Goal: Task Accomplishment & Management: Manage account settings

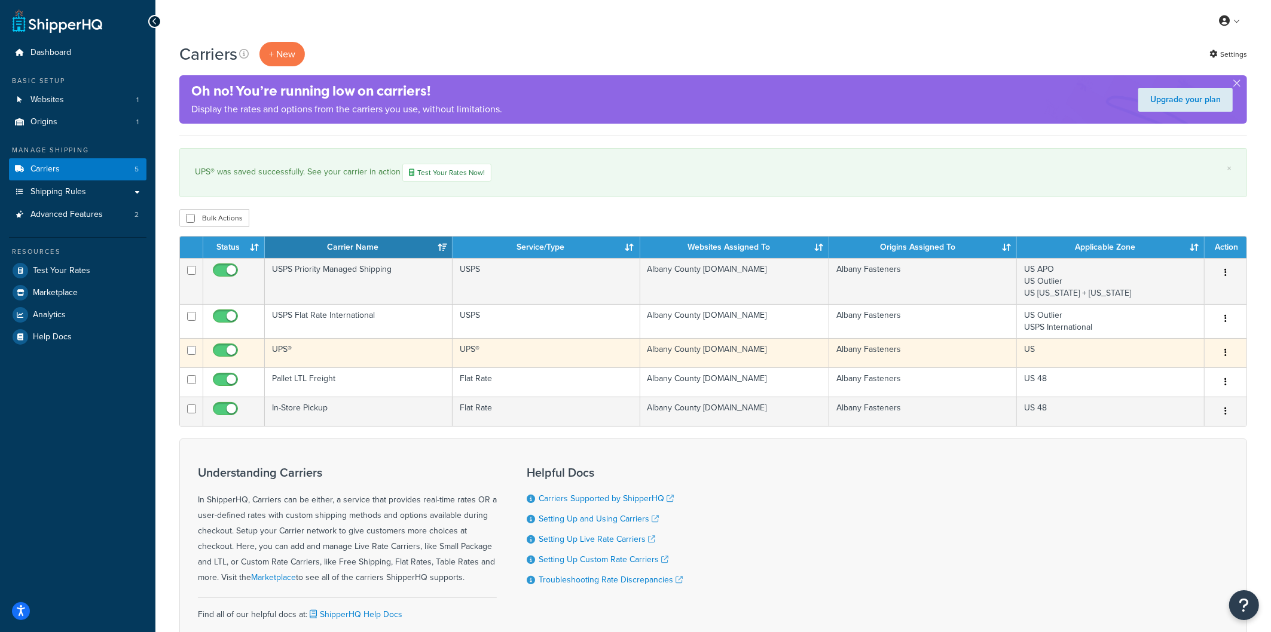
click at [512, 361] on td "UPS®" at bounding box center [547, 352] width 188 height 29
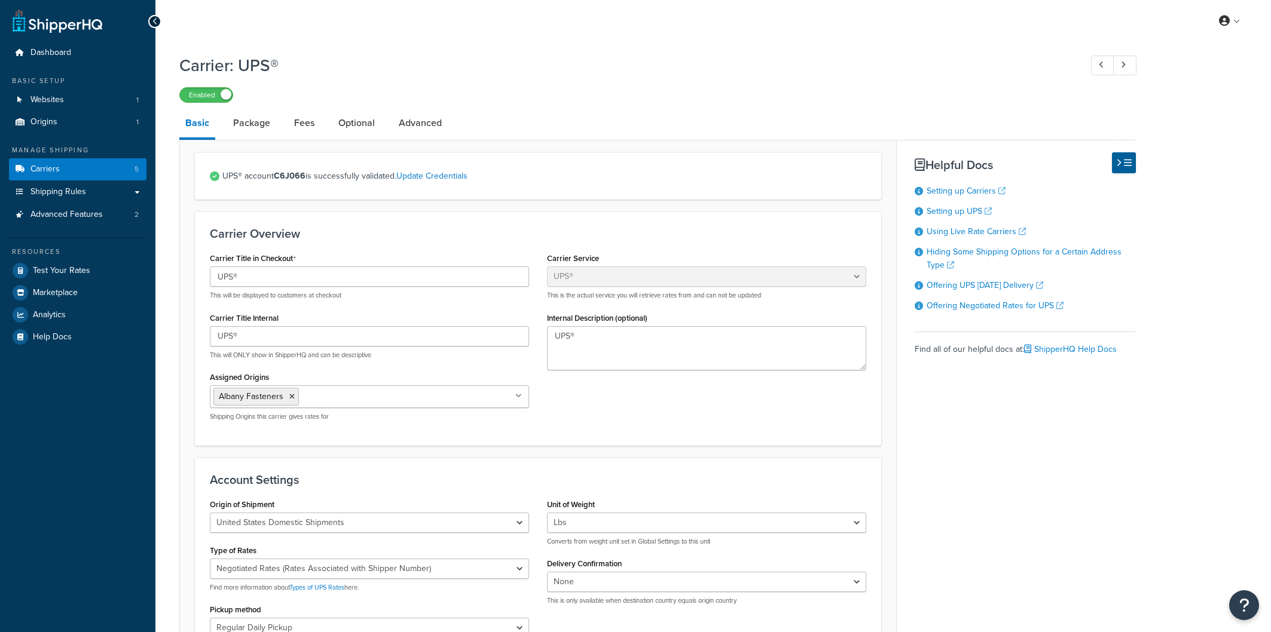
select select "ups"
click at [245, 117] on link "Package" at bounding box center [251, 123] width 49 height 29
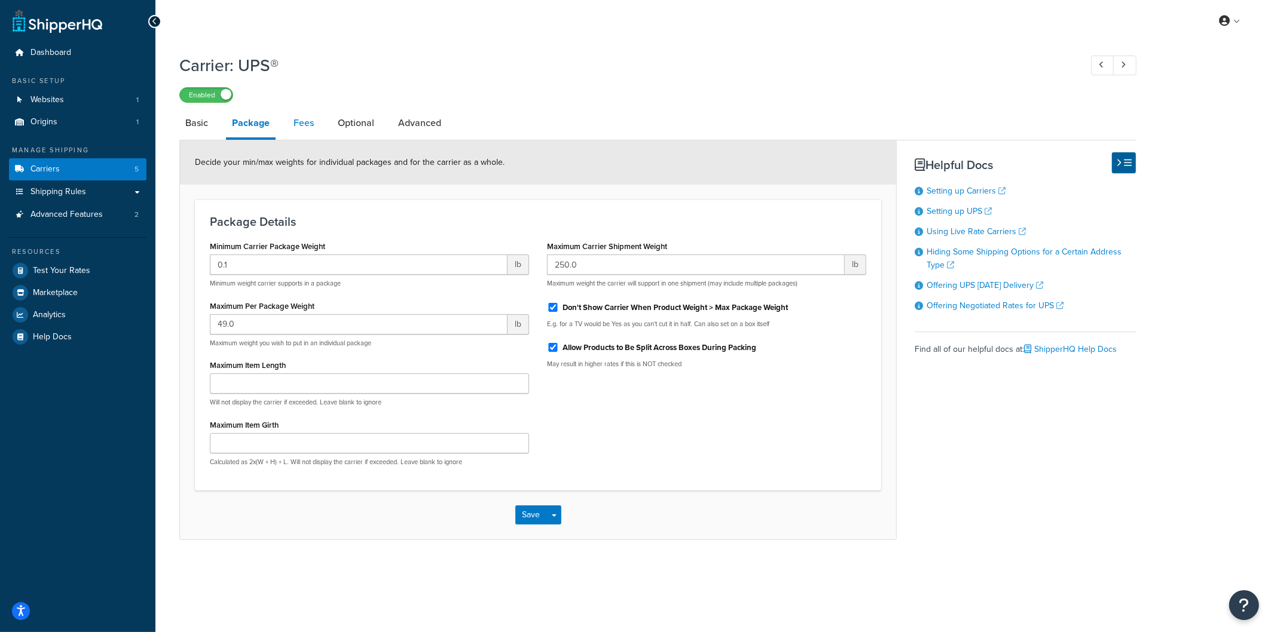
click at [295, 120] on link "Fees" at bounding box center [304, 123] width 32 height 29
select select "AFTER"
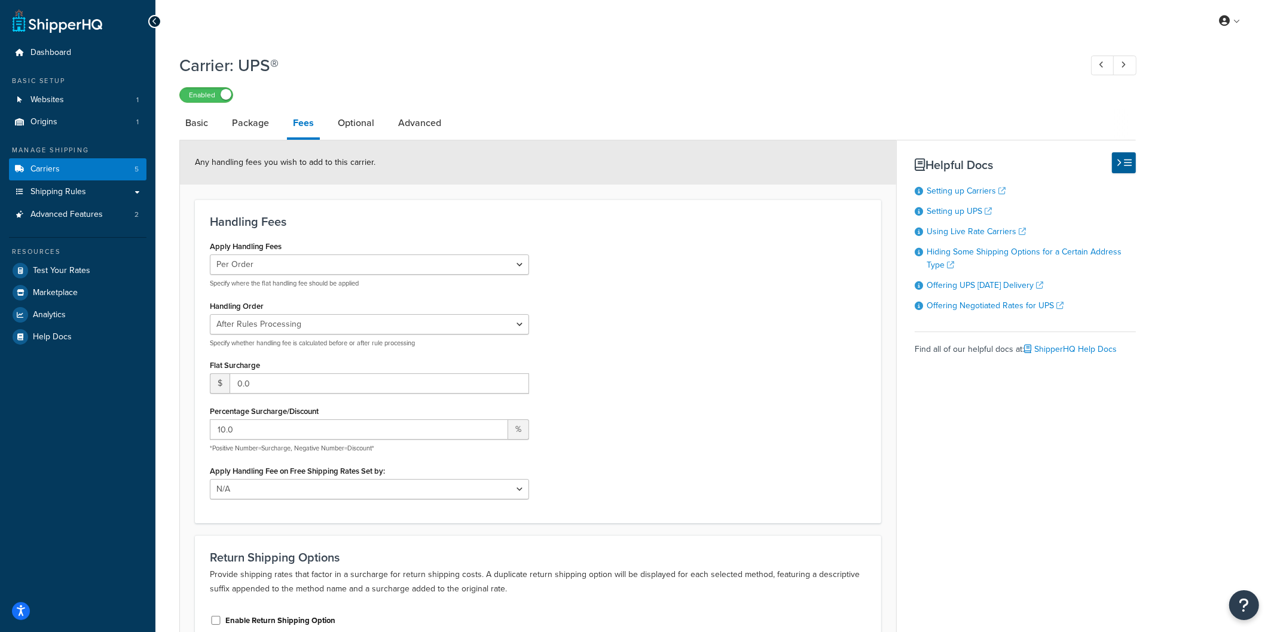
click at [258, 412] on label "Percentage Surcharge/Discount" at bounding box center [264, 411] width 109 height 9
click at [258, 420] on input "10.0" at bounding box center [359, 430] width 298 height 20
click at [250, 429] on input "10.0" at bounding box center [359, 430] width 298 height 20
drag, startPoint x: 250, startPoint y: 429, endPoint x: 210, endPoint y: 427, distance: 40.1
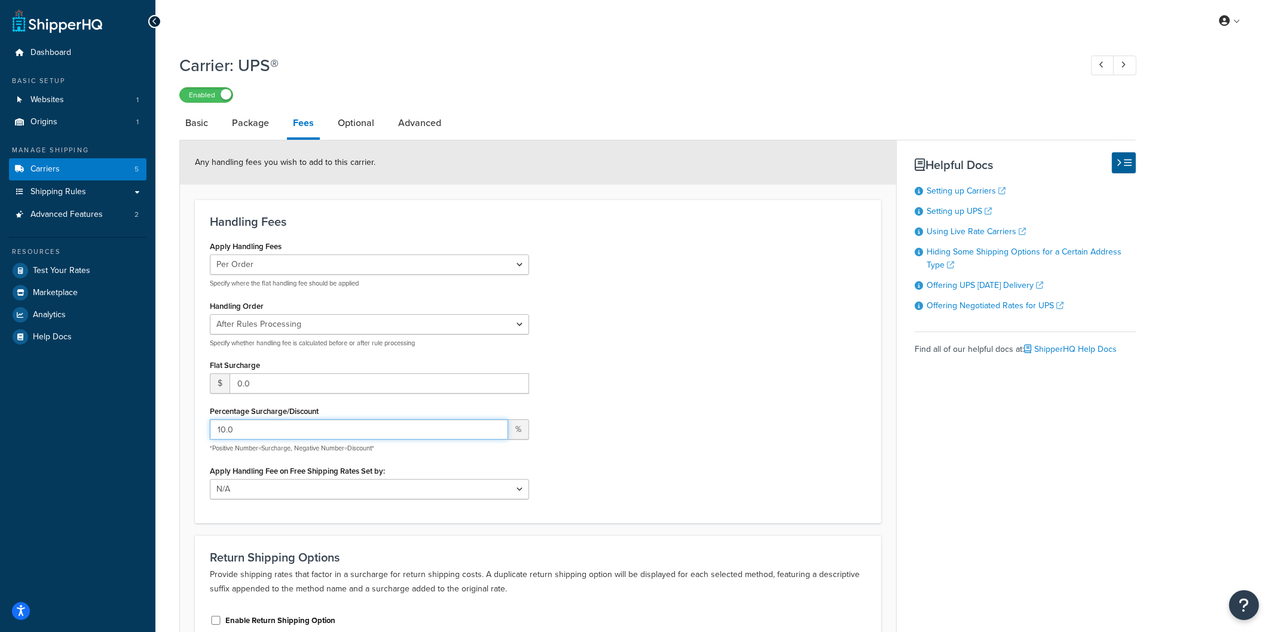
click at [210, 427] on input "10.0" at bounding box center [359, 430] width 298 height 20
click at [594, 371] on div "Apply Handling Fees Per Order Per Item Per Package Specify where the flat handl…" at bounding box center [538, 373] width 674 height 270
click at [367, 130] on link "Optional" at bounding box center [356, 123] width 48 height 29
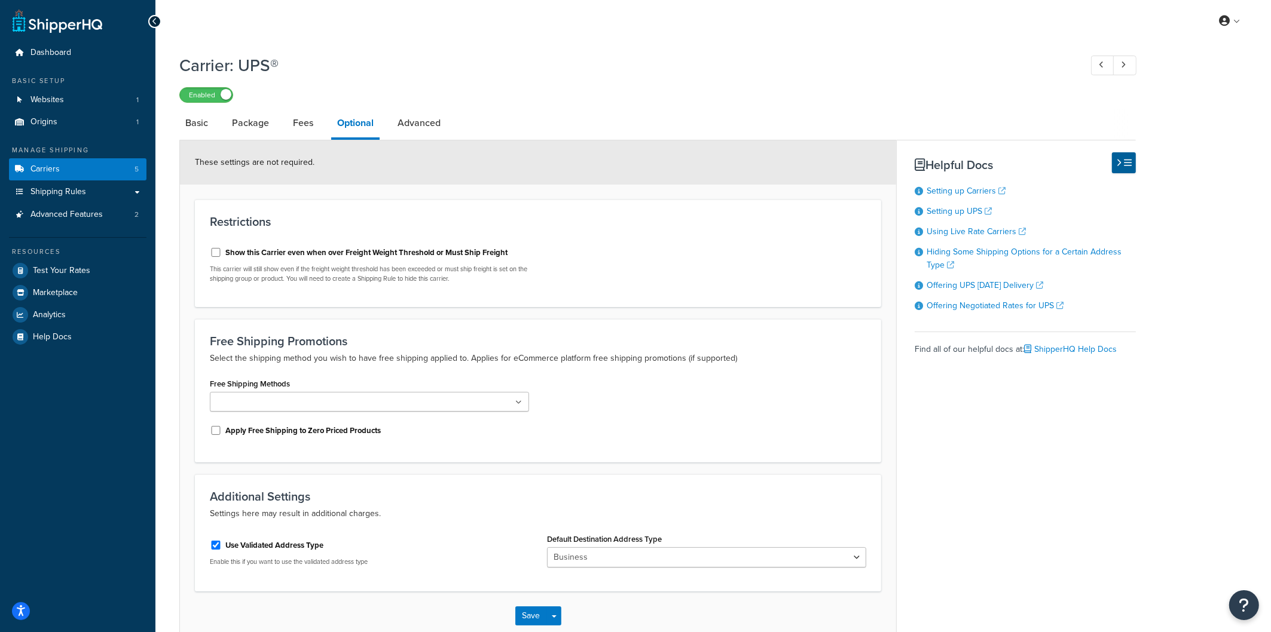
scroll to position [1, 0]
click at [198, 123] on link "Basic" at bounding box center [196, 122] width 35 height 29
select select "ups"
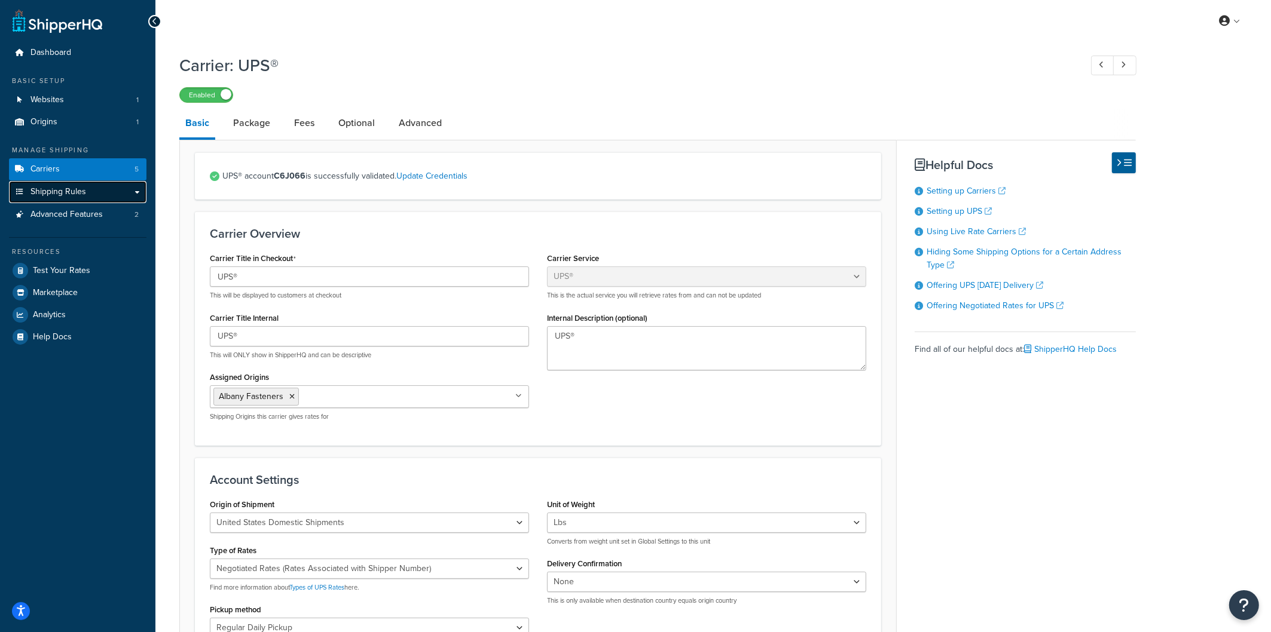
click at [66, 192] on span "Shipping Rules" at bounding box center [58, 192] width 56 height 10
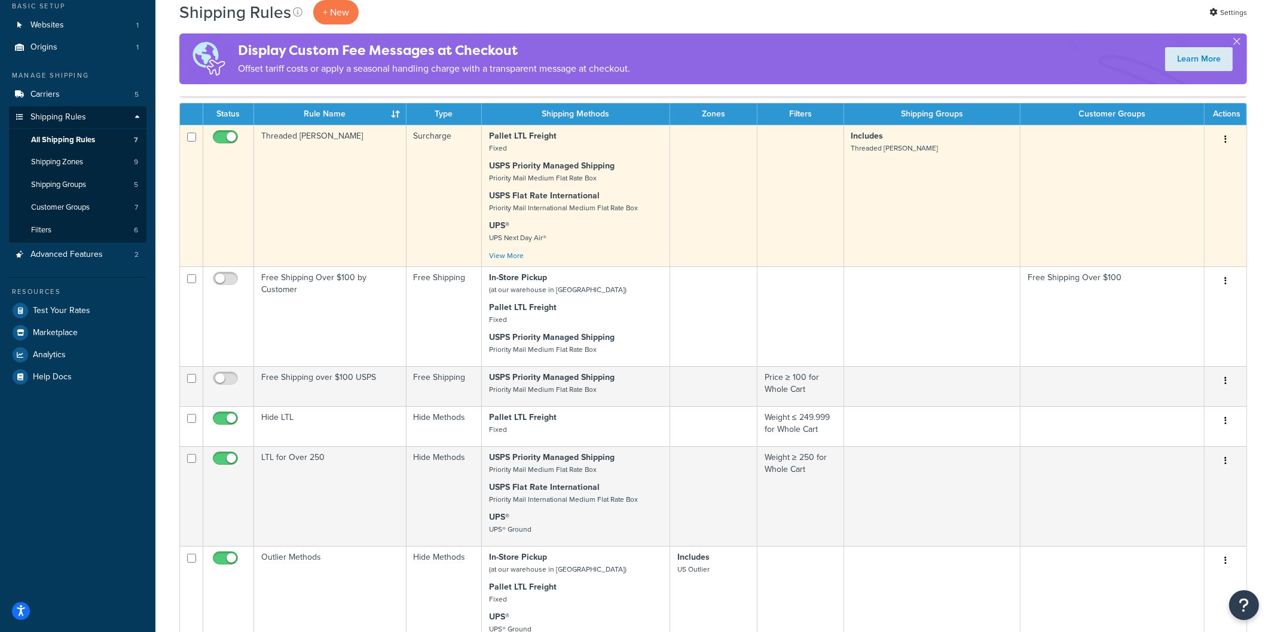
scroll to position [54, 0]
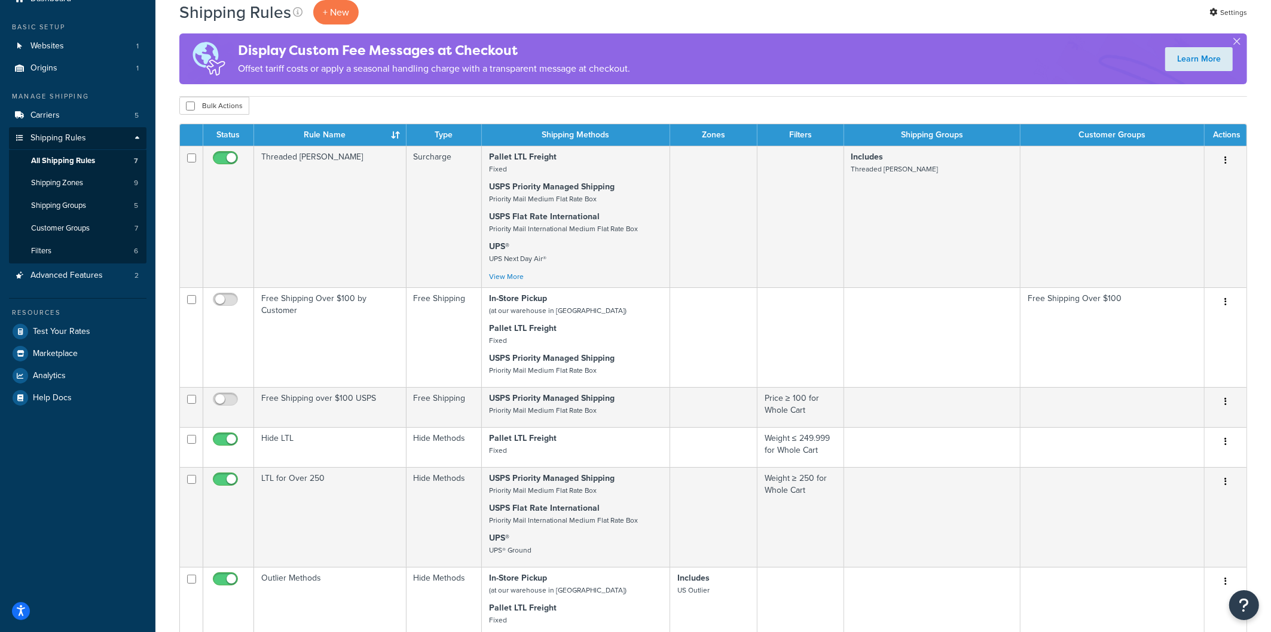
click at [311, 10] on div "Shipping Rules + New" at bounding box center [271, 12] width 185 height 25
click at [343, 10] on p "+ New" at bounding box center [335, 12] width 45 height 25
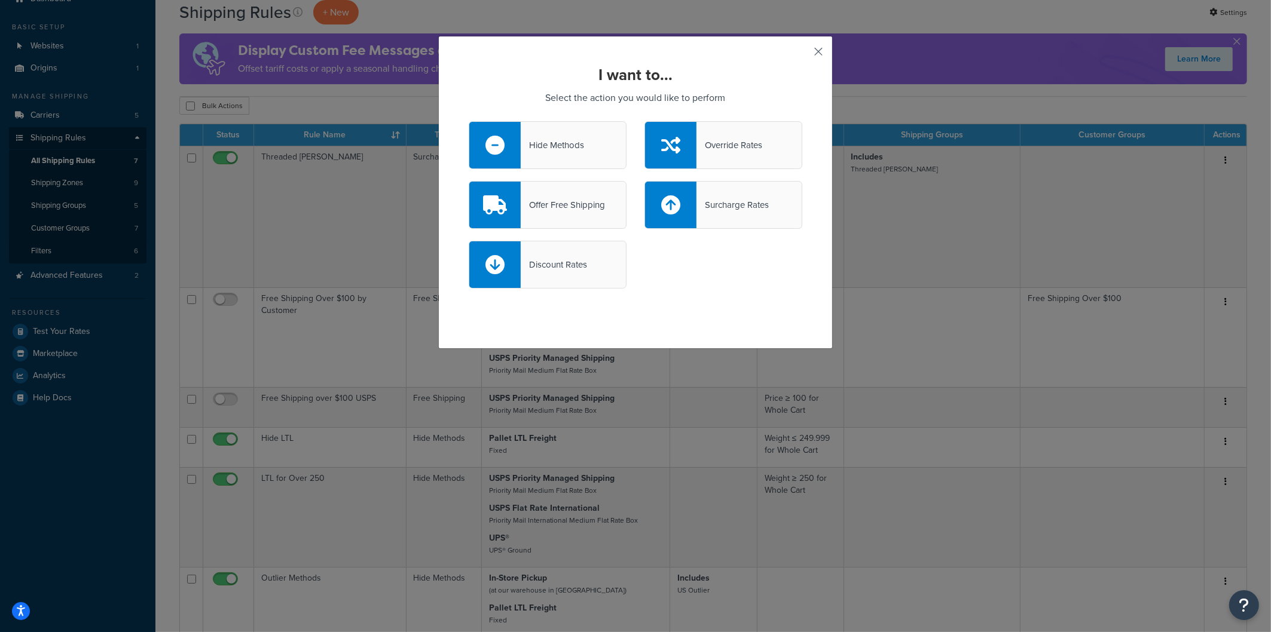
click at [802, 54] on button "button" at bounding box center [800, 55] width 3 height 3
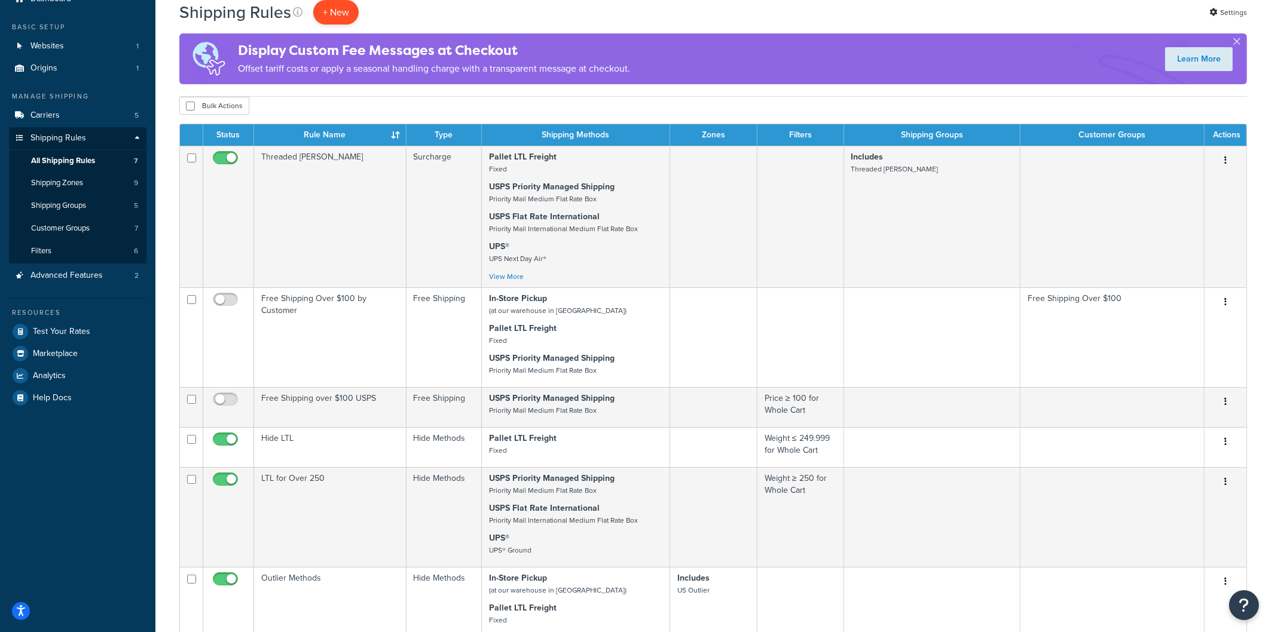
click at [348, 14] on p "+ New" at bounding box center [335, 12] width 45 height 25
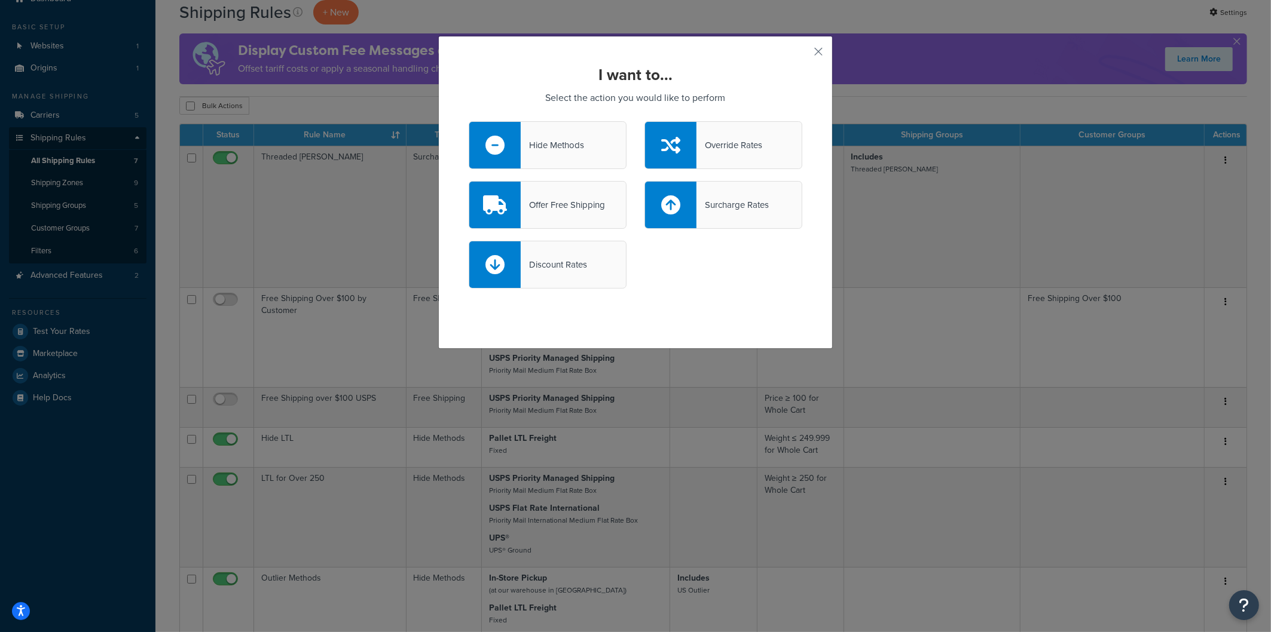
click at [708, 130] on div "Override Rates" at bounding box center [723, 145] width 158 height 48
click at [0, 0] on input "Override Rates" at bounding box center [0, 0] width 0 height 0
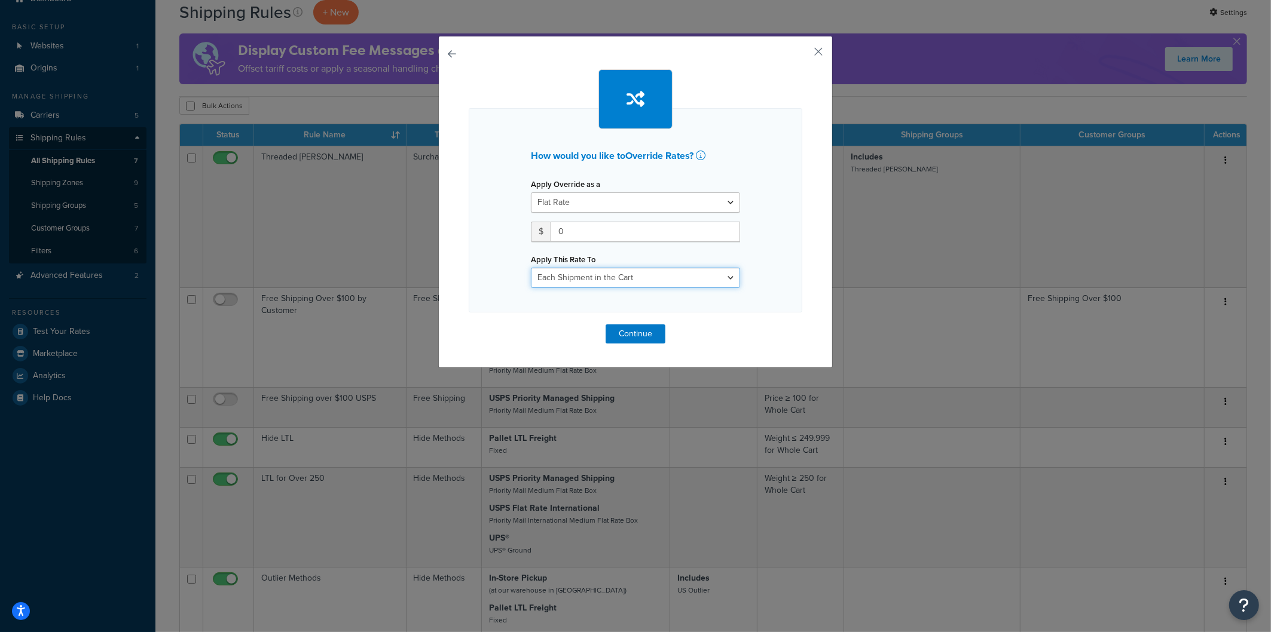
click at [632, 277] on select "Each Shipment in the Cart Each Shipping Group in the Cart Each Item within a Sh…" at bounding box center [635, 278] width 209 height 20
click at [802, 56] on button "button" at bounding box center [800, 55] width 3 height 3
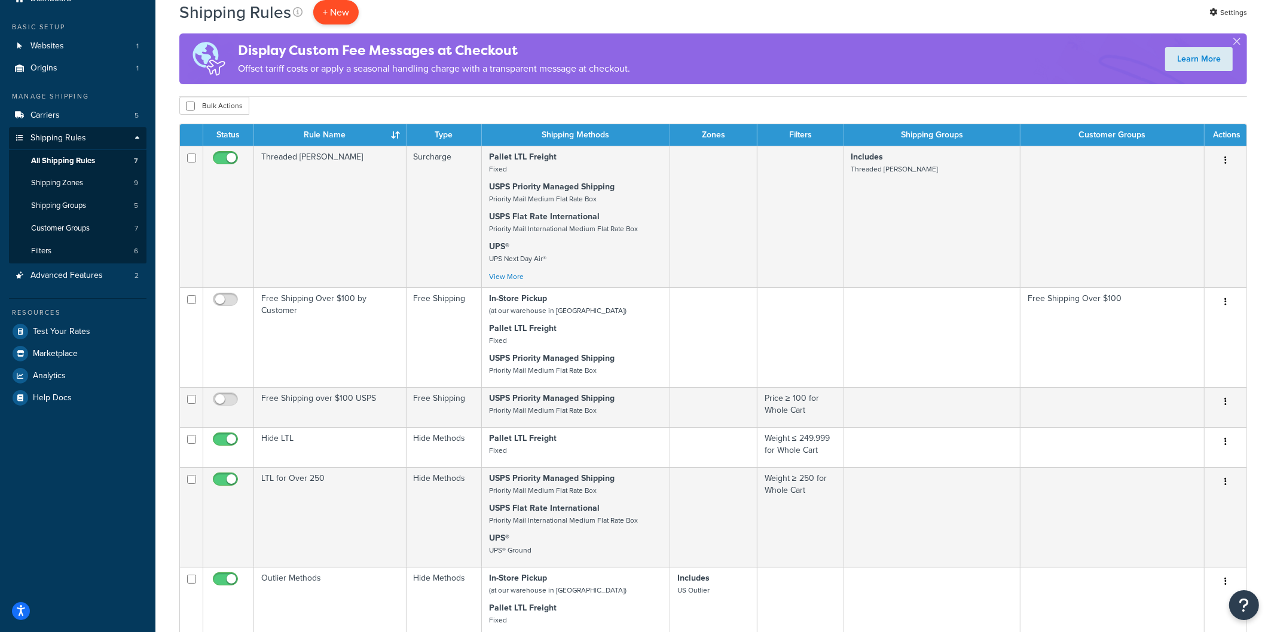
click at [346, 13] on p "+ New" at bounding box center [335, 12] width 45 height 25
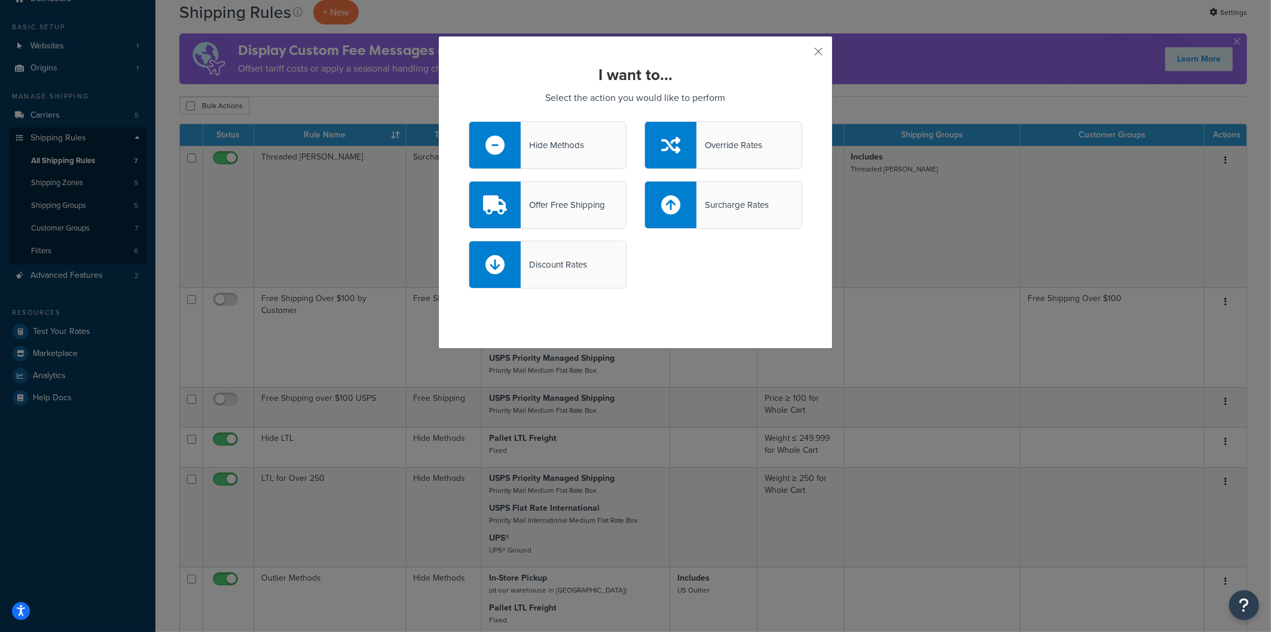
click at [579, 273] on div "Discount Rates" at bounding box center [548, 265] width 158 height 48
click at [0, 0] on input "Discount Rates" at bounding box center [0, 0] width 0 height 0
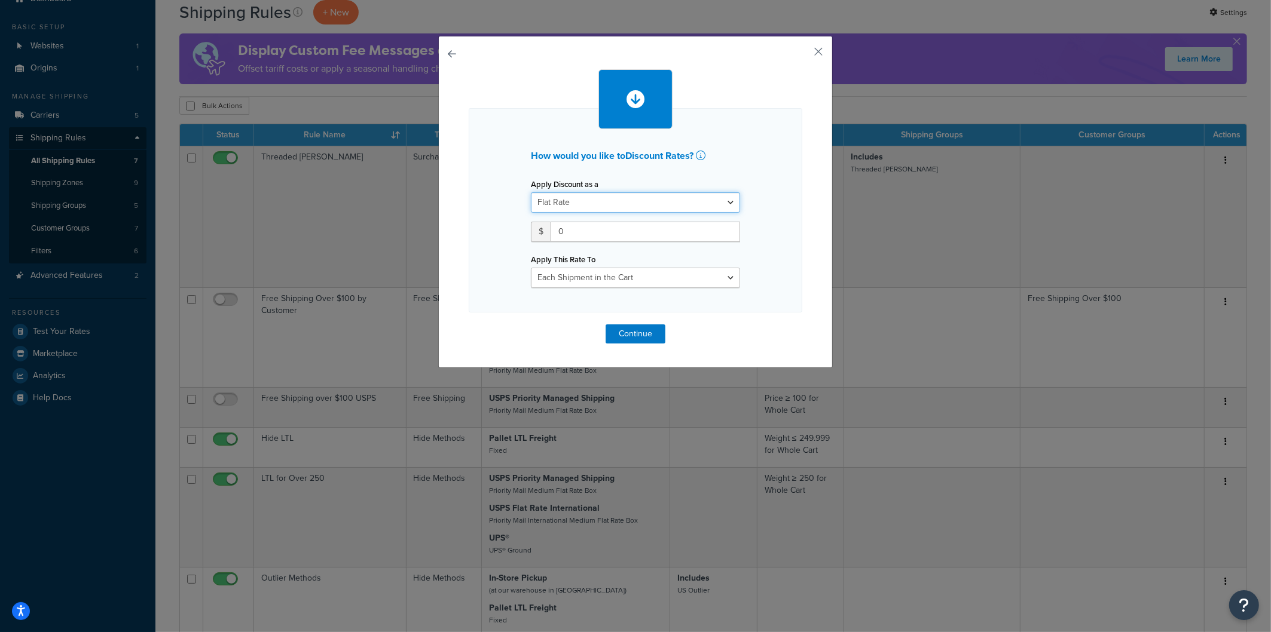
click at [600, 199] on select "Flat Rate Percentage Flat Rate & Percentage" at bounding box center [635, 202] width 209 height 20
click at [531, 192] on select "Flat Rate Percentage Flat Rate & Percentage" at bounding box center [635, 202] width 209 height 20
click at [802, 54] on button "button" at bounding box center [800, 55] width 3 height 3
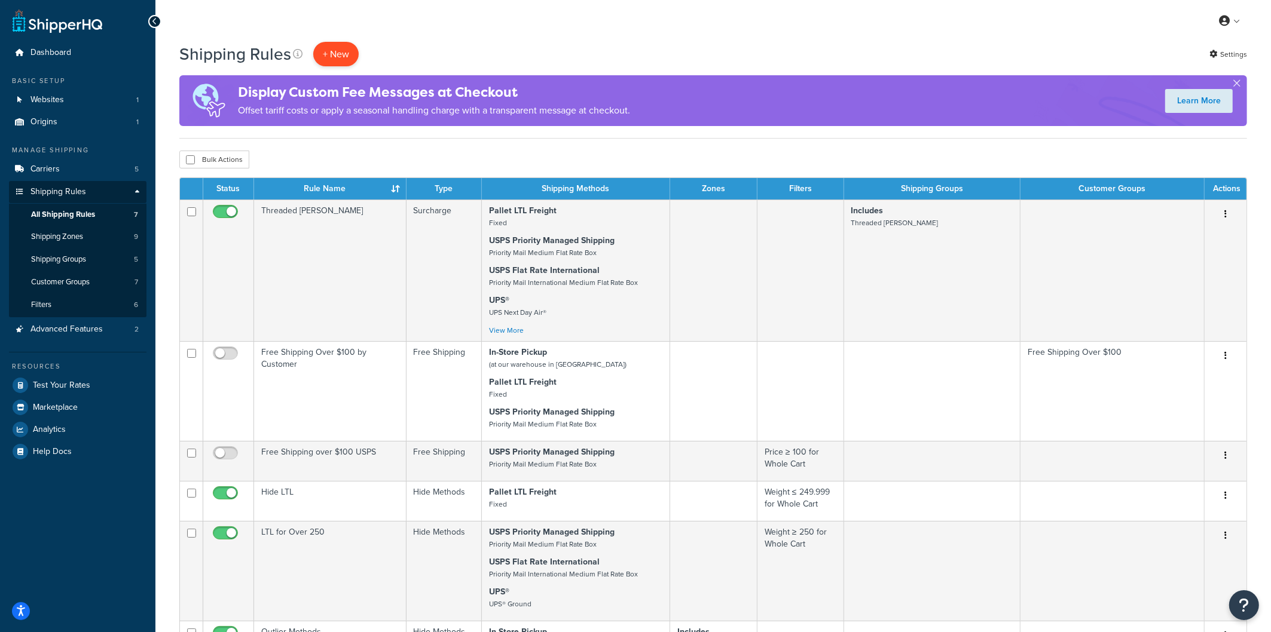
click at [333, 55] on p "+ New" at bounding box center [335, 54] width 45 height 25
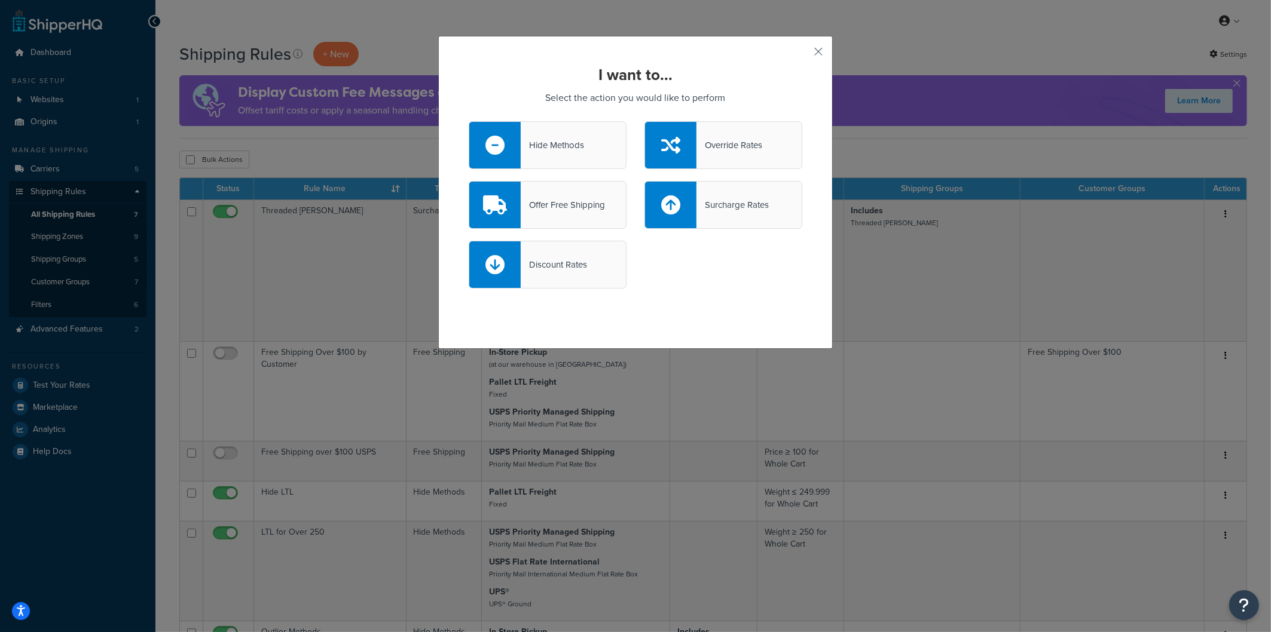
click at [695, 152] on div at bounding box center [670, 145] width 51 height 47
click at [0, 0] on input "Override Rates" at bounding box center [0, 0] width 0 height 0
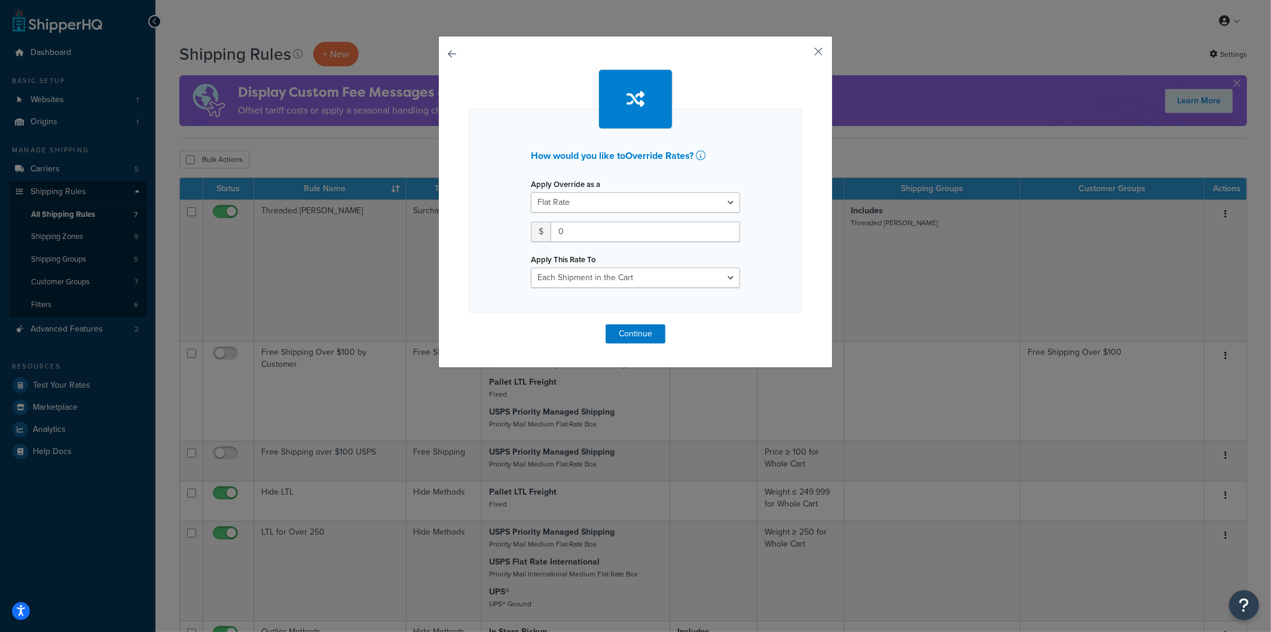
click at [802, 55] on button "button" at bounding box center [800, 55] width 3 height 3
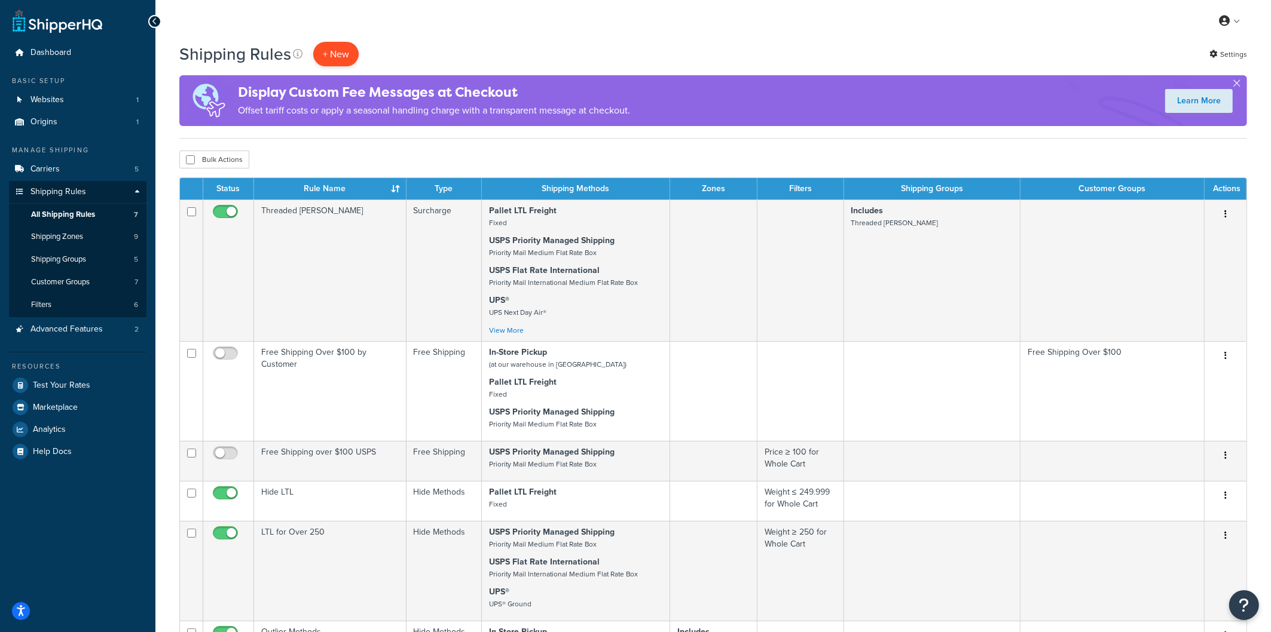
click at [313, 56] on p "+ New" at bounding box center [335, 54] width 45 height 25
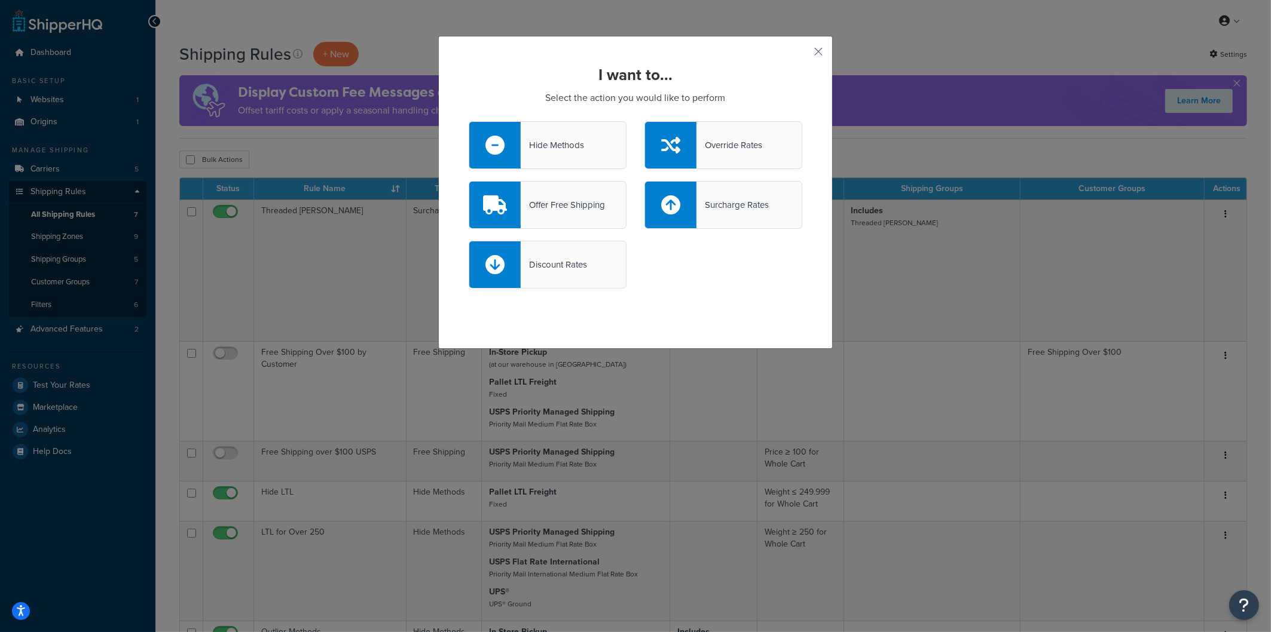
click at [705, 146] on div "Override Rates" at bounding box center [729, 145] width 66 height 17
click at [0, 0] on input "Override Rates" at bounding box center [0, 0] width 0 height 0
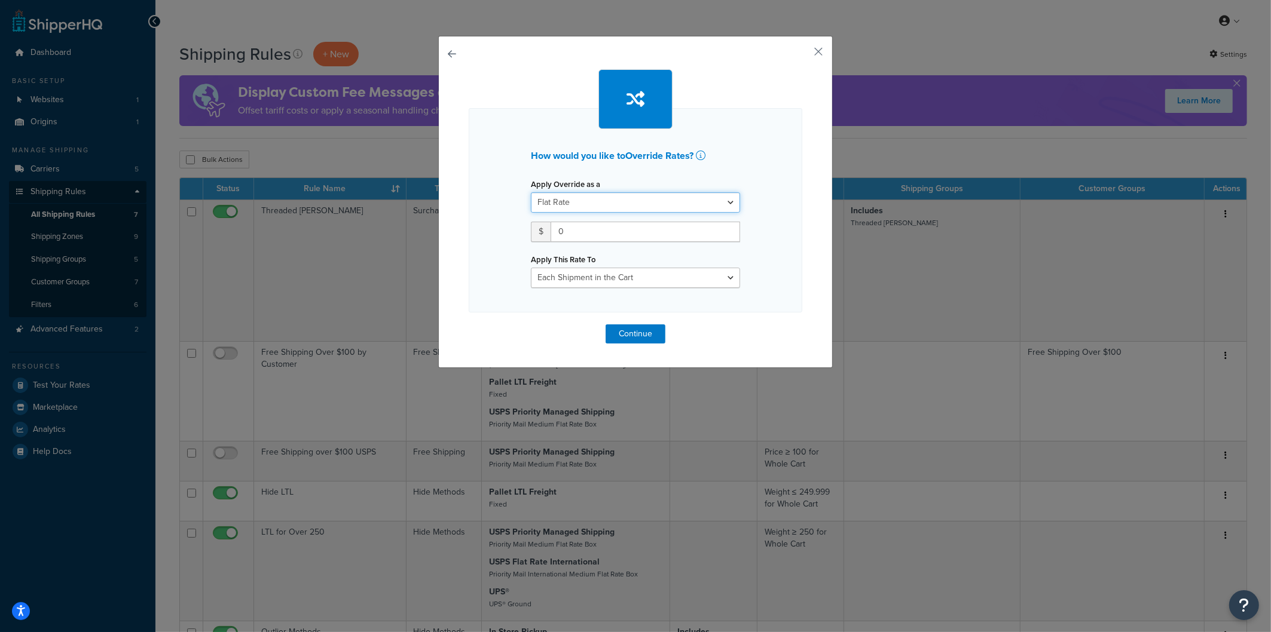
click at [618, 195] on select "Flat Rate Percentage Flat Rate & Percentage" at bounding box center [635, 202] width 209 height 20
click at [531, 192] on select "Flat Rate Percentage Flat Rate & Percentage" at bounding box center [635, 202] width 209 height 20
drag, startPoint x: 452, startPoint y: 51, endPoint x: 458, endPoint y: 54, distance: 6.7
click at [469, 325] on button "button" at bounding box center [469, 325] width 0 height 0
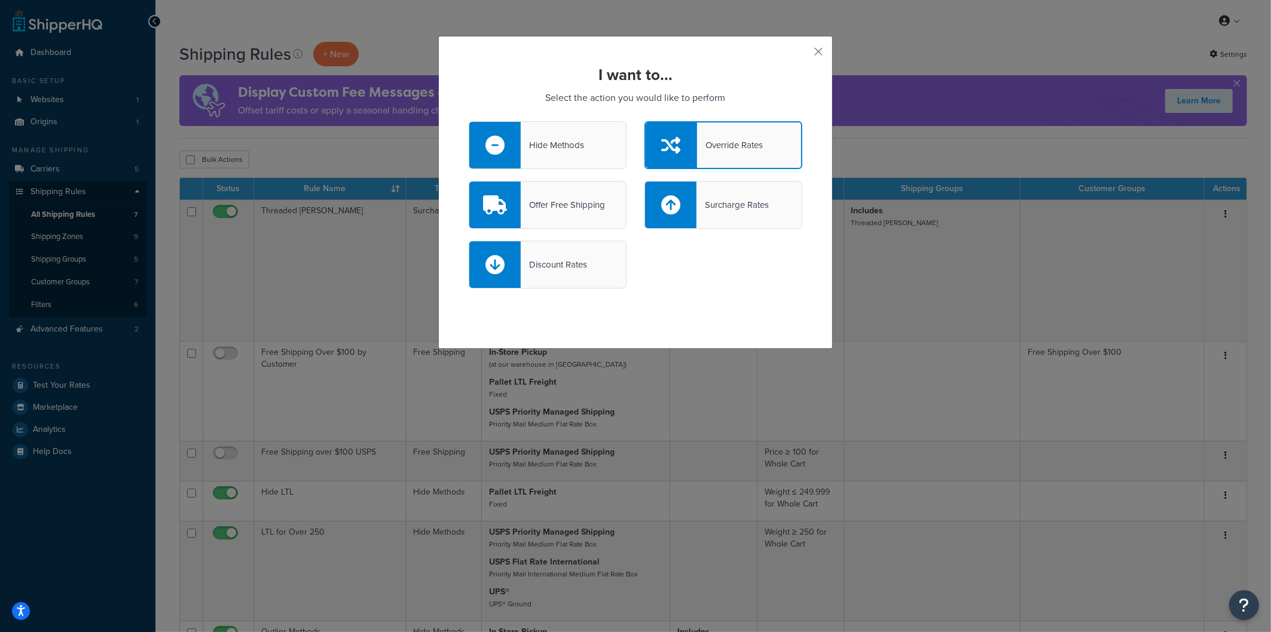
click at [743, 190] on div "Surcharge Rates" at bounding box center [723, 205] width 158 height 48
click at [0, 0] on input "Surcharge Rates" at bounding box center [0, 0] width 0 height 0
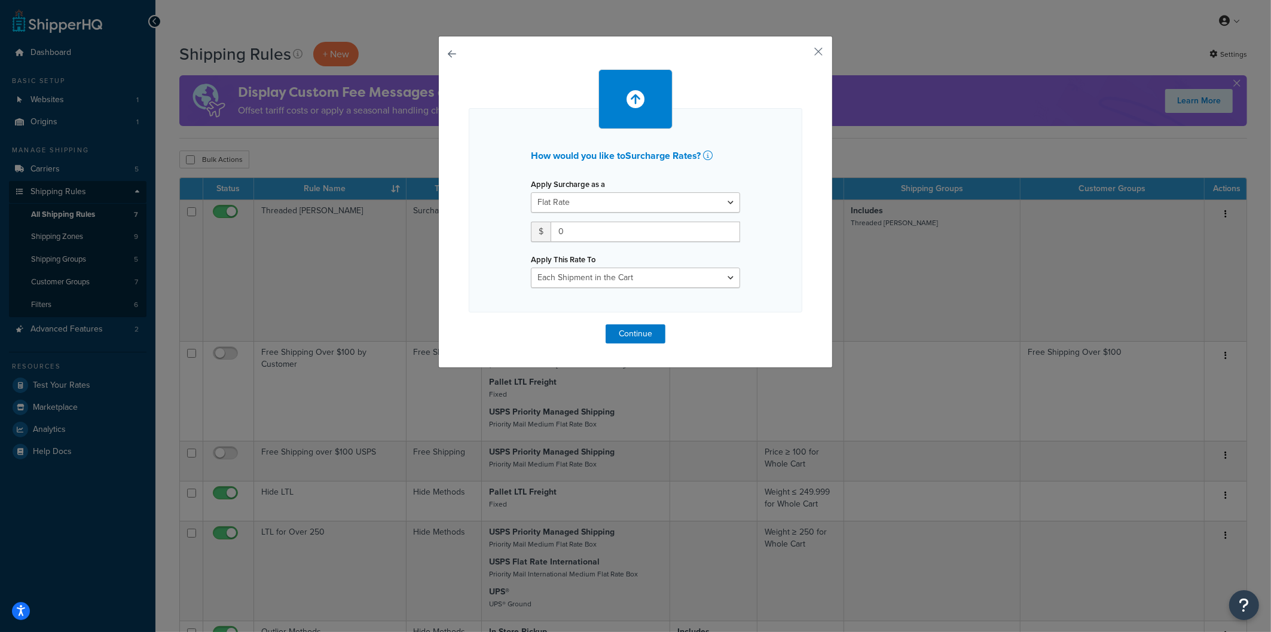
click at [469, 325] on button "button" at bounding box center [469, 325] width 0 height 0
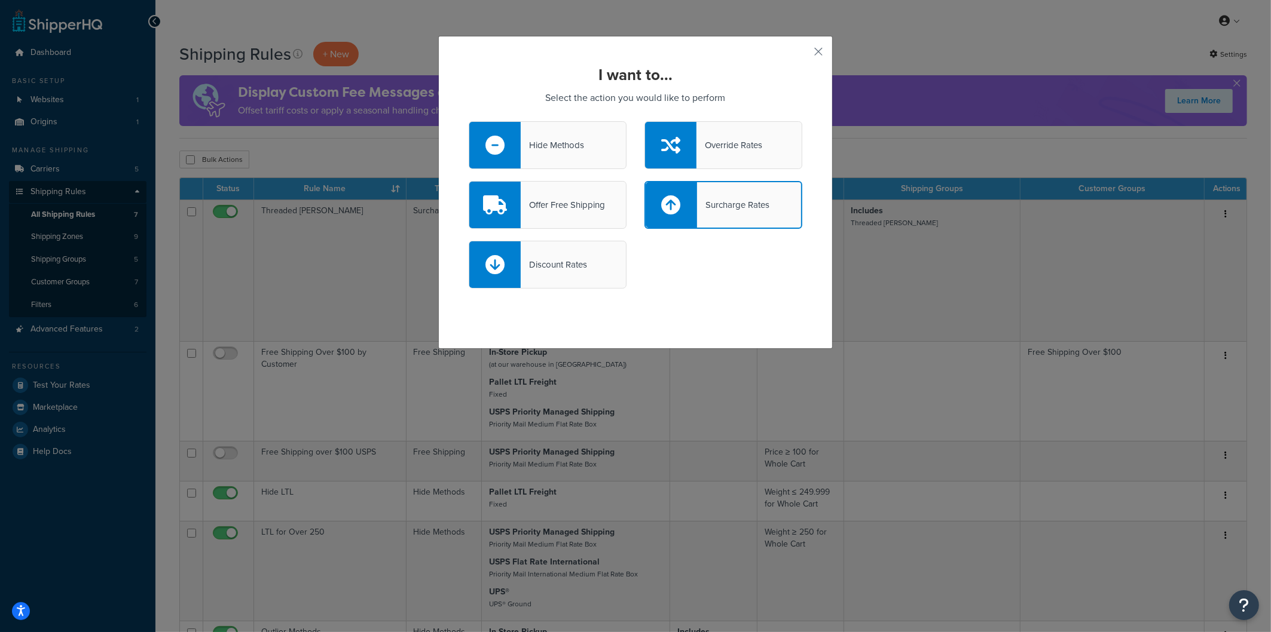
click at [570, 254] on div "Discount Rates" at bounding box center [548, 265] width 158 height 48
click at [0, 0] on input "Discount Rates" at bounding box center [0, 0] width 0 height 0
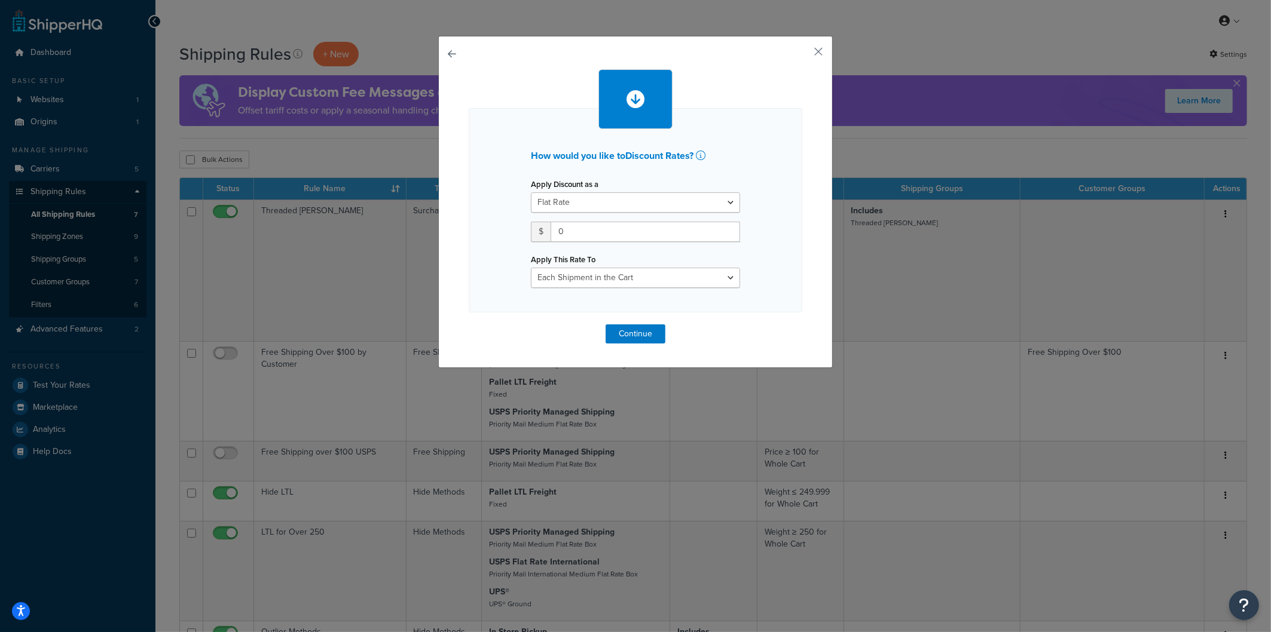
click at [469, 325] on button "button" at bounding box center [469, 325] width 0 height 0
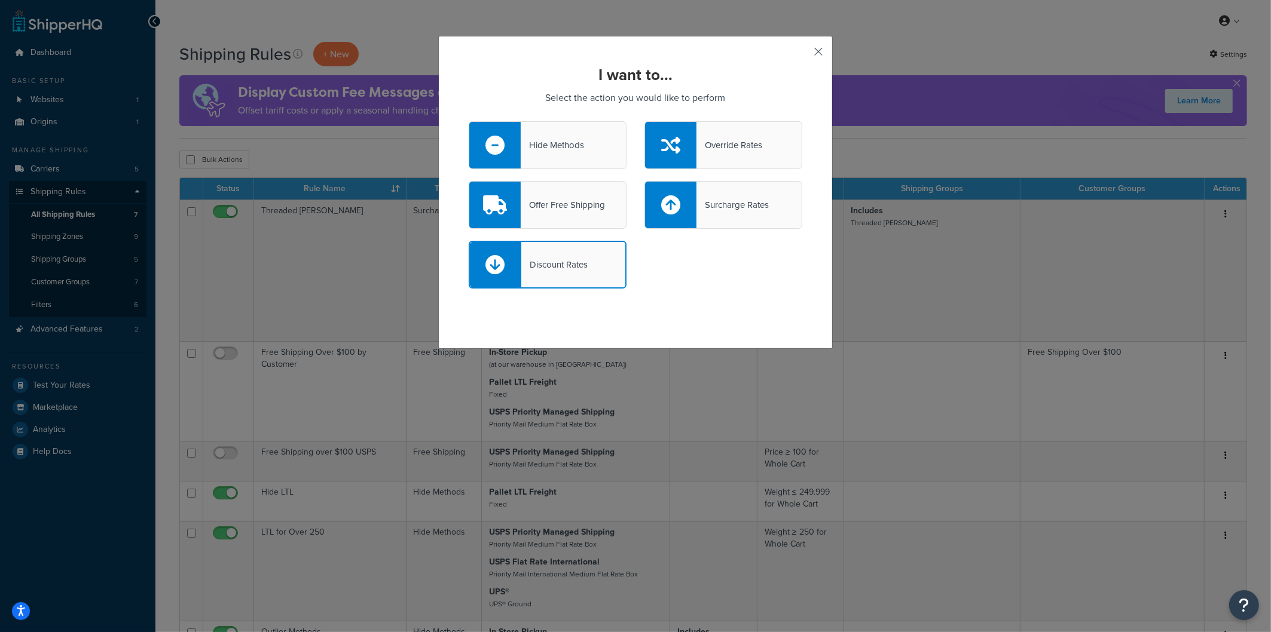
click at [824, 53] on div "I want to... Select the action you would like to perform Hide Methods Override …" at bounding box center [635, 192] width 395 height 313
click at [802, 54] on button "button" at bounding box center [800, 55] width 3 height 3
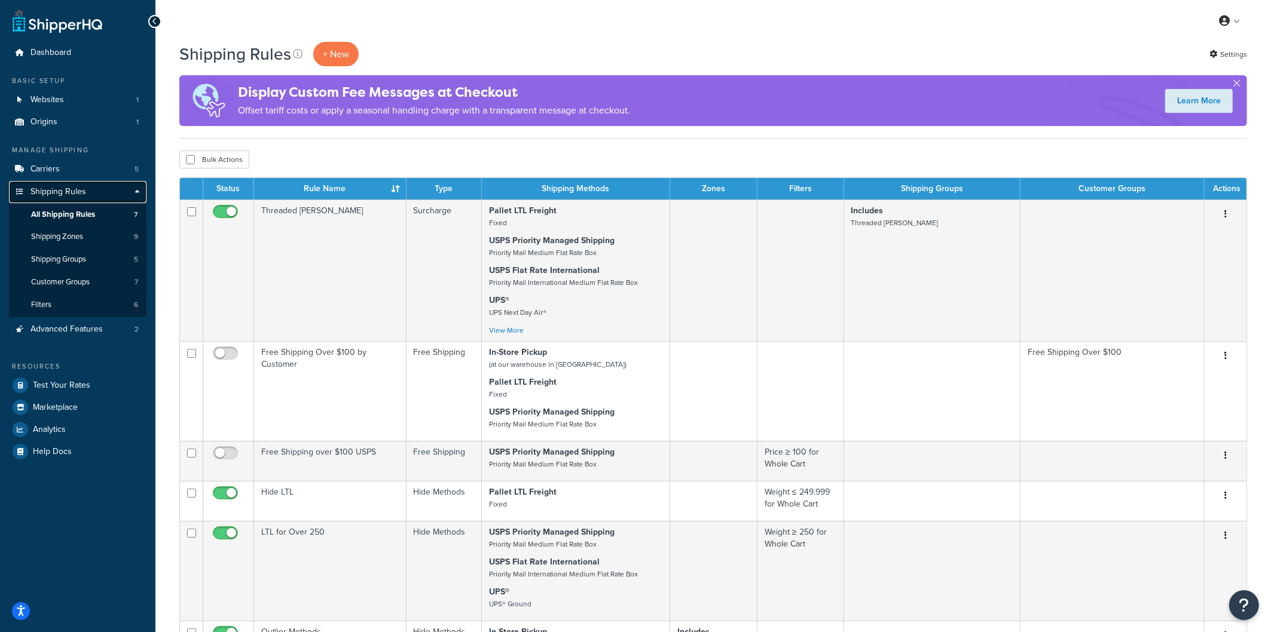
click at [66, 193] on span "Shipping Rules" at bounding box center [58, 192] width 56 height 10
click at [62, 216] on span "All Shipping Rules" at bounding box center [63, 215] width 64 height 10
click at [343, 53] on p "+ New" at bounding box center [335, 54] width 45 height 25
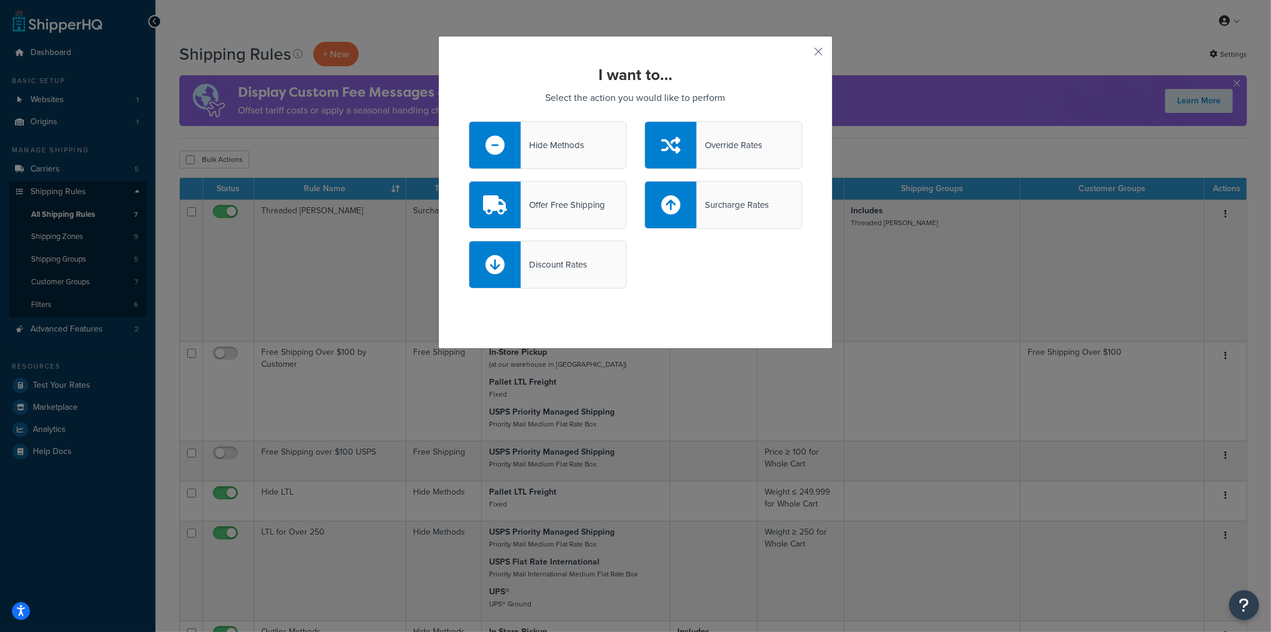
click at [738, 147] on div "Override Rates" at bounding box center [729, 145] width 66 height 17
click at [0, 0] on input "Override Rates" at bounding box center [0, 0] width 0 height 0
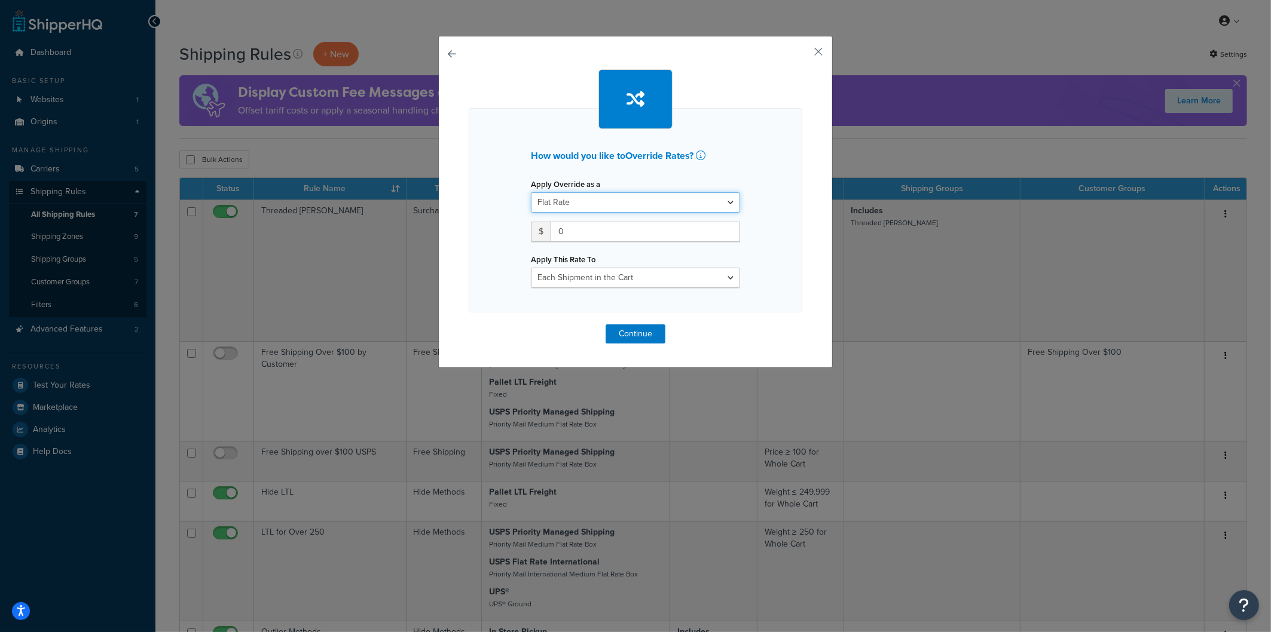
click at [570, 201] on select "Flat Rate Percentage Flat Rate & Percentage" at bounding box center [635, 202] width 209 height 20
click at [531, 192] on select "Flat Rate Percentage Flat Rate & Percentage" at bounding box center [635, 202] width 209 height 20
drag, startPoint x: 577, startPoint y: 235, endPoint x: 540, endPoint y: 231, distance: 36.6
click at [540, 231] on div "$ 0" at bounding box center [635, 232] width 209 height 20
type input "100"
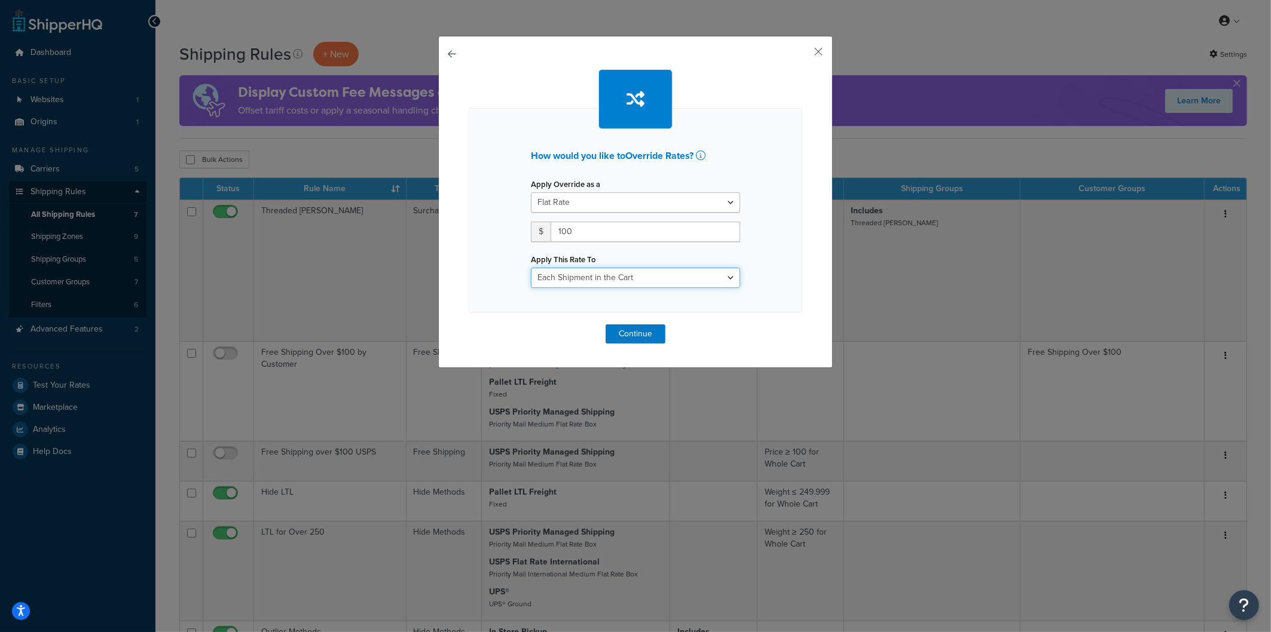
click at [592, 282] on select "Each Shipment in the Cart Each Shipping Group in the Cart Each Item within a Sh…" at bounding box center [635, 278] width 209 height 20
click at [531, 268] on select "Each Shipment in the Cart Each Shipping Group in the Cart Each Item within a Sh…" at bounding box center [635, 278] width 209 height 20
click at [635, 340] on button "Continue" at bounding box center [636, 334] width 60 height 19
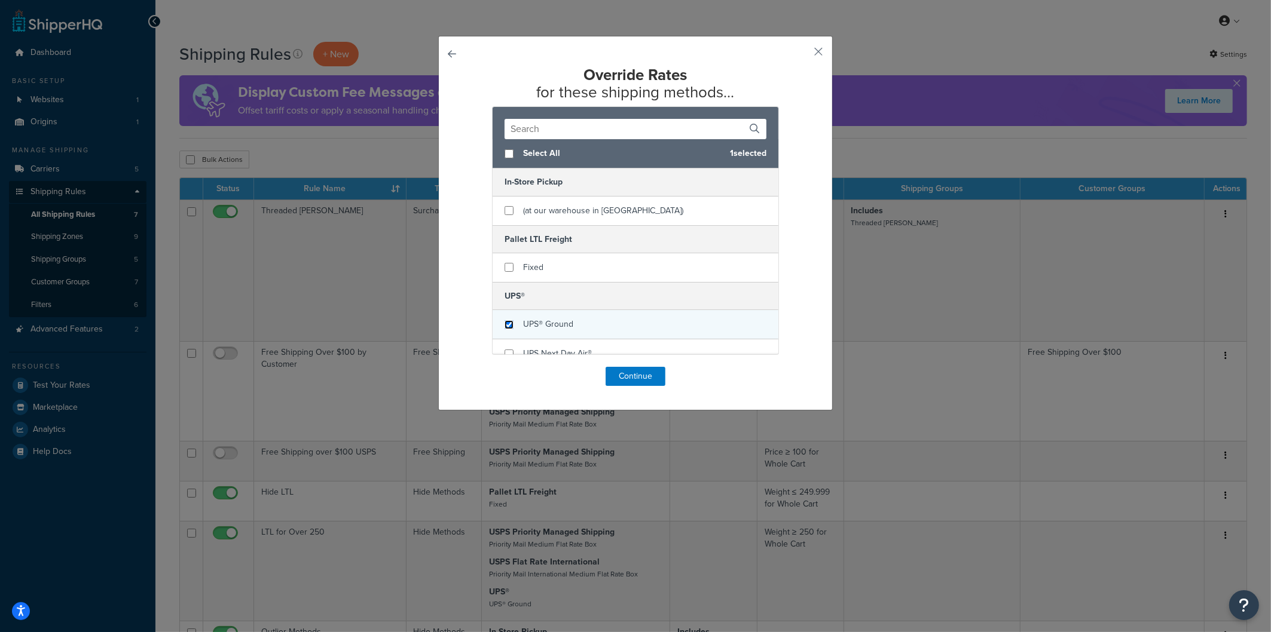
click at [507, 325] on input "checkbox" at bounding box center [509, 324] width 9 height 9
checkbox input "true"
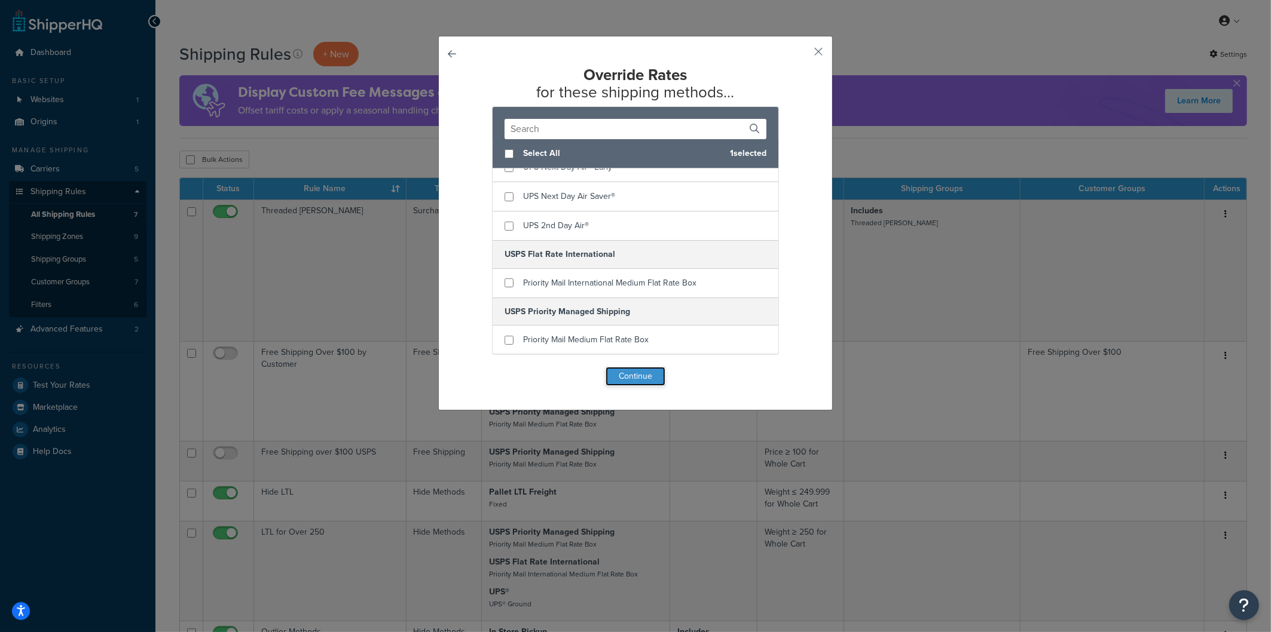
click at [631, 380] on button "Continue" at bounding box center [636, 376] width 60 height 19
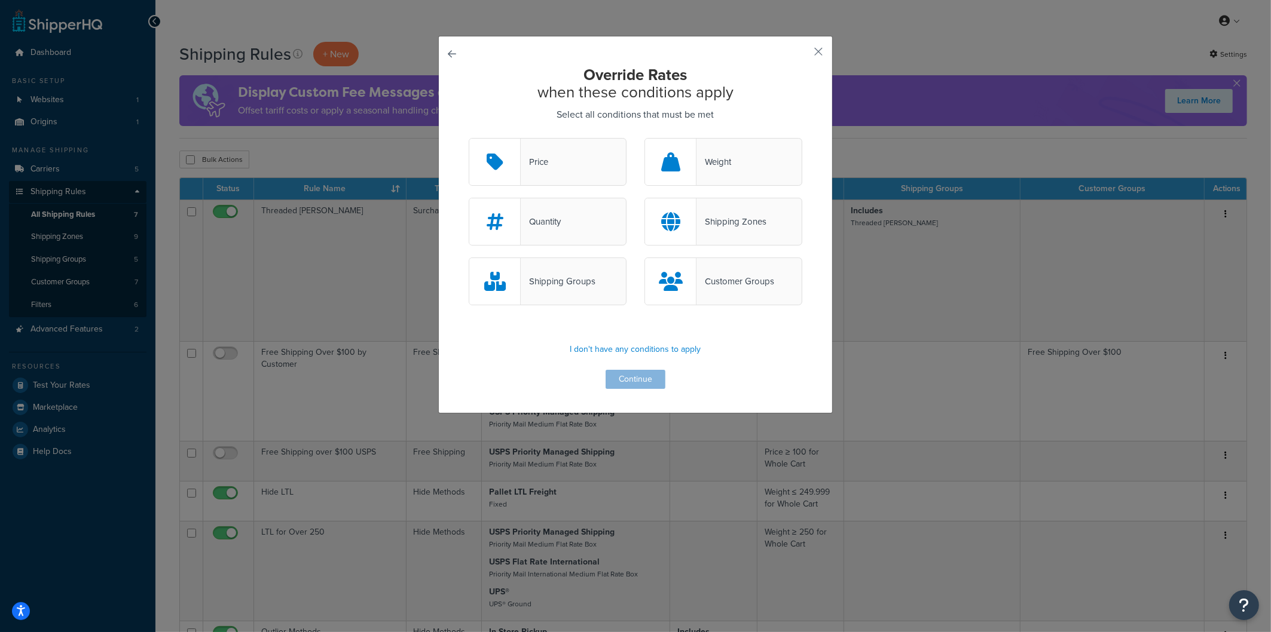
click at [554, 160] on div "Price" at bounding box center [548, 162] width 158 height 48
click at [0, 0] on input "Price" at bounding box center [0, 0] width 0 height 0
drag, startPoint x: 645, startPoint y: 380, endPoint x: 652, endPoint y: 340, distance: 40.6
click at [652, 339] on div "Override Rates when these conditions apply Select all conditions that must be m…" at bounding box center [636, 227] width 334 height 323
click at [644, 350] on p "I don't have any conditions to apply" at bounding box center [636, 349] width 334 height 17
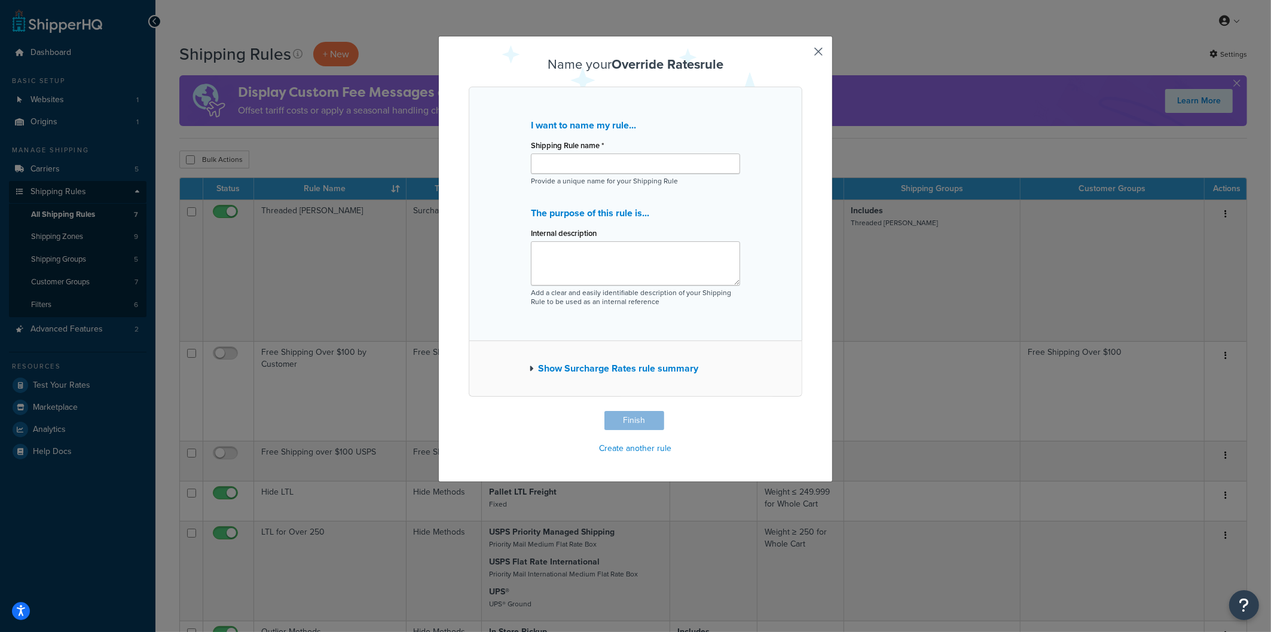
click at [635, 372] on button "Show Surcharge Rates rule summary" at bounding box center [613, 368] width 169 height 17
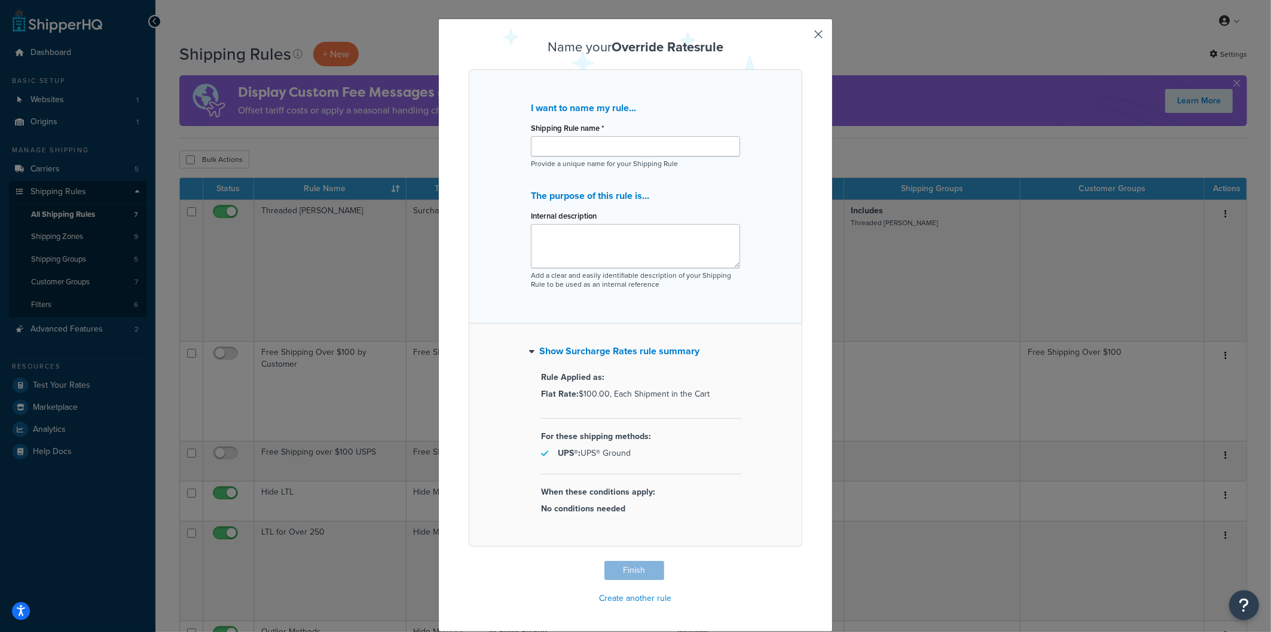
scroll to position [0, 0]
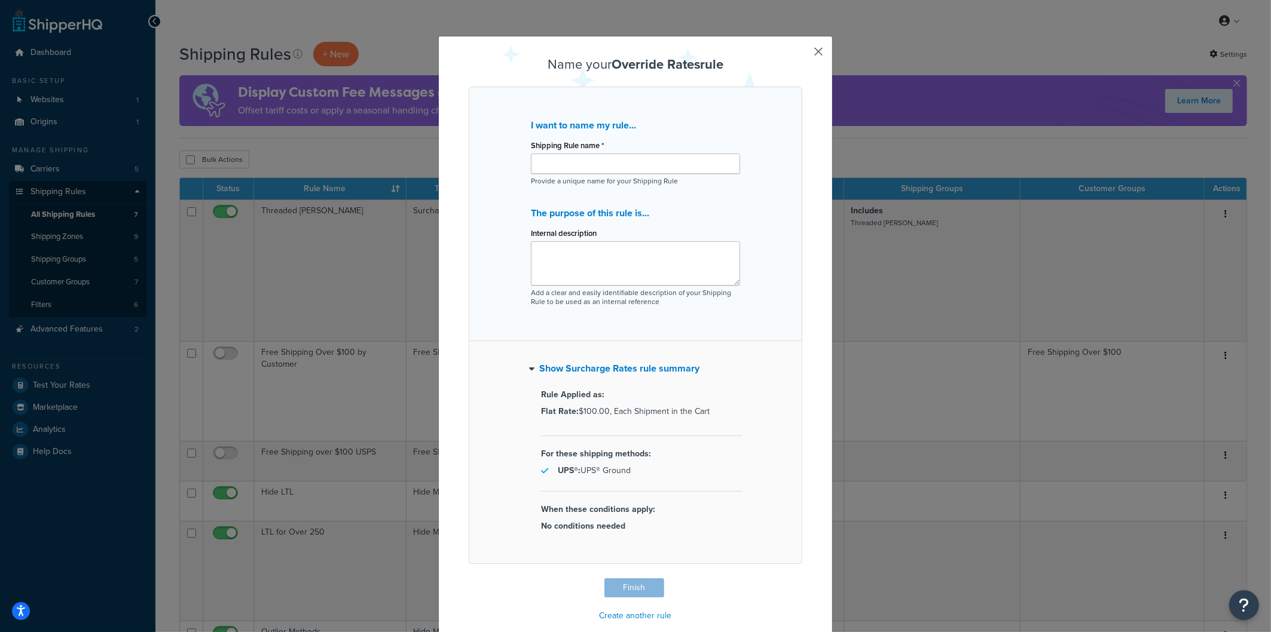
click at [802, 579] on button "button" at bounding box center [800, 580] width 3 height 3
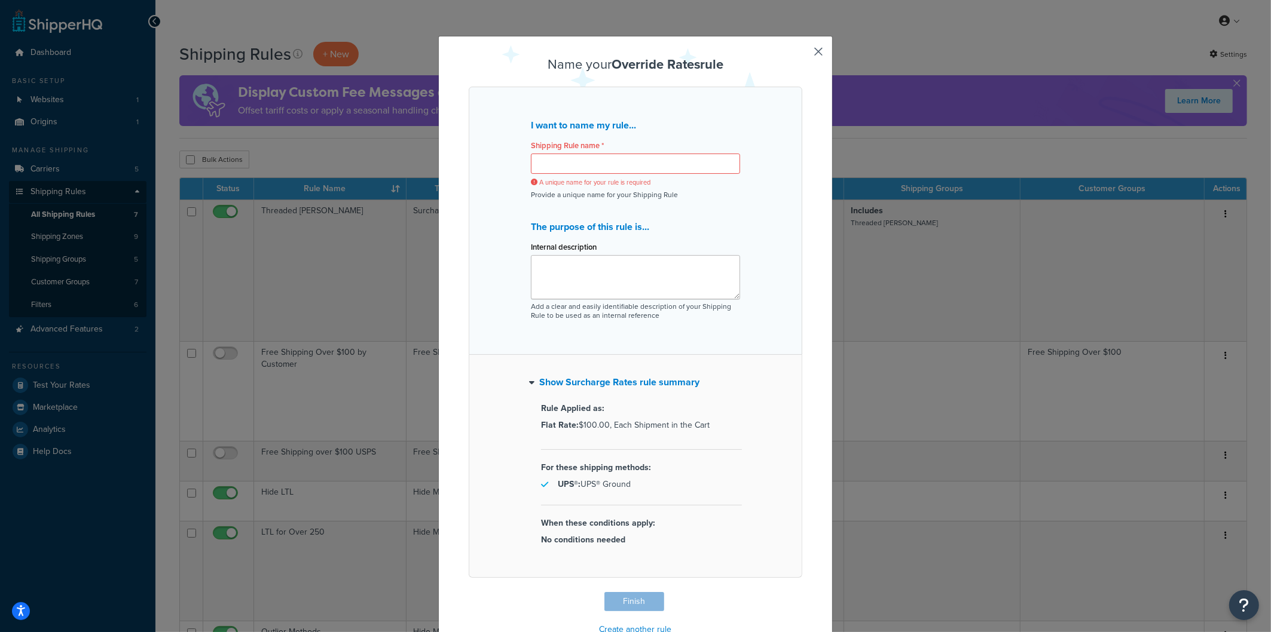
click at [802, 592] on button "button" at bounding box center [800, 593] width 3 height 3
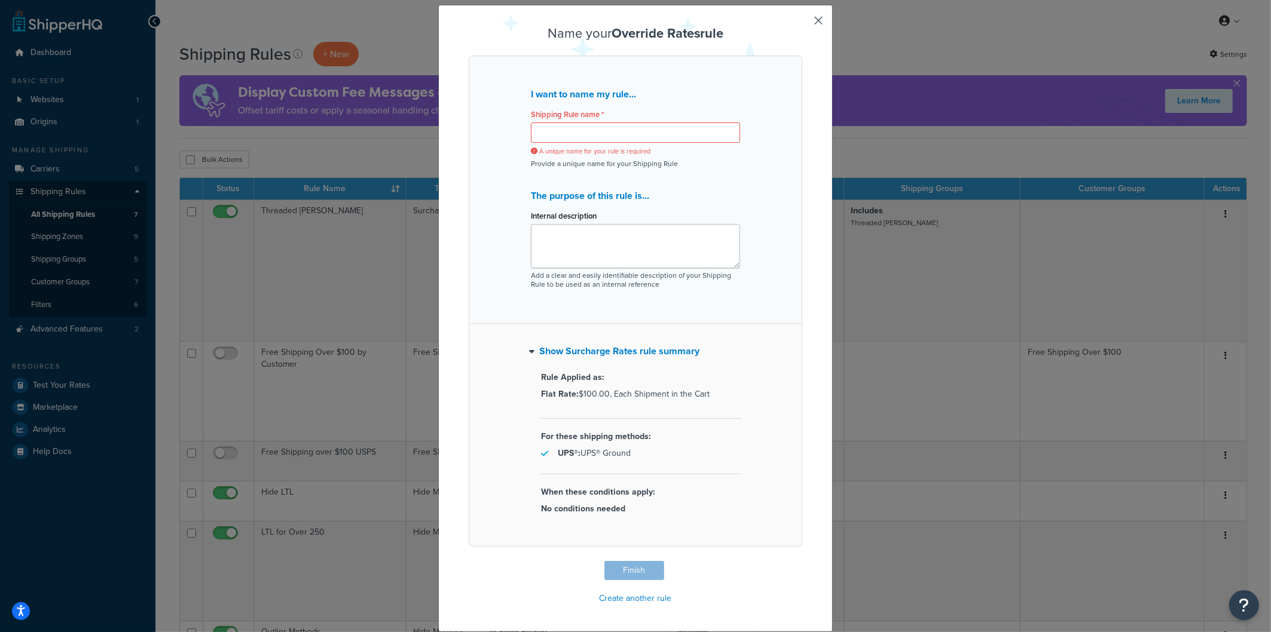
click at [802, 561] on button "button" at bounding box center [800, 562] width 3 height 3
click at [803, 564] on div "Name your Override Rates rule I want to name my rule... Shipping Rule name * A …" at bounding box center [635, 319] width 395 height 628
drag, startPoint x: 506, startPoint y: 560, endPoint x: 477, endPoint y: 560, distance: 28.7
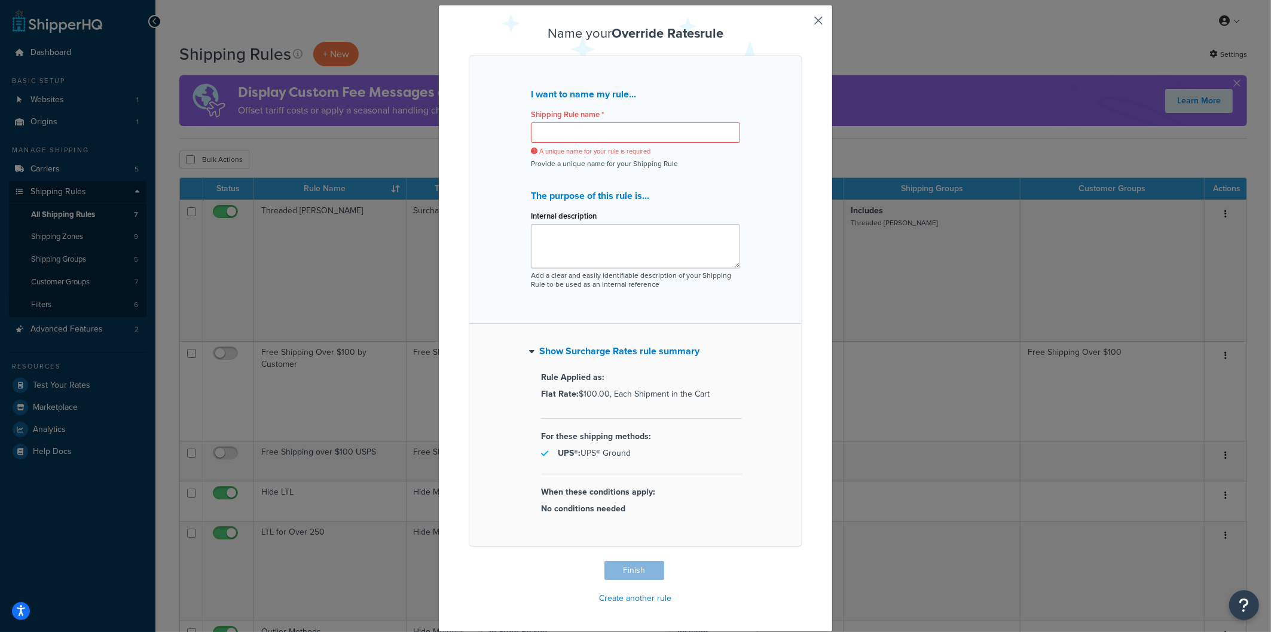
click at [506, 560] on div "Name your Override Rates rule I want to name my rule... Shipping Rule name * A …" at bounding box center [636, 317] width 334 height 582
click at [476, 560] on div "Name your Override Rates rule I want to name my rule... Shipping Rule name * A …" at bounding box center [636, 317] width 334 height 582
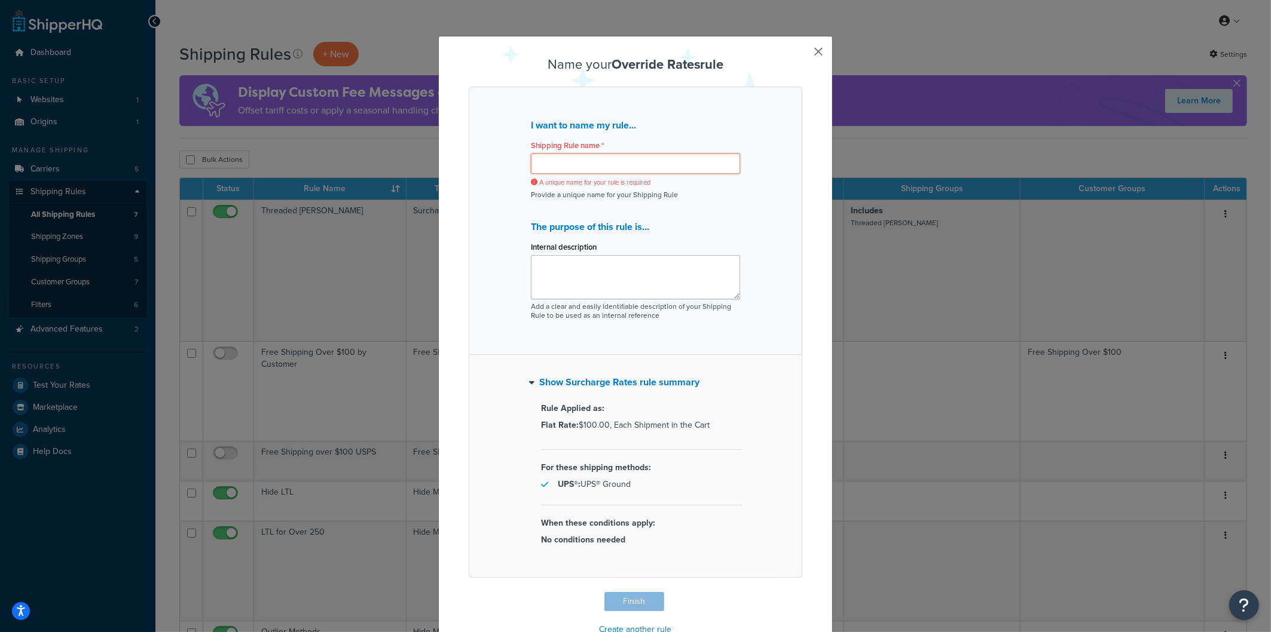
click at [580, 172] on input "Shipping Rule name *" at bounding box center [635, 164] width 209 height 20
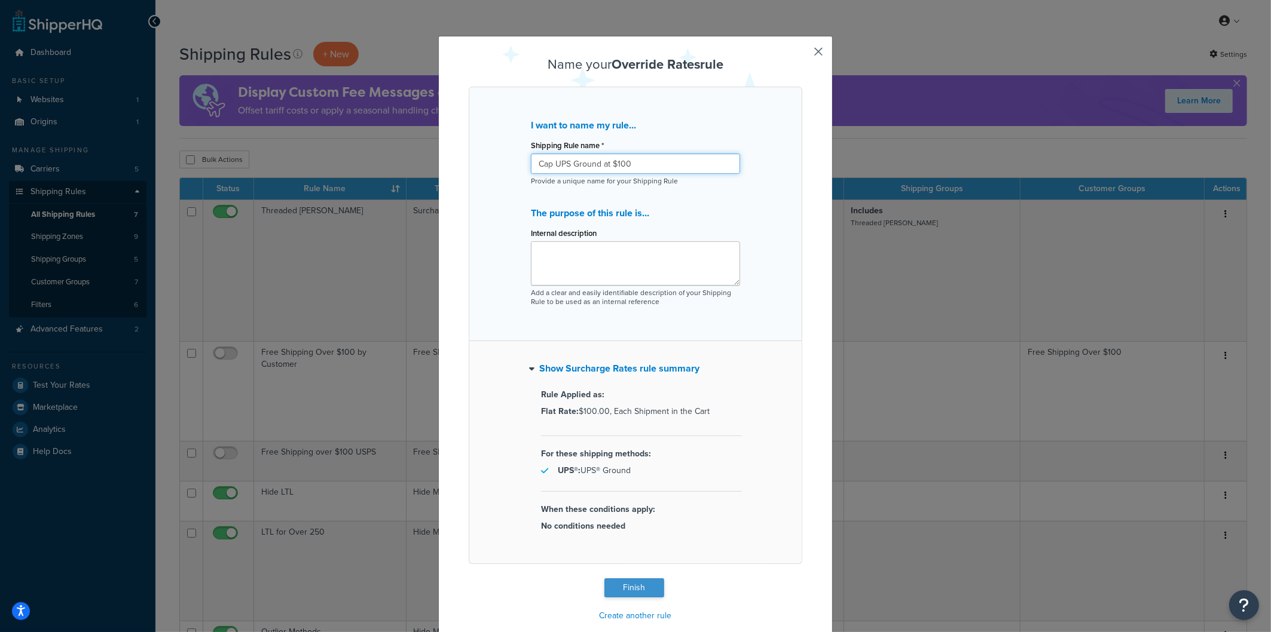
type input "Cap UPS Ground at $100"
click at [640, 595] on button "Finish" at bounding box center [634, 588] width 60 height 19
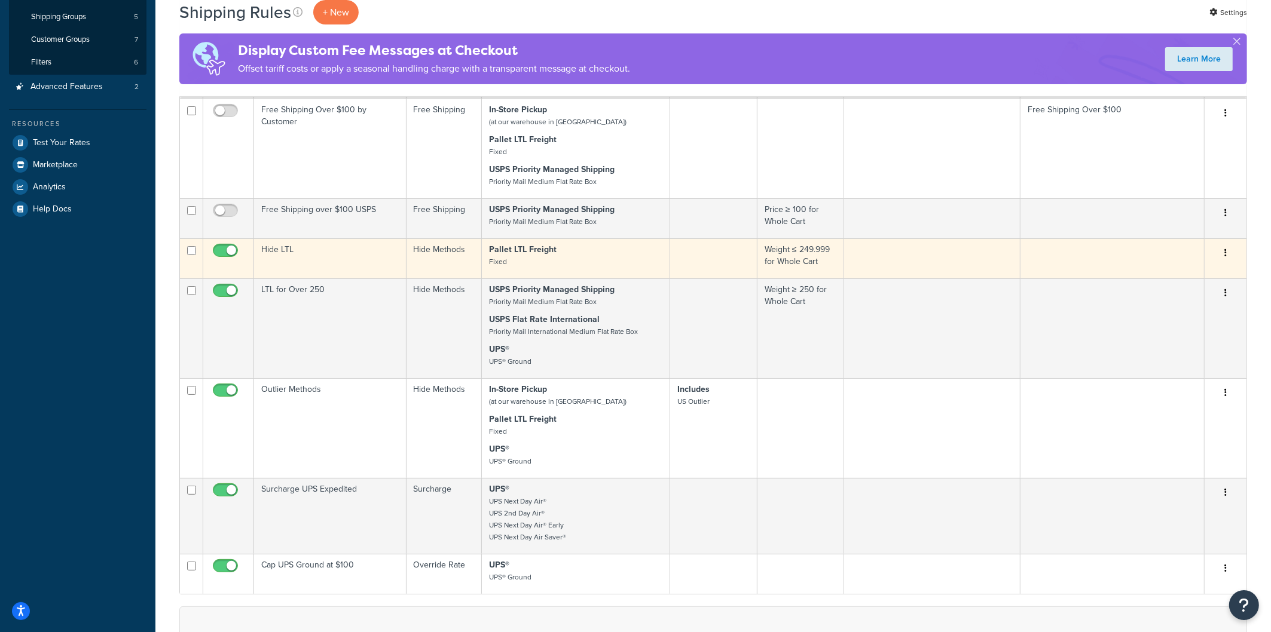
scroll to position [244, 0]
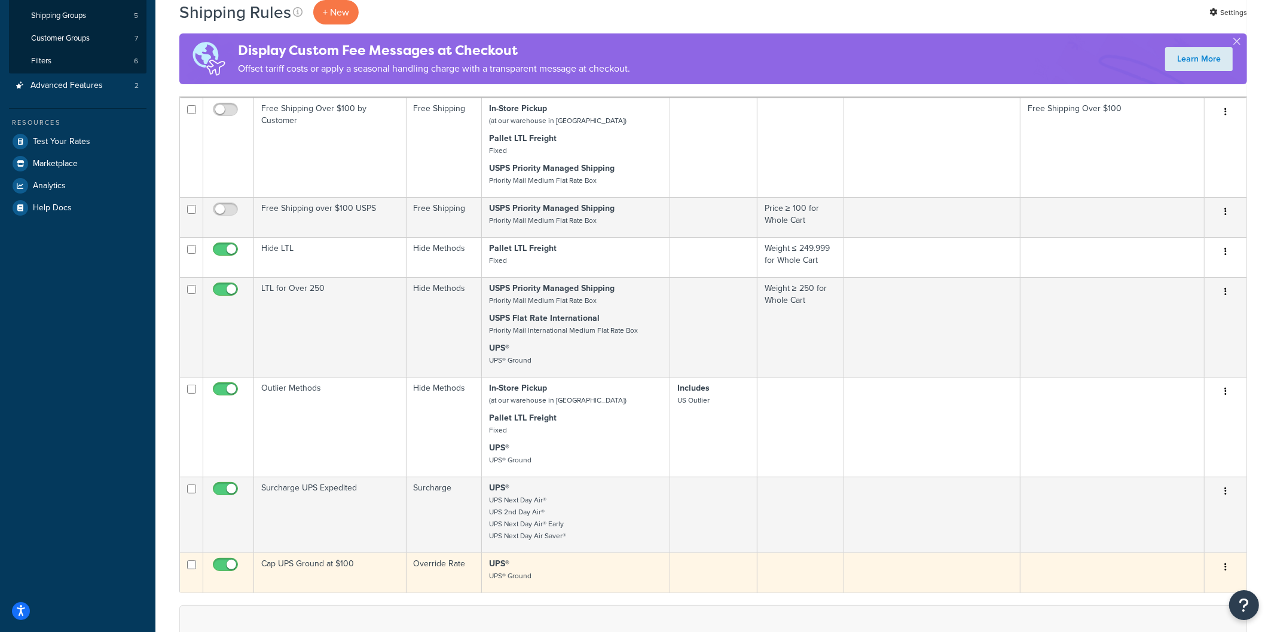
click at [227, 562] on input "checkbox" at bounding box center [226, 568] width 33 height 15
checkbox input "false"
click at [301, 570] on td "Cap UPS Ground at $100" at bounding box center [330, 573] width 152 height 40
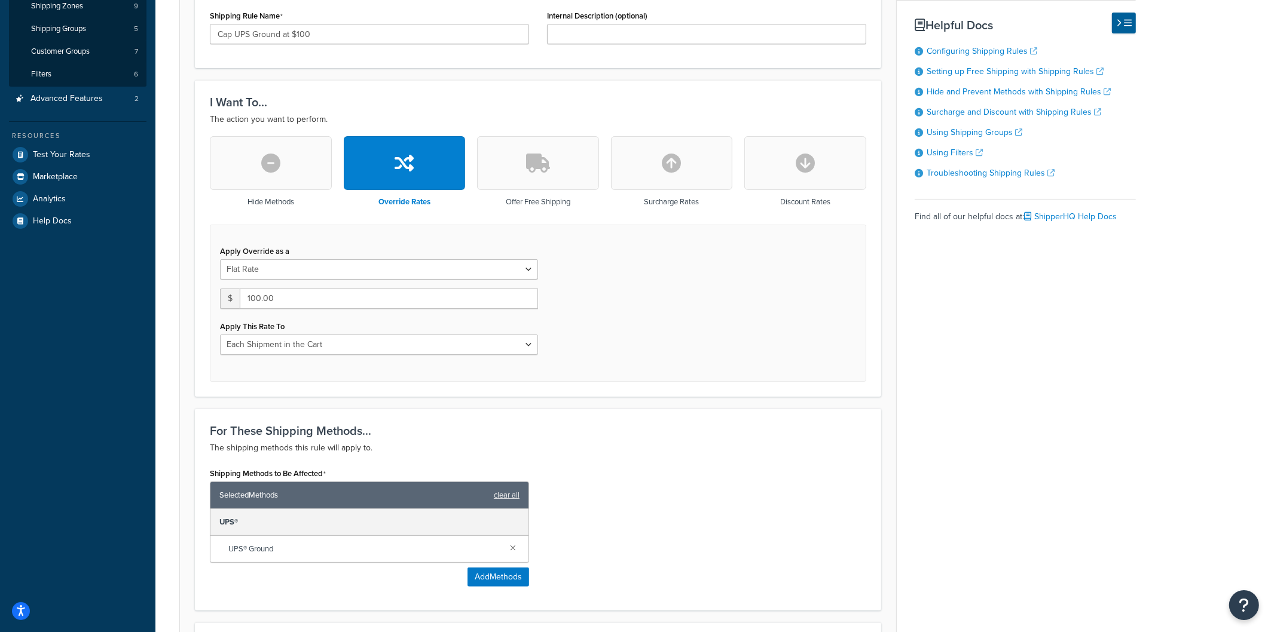
scroll to position [235, 0]
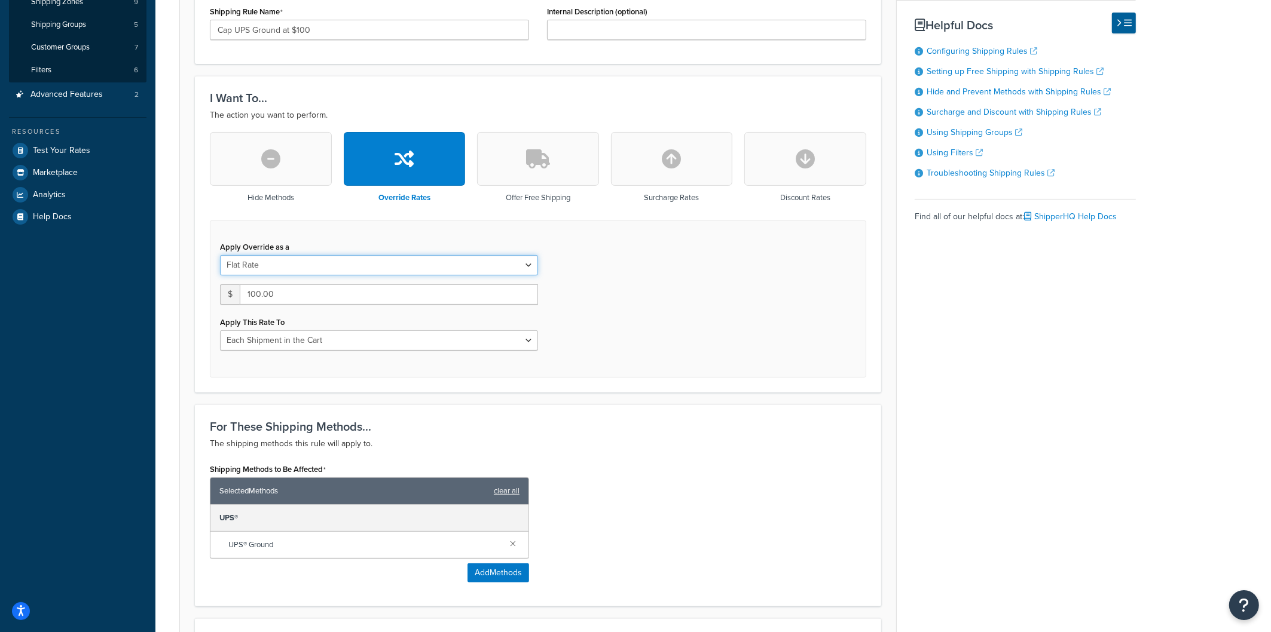
click at [402, 261] on select "Flat Rate Percentage Flat Rate & Percentage" at bounding box center [379, 265] width 318 height 20
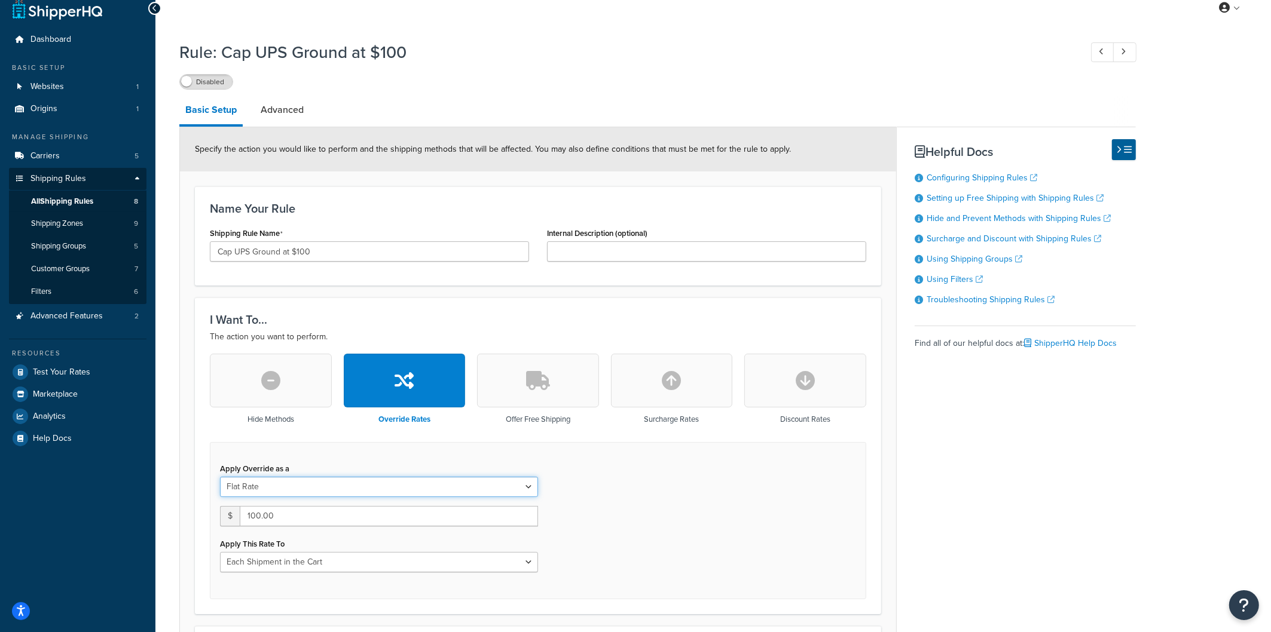
scroll to position [0, 0]
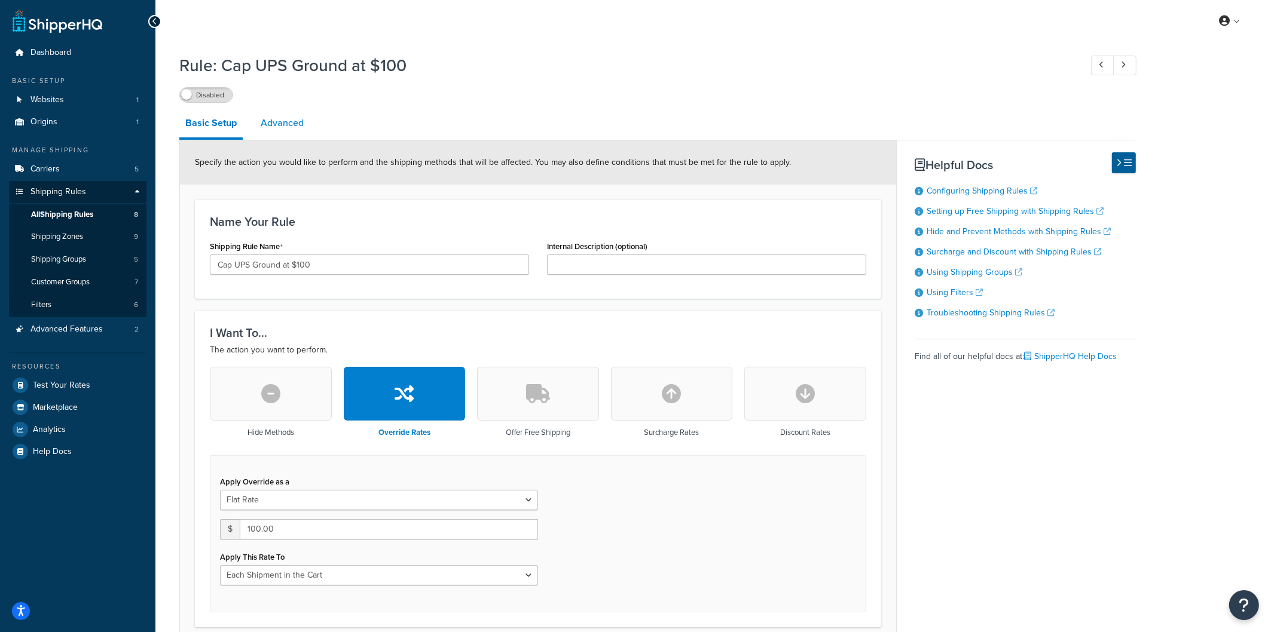
click at [279, 121] on link "Advanced" at bounding box center [282, 123] width 55 height 29
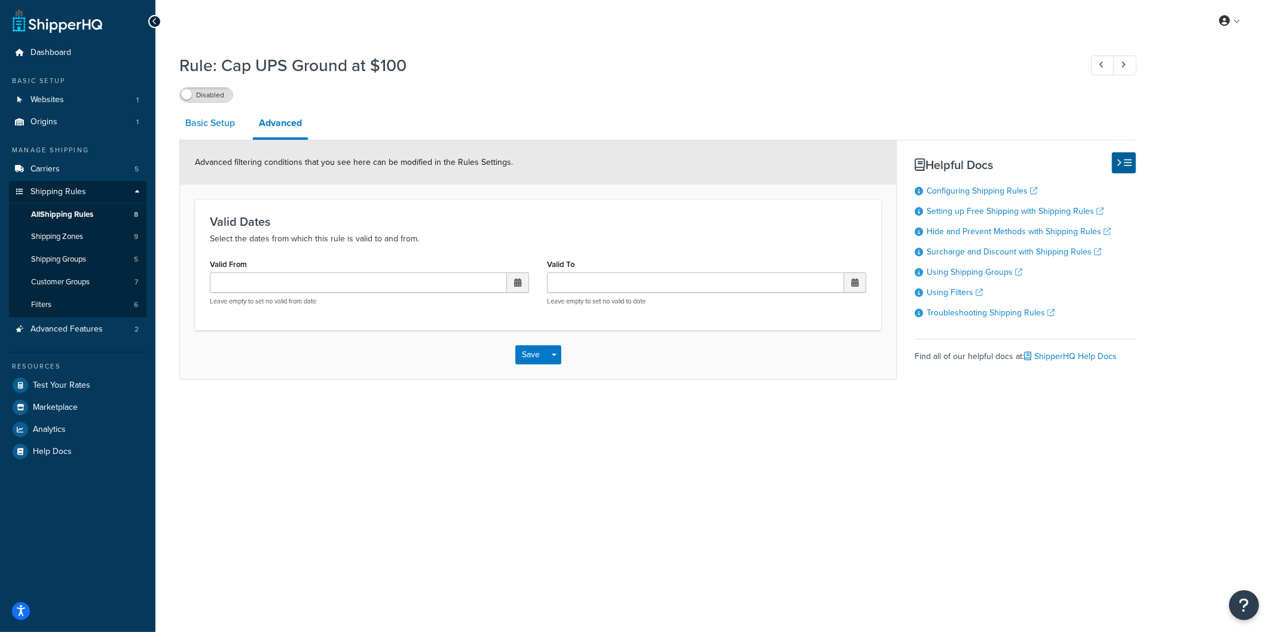
click at [224, 124] on link "Basic Setup" at bounding box center [210, 123] width 62 height 29
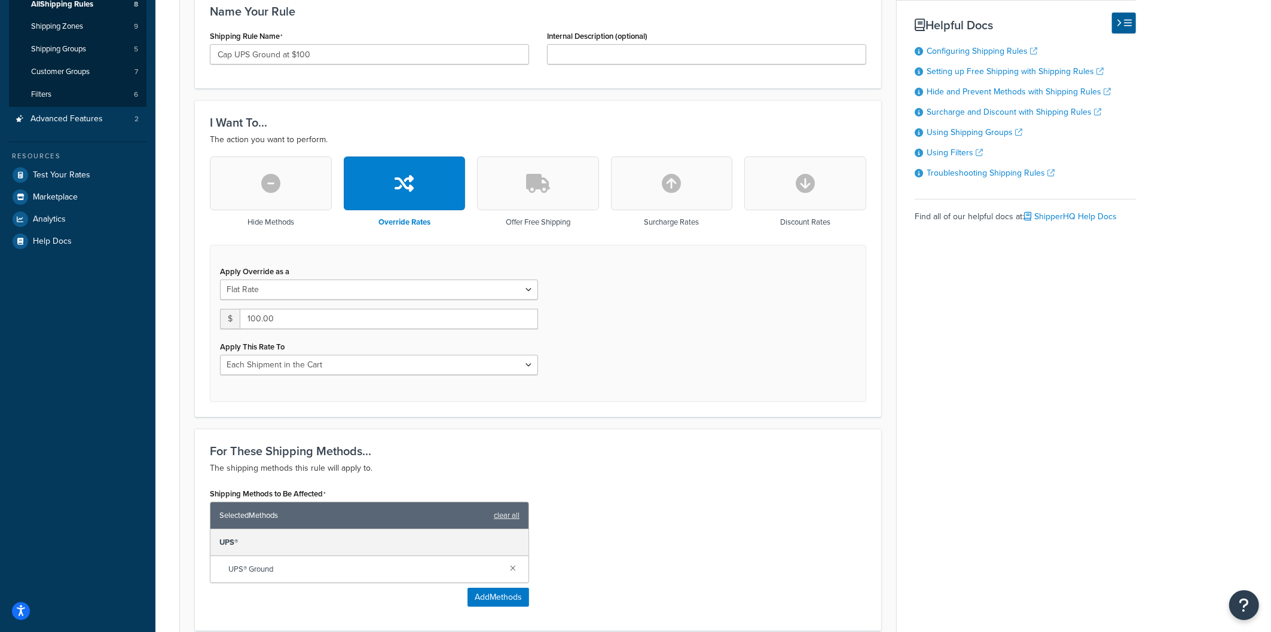
scroll to position [213, 0]
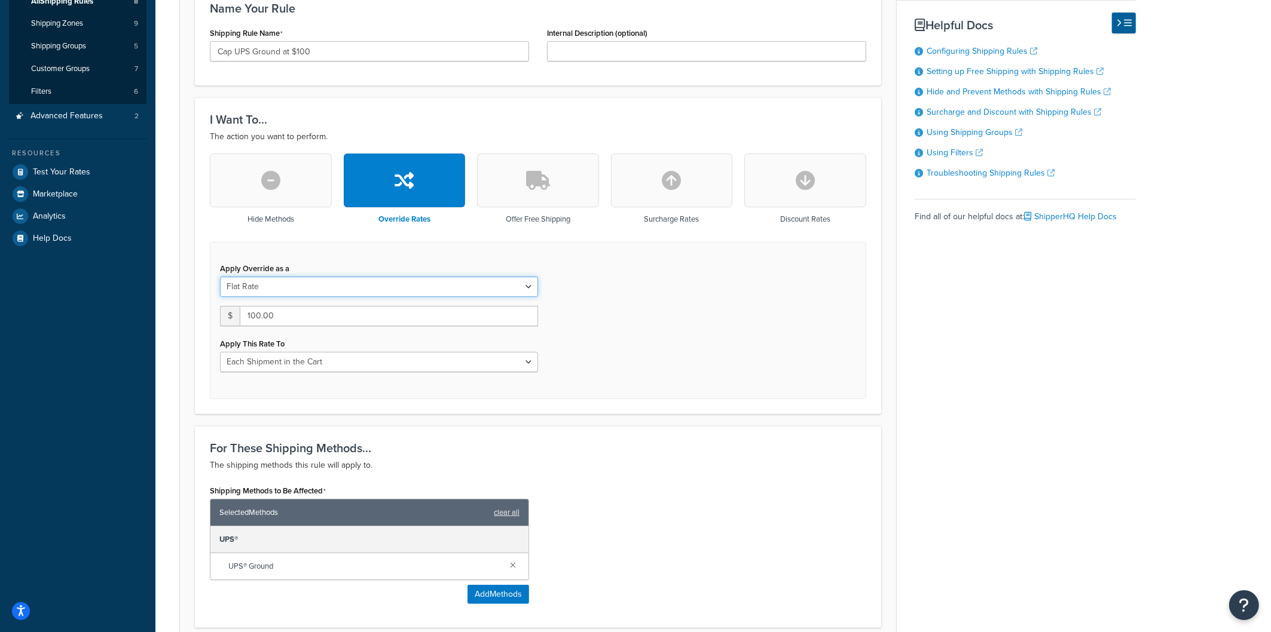
click at [482, 289] on select "Flat Rate Percentage Flat Rate & Percentage" at bounding box center [379, 287] width 318 height 20
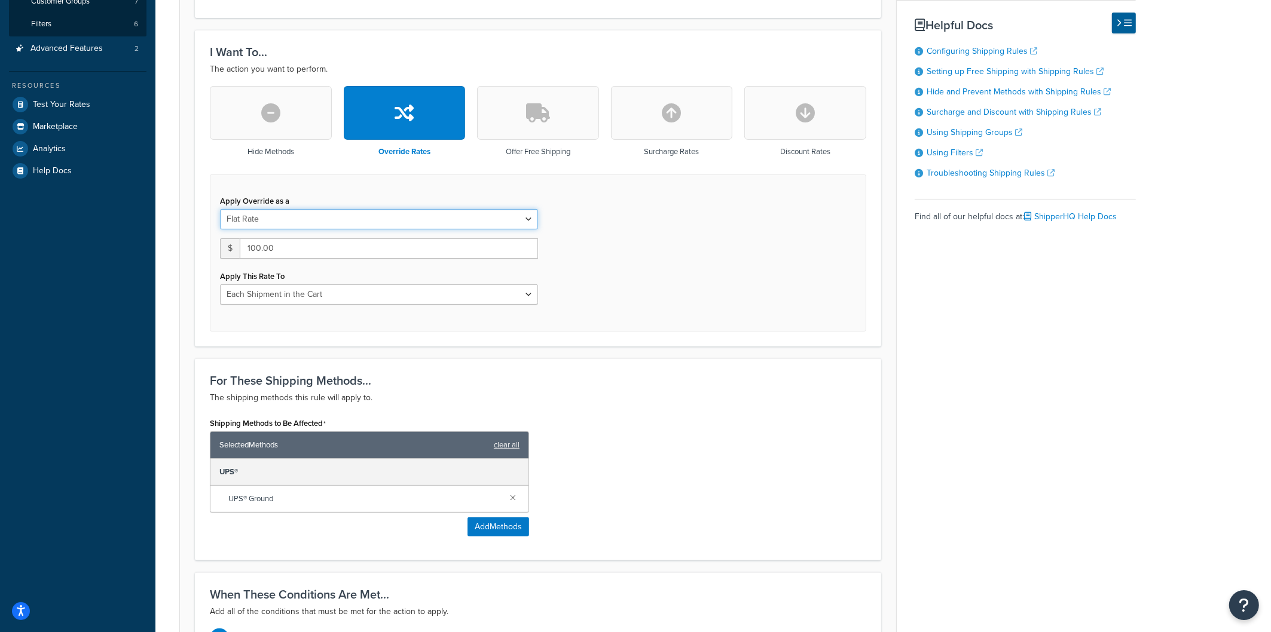
scroll to position [422, 0]
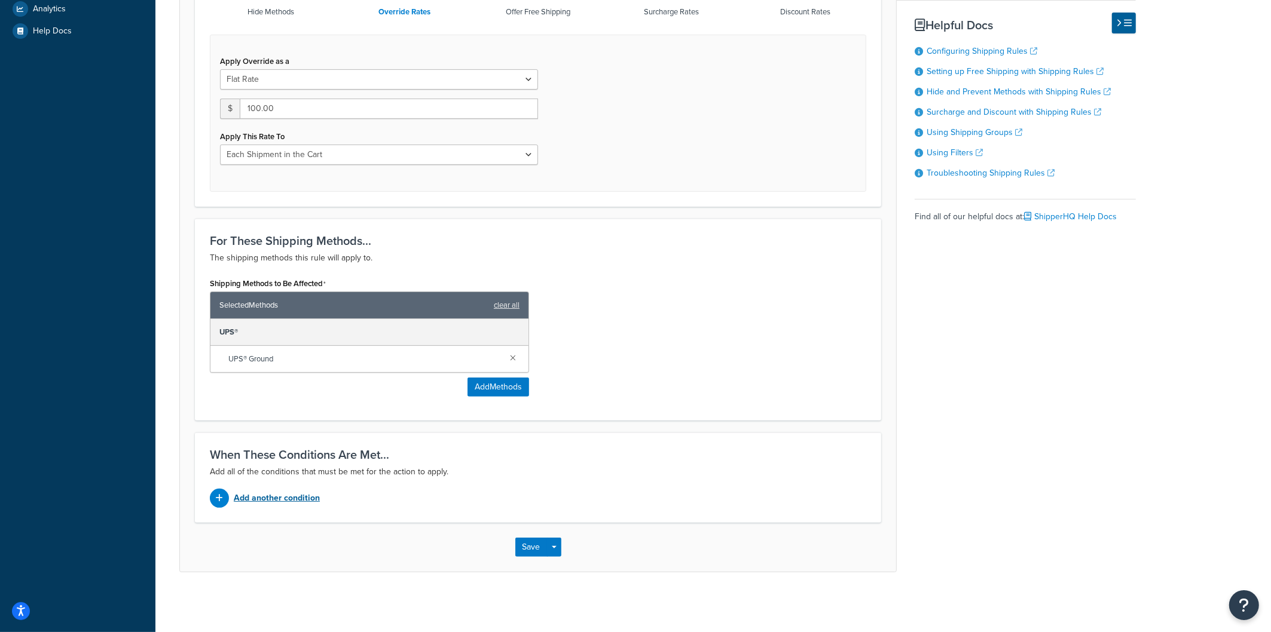
click at [278, 497] on p "Add another condition" at bounding box center [277, 498] width 86 height 17
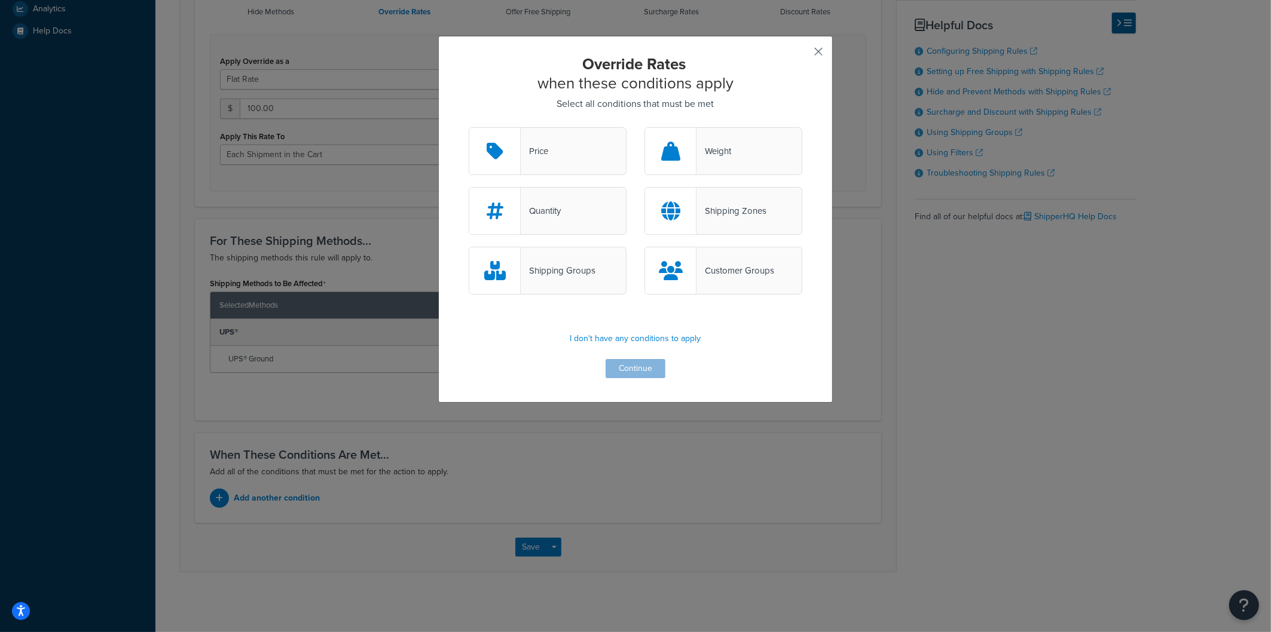
click at [802, 54] on button "button" at bounding box center [800, 55] width 3 height 3
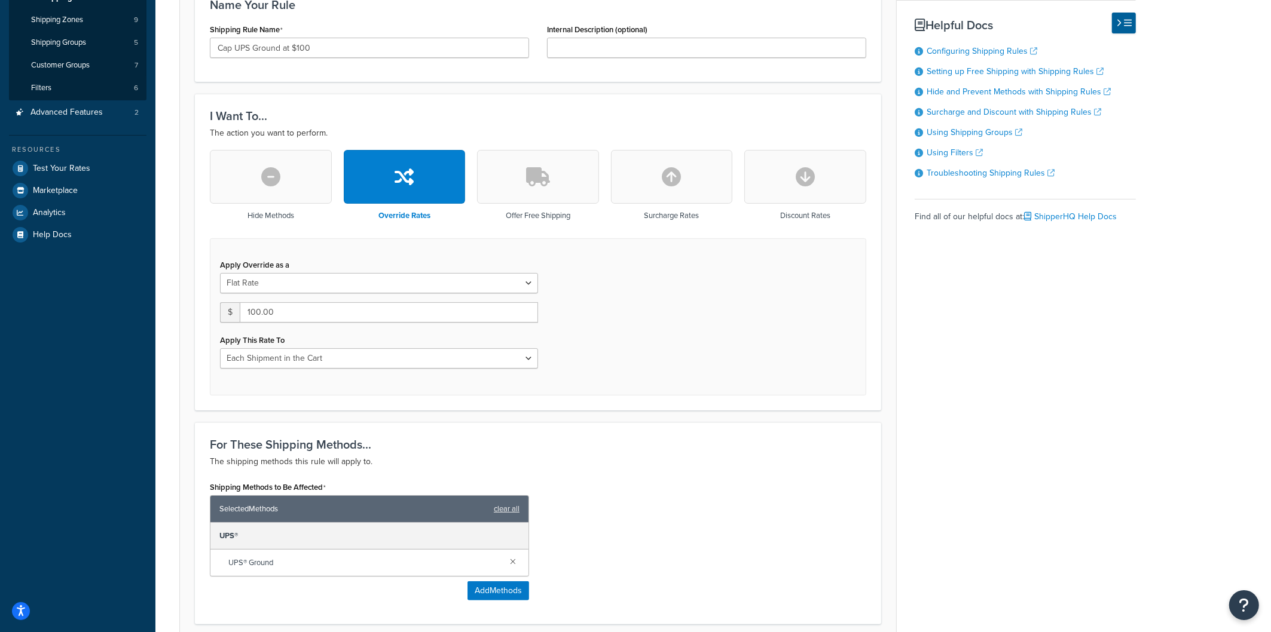
scroll to position [221, 0]
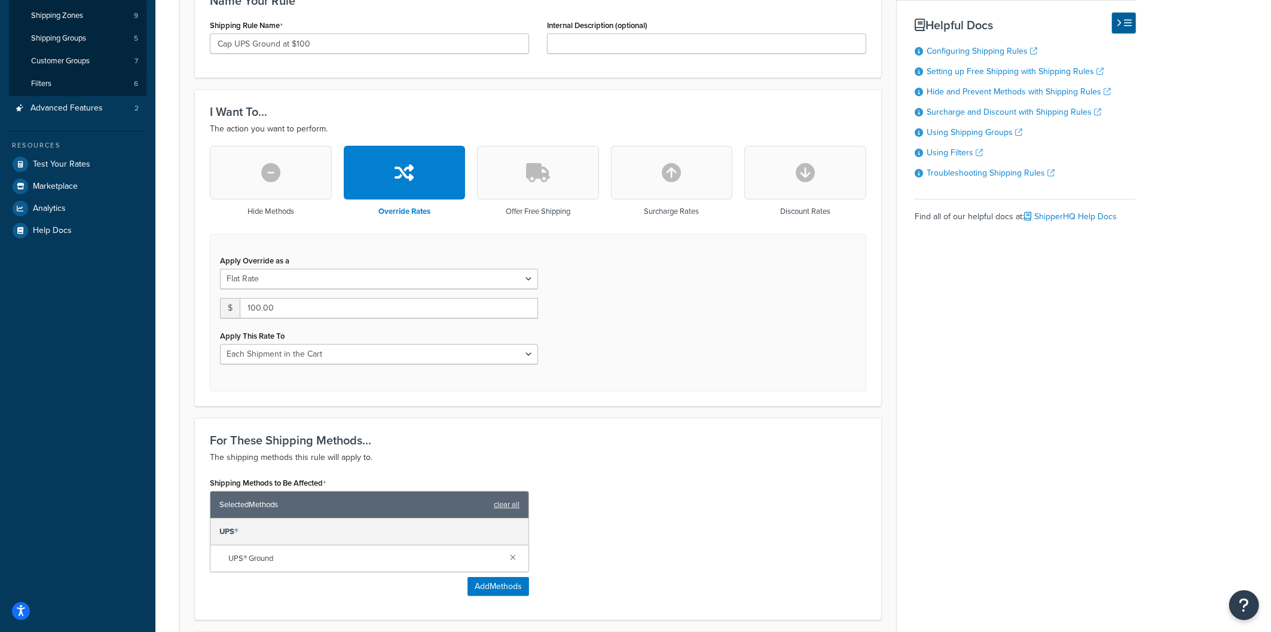
click at [828, 184] on button "button" at bounding box center [805, 173] width 122 height 54
type input "0"
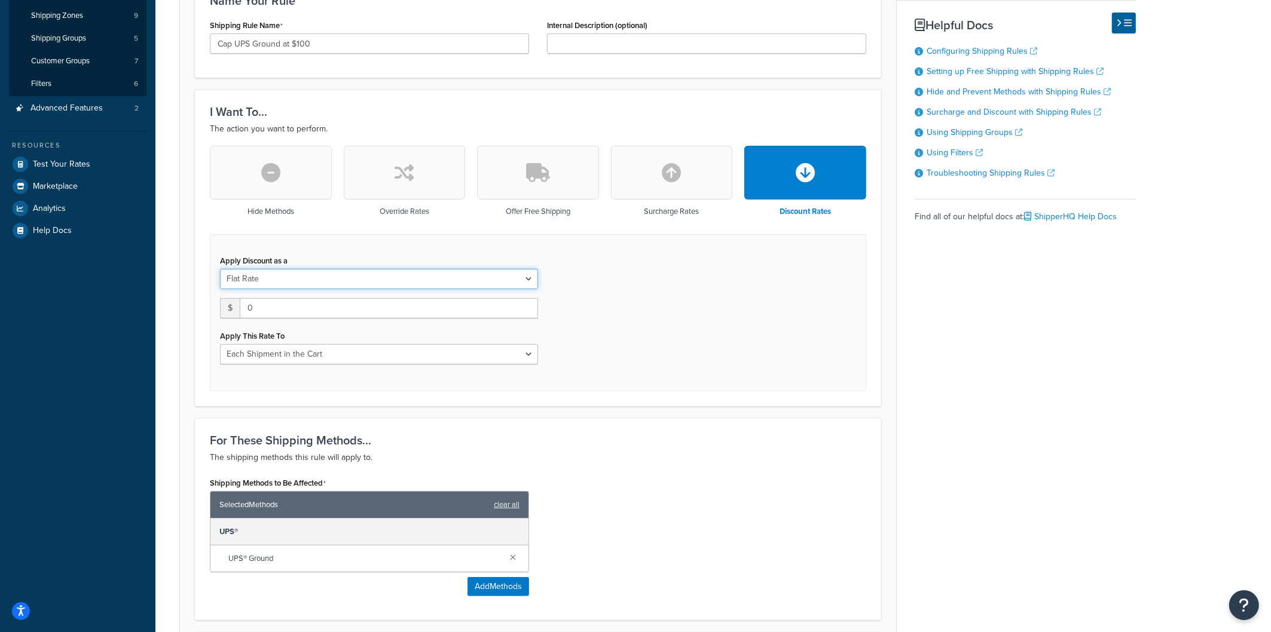
click at [407, 282] on select "Flat Rate Percentage Flat Rate & Percentage" at bounding box center [379, 279] width 318 height 20
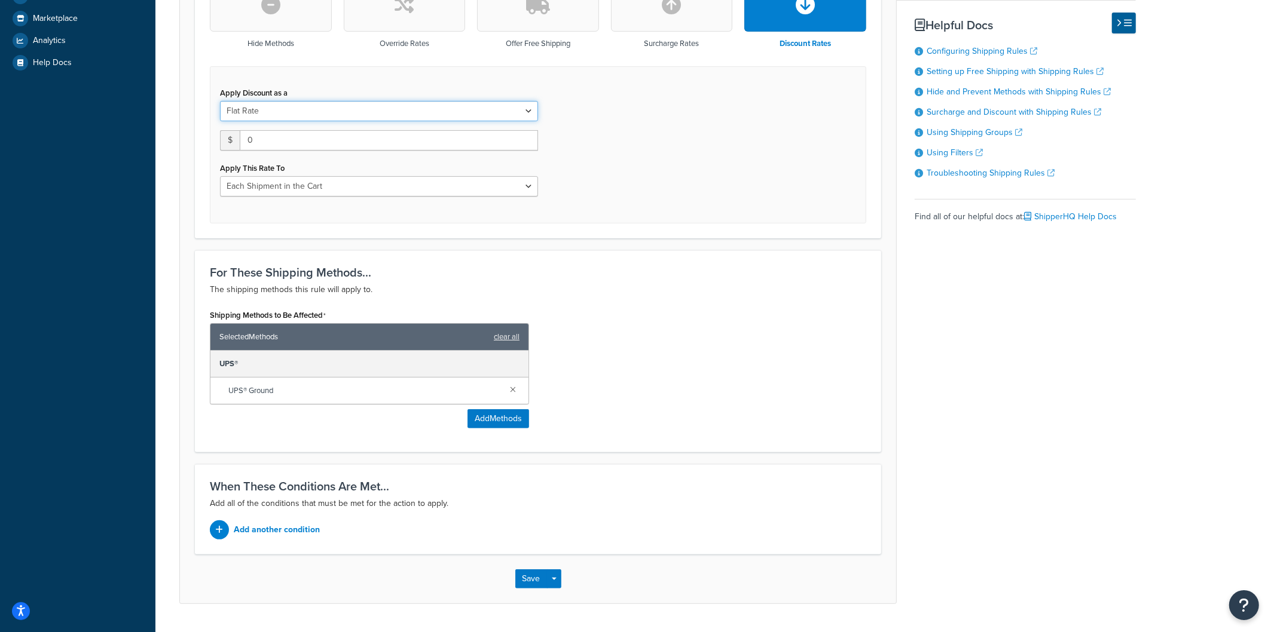
scroll to position [422, 0]
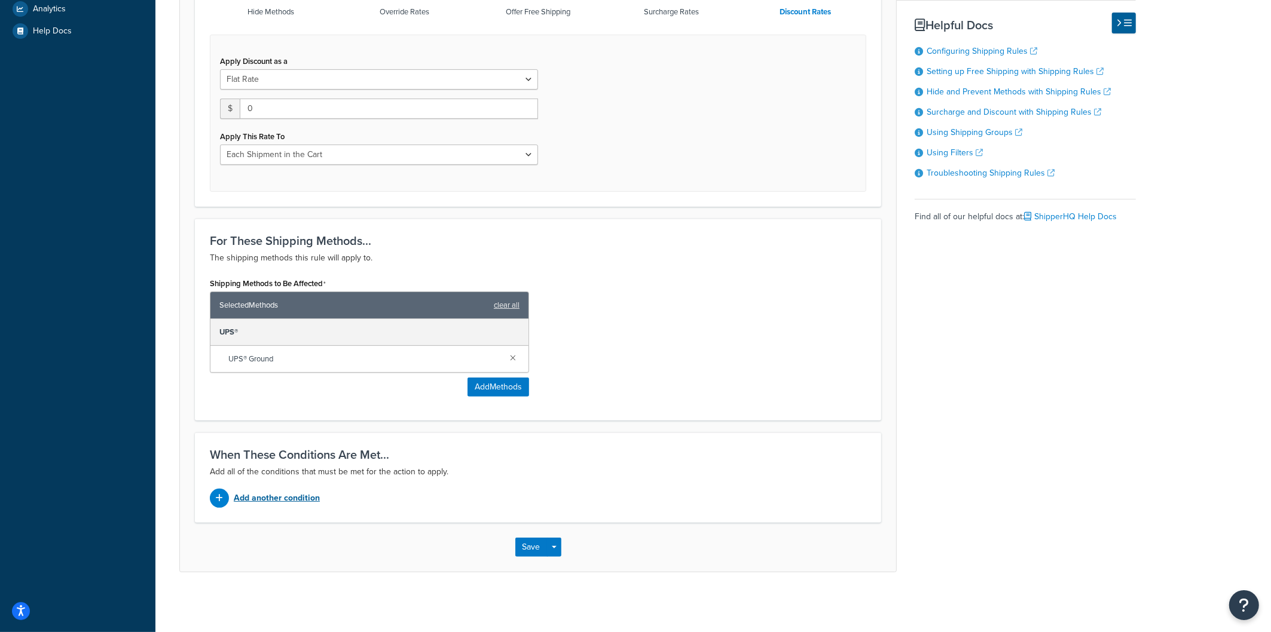
click at [295, 502] on p "Add another condition" at bounding box center [277, 498] width 86 height 17
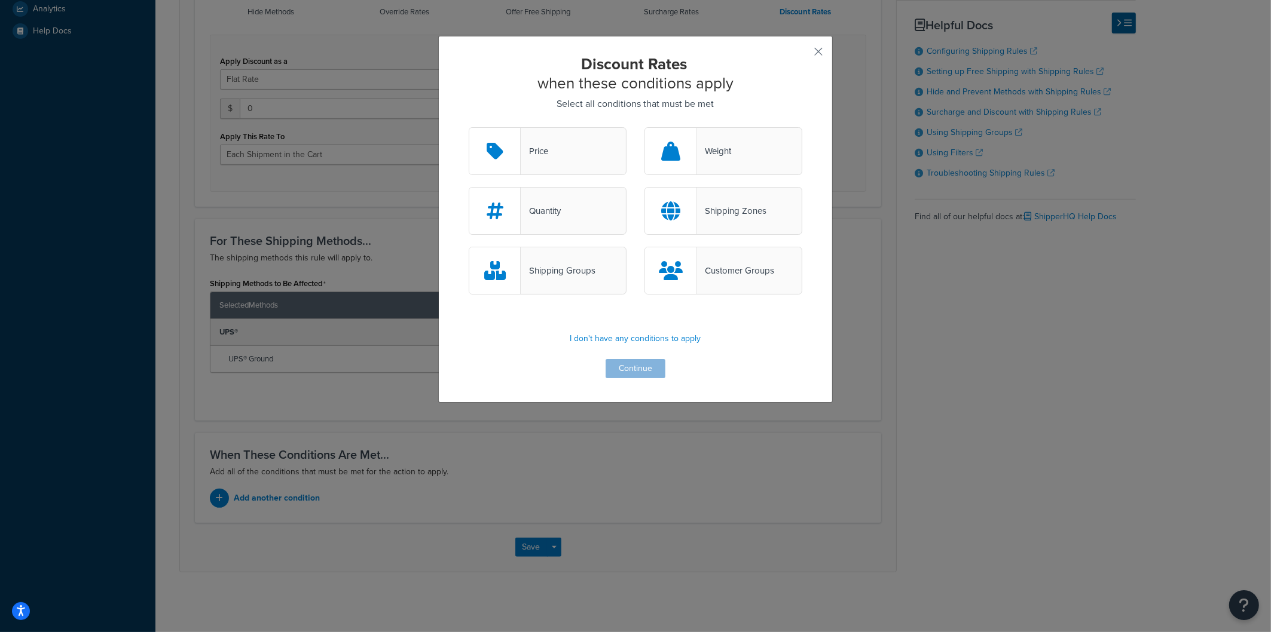
click at [826, 45] on div "Discount Rates when these conditions apply Select all conditions that must be m…" at bounding box center [635, 219] width 395 height 367
click at [826, 46] on div "Discount Rates when these conditions apply Select all conditions that must be m…" at bounding box center [635, 219] width 395 height 367
click at [802, 54] on button "button" at bounding box center [800, 55] width 3 height 3
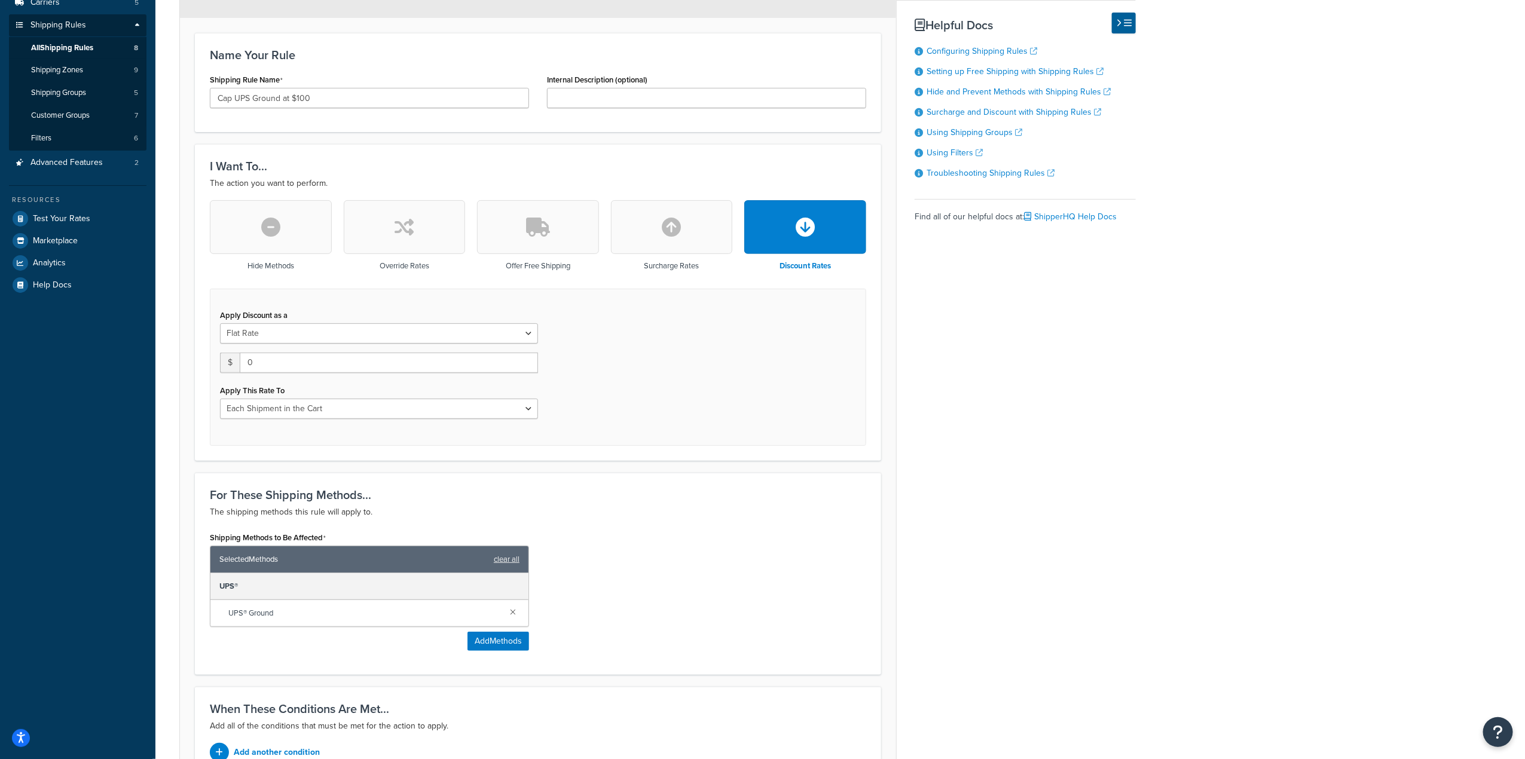
scroll to position [206, 0]
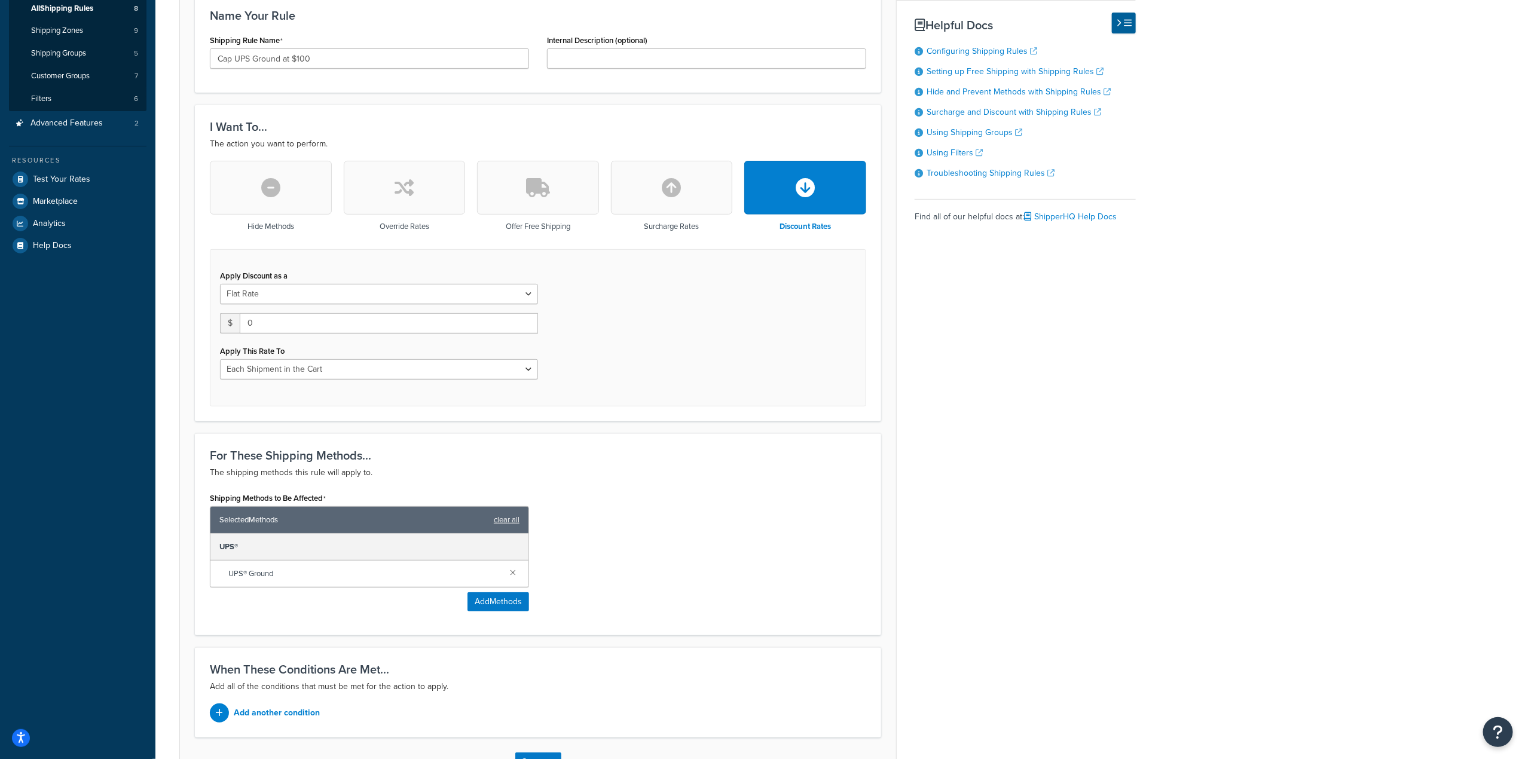
click at [411, 211] on button "button" at bounding box center [405, 188] width 122 height 54
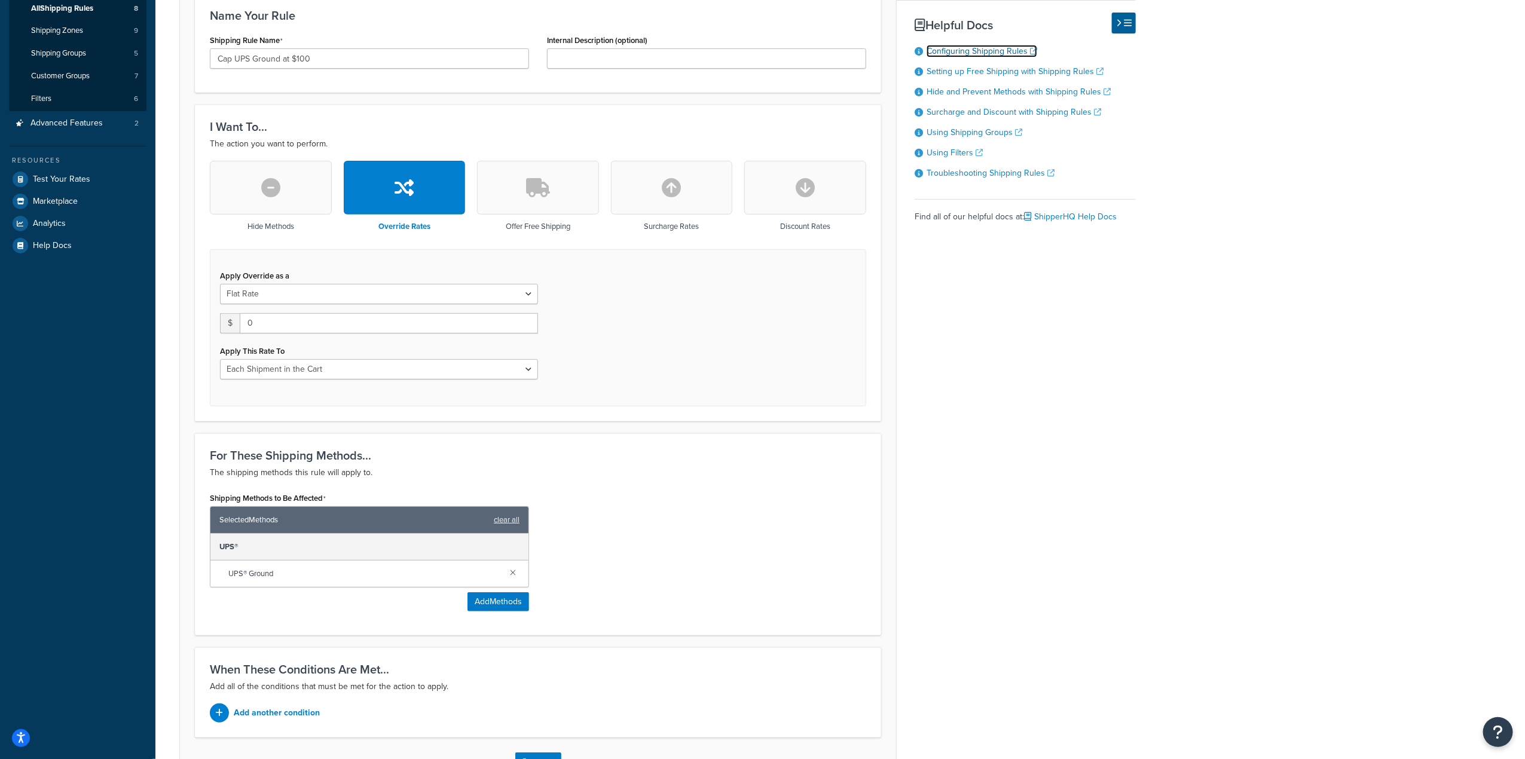
click at [1005, 47] on link "Configuring Shipping Rules" at bounding box center [982, 51] width 111 height 13
click at [1270, 632] on div "Rule: Cap UPS Ground at $100 Disabled Basic Setup Advanced Specify the action y…" at bounding box center [839, 330] width 1369 height 976
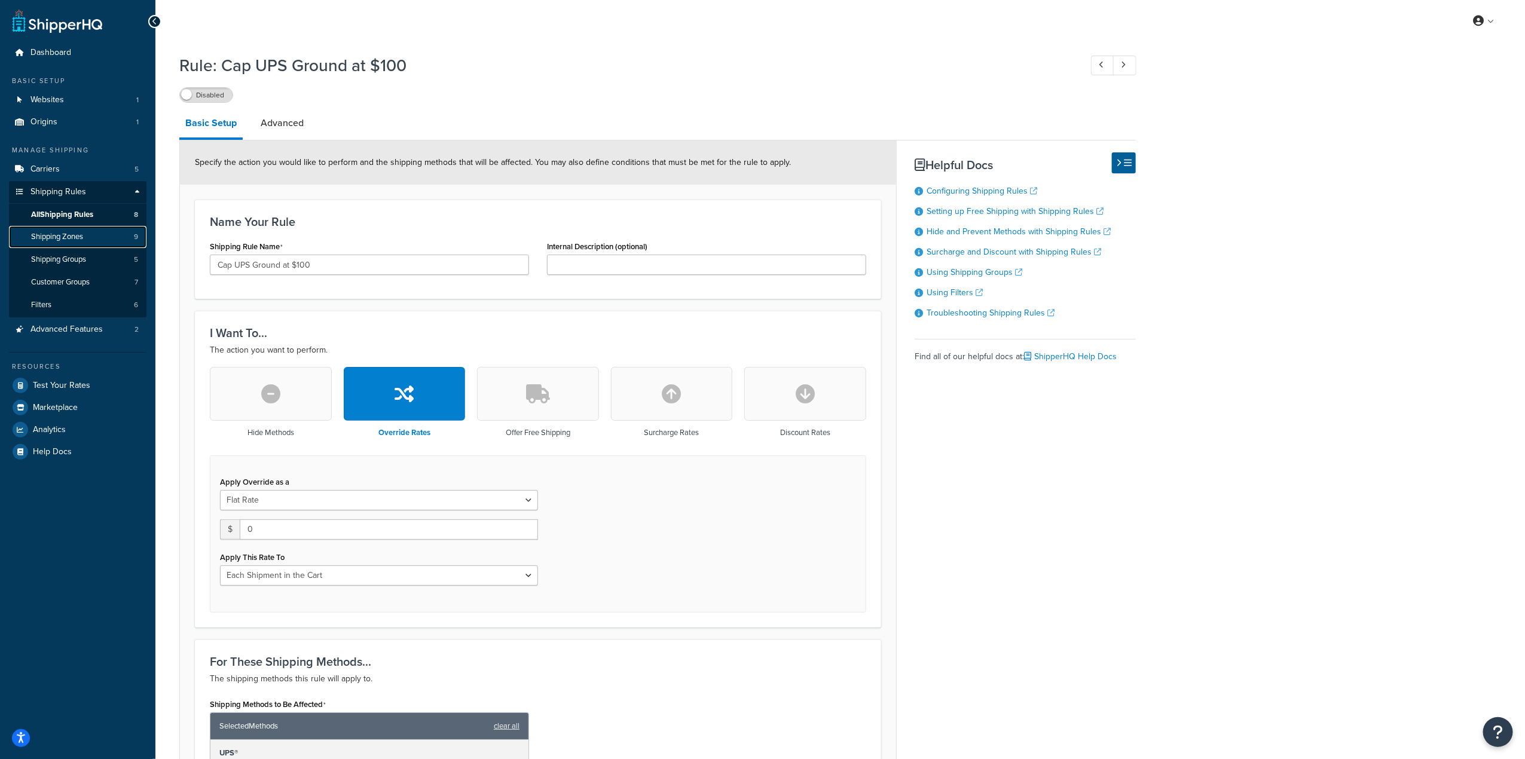
scroll to position [1, 0]
click at [76, 231] on span "Shipping Zones" at bounding box center [57, 236] width 52 height 10
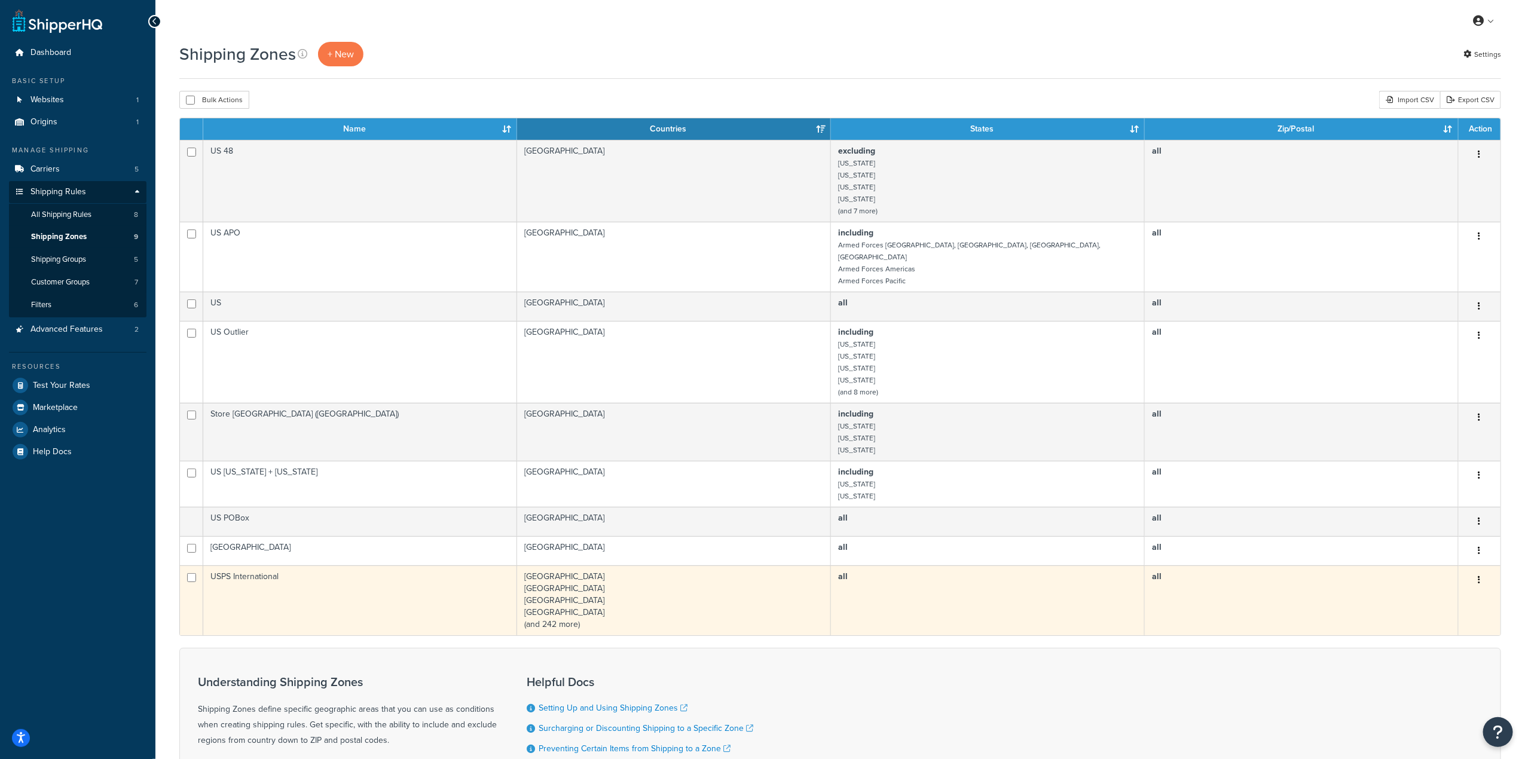
click at [1481, 578] on button "button" at bounding box center [1479, 580] width 17 height 19
click at [1429, 598] on link "Edit" at bounding box center [1431, 600] width 94 height 25
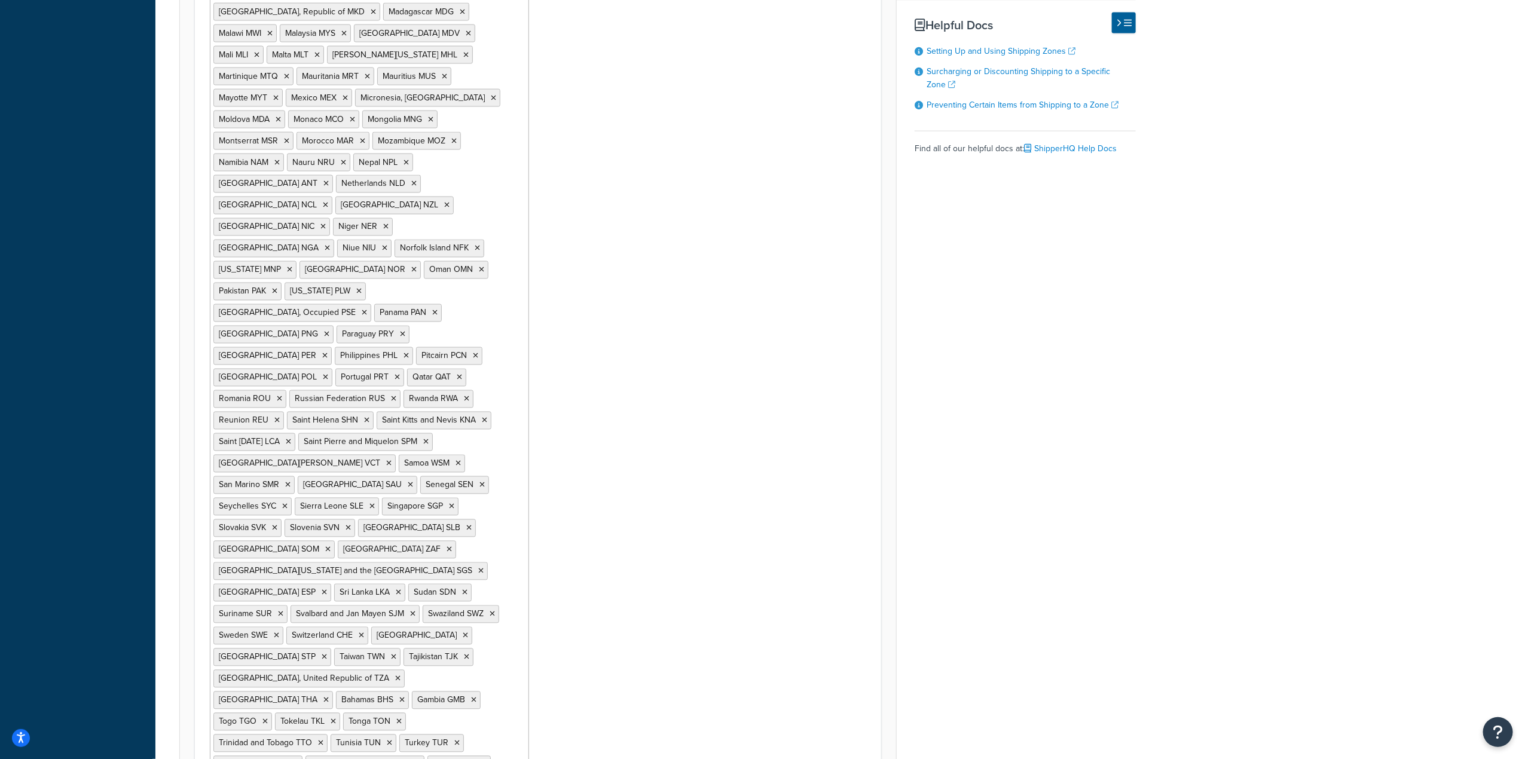
scroll to position [1644, 0]
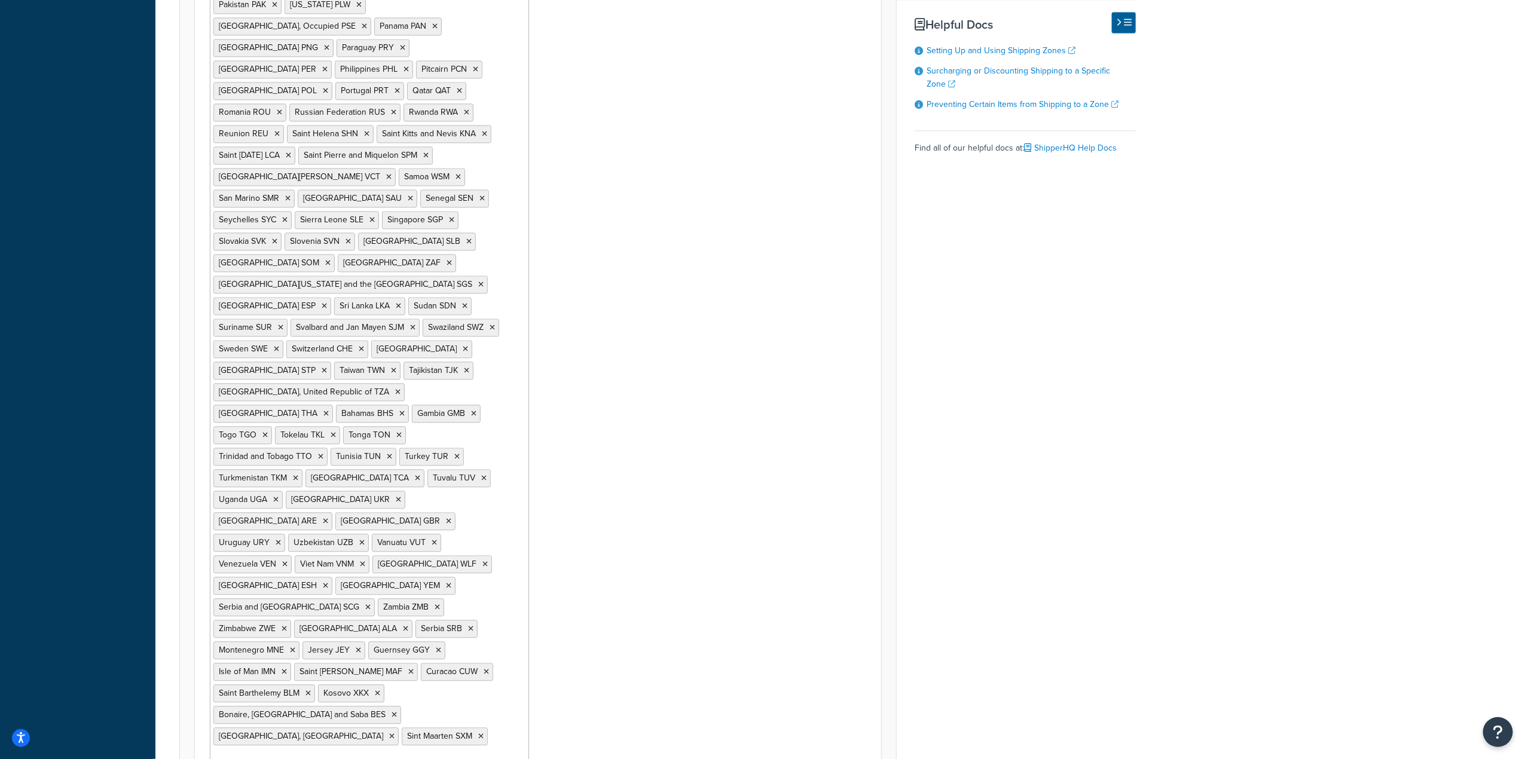
click at [319, 751] on input "Countries" at bounding box center [266, 757] width 106 height 13
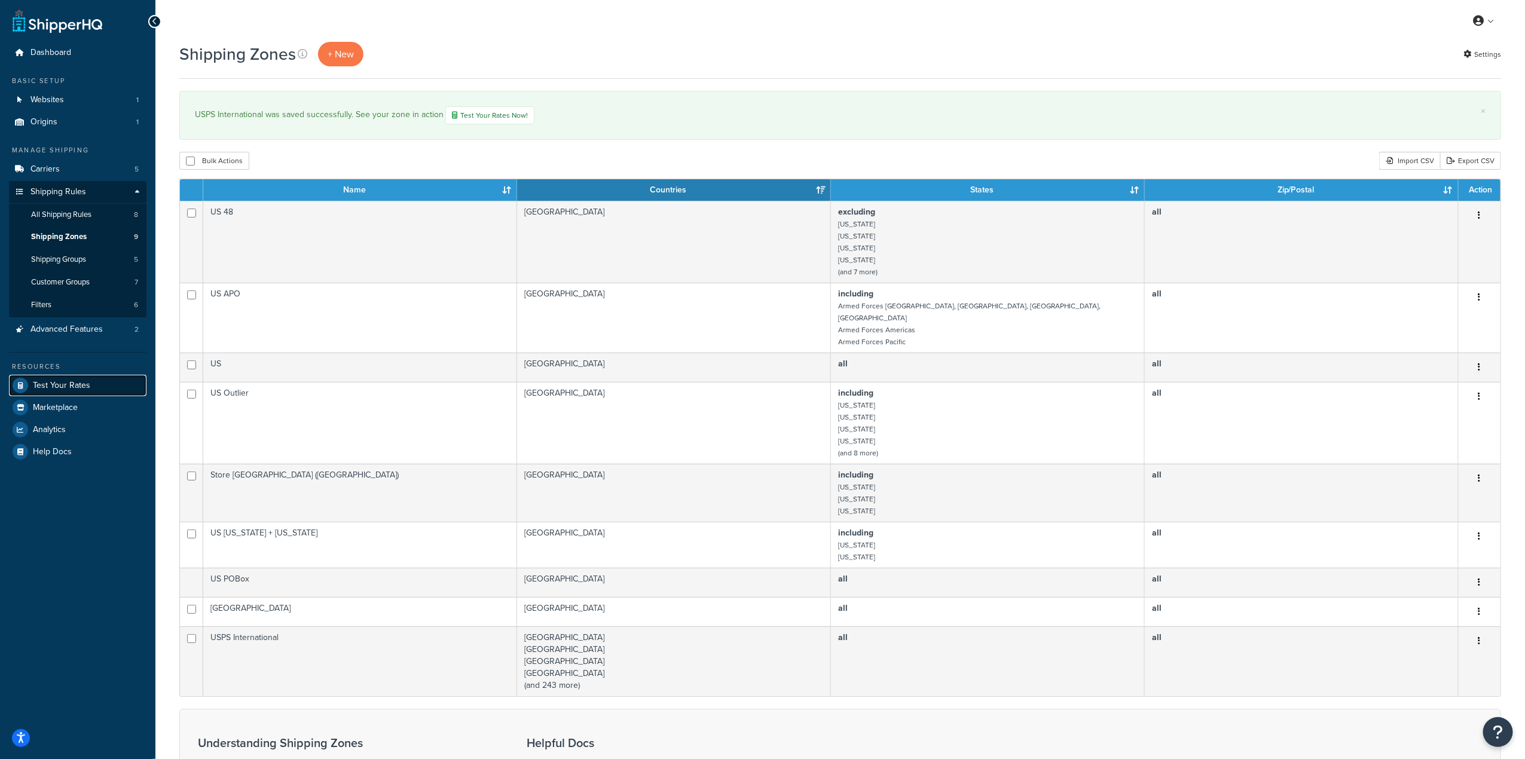
click at [45, 389] on span "Test Your Rates" at bounding box center [61, 386] width 57 height 10
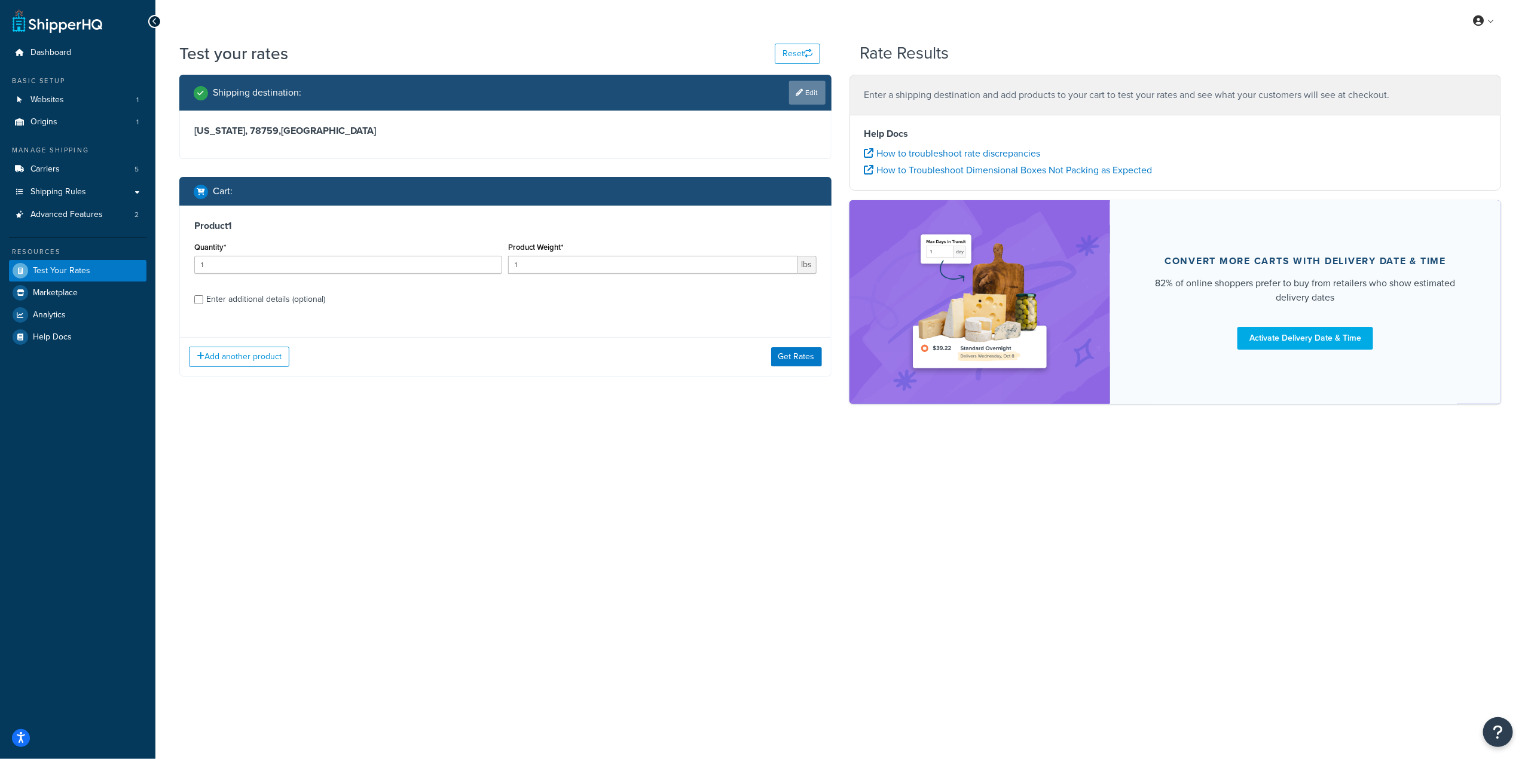
click at [806, 88] on link "Edit" at bounding box center [807, 93] width 36 height 24
select select "[GEOGRAPHIC_DATA]"
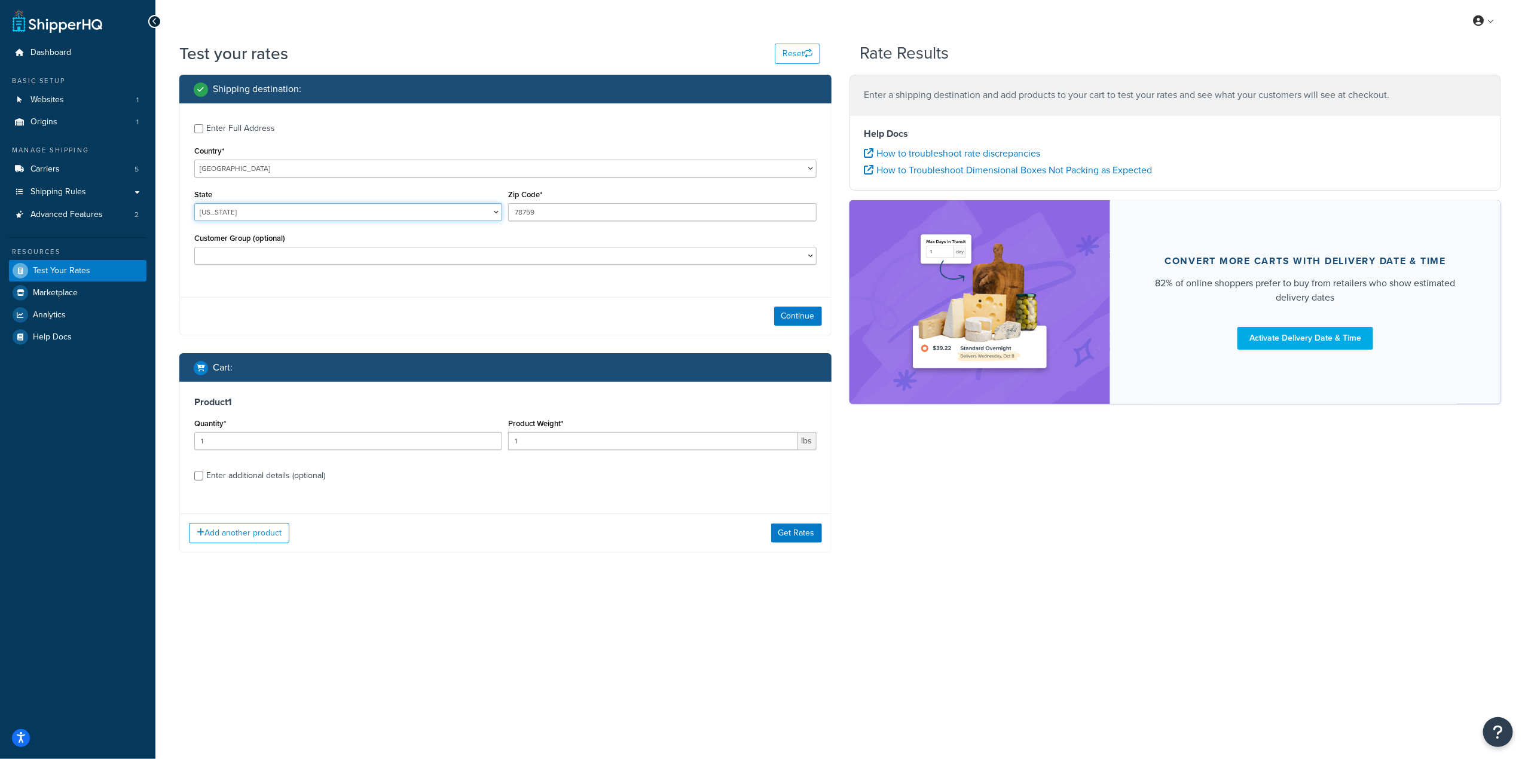
click at [206, 218] on select "Alabama Alaska American Samoa Arizona Arkansas Armed Forces Americas Armed Forc…" at bounding box center [348, 212] width 308 height 18
click at [314, 167] on select "United States United Kingdom Afghanistan Åland Islands Albania Algeria American…" at bounding box center [505, 169] width 622 height 18
select select "PR"
click at [194, 160] on select "United States United Kingdom Afghanistan Åland Islands Albania Algeria American…" at bounding box center [505, 169] width 622 height 18
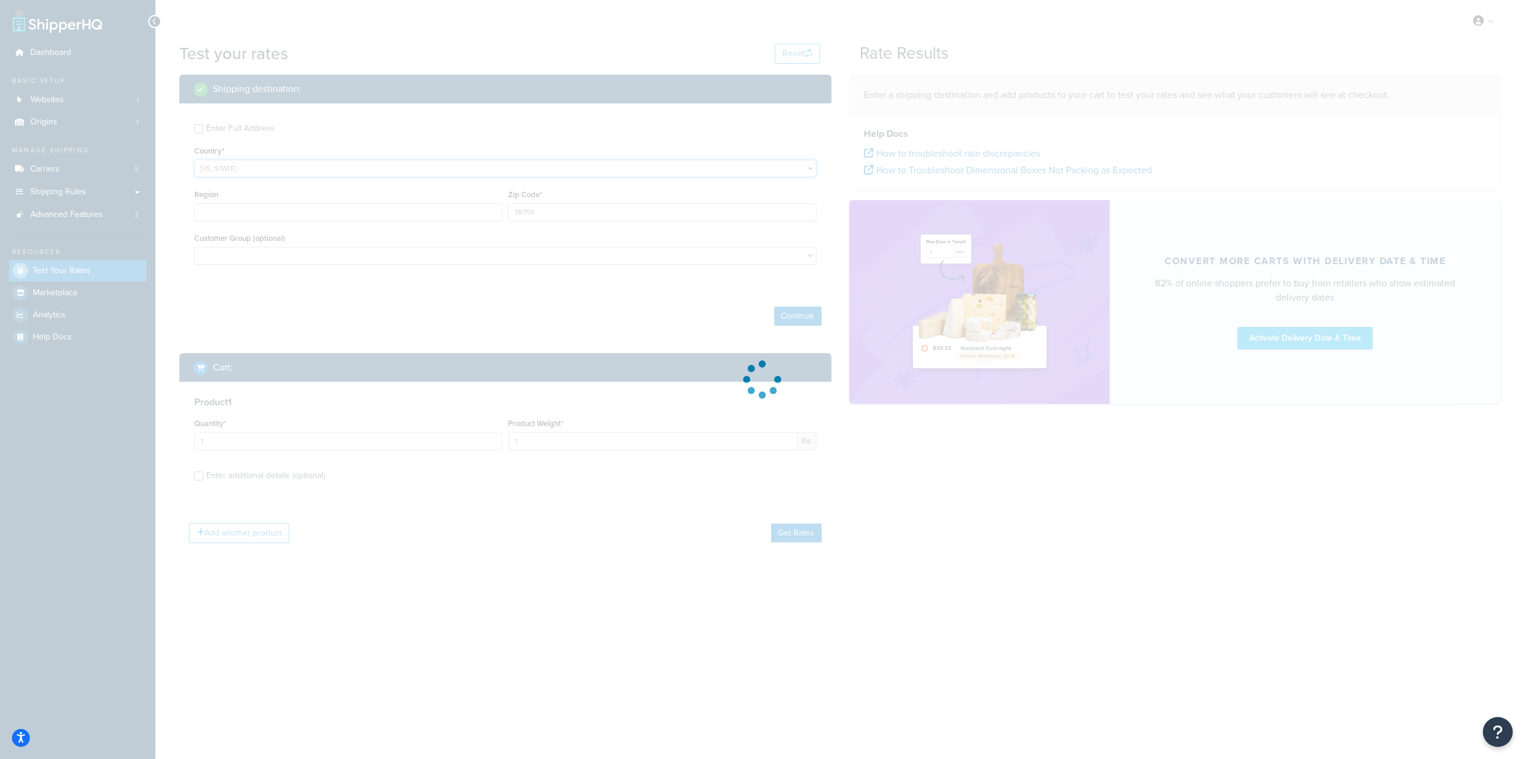
type input "TX"
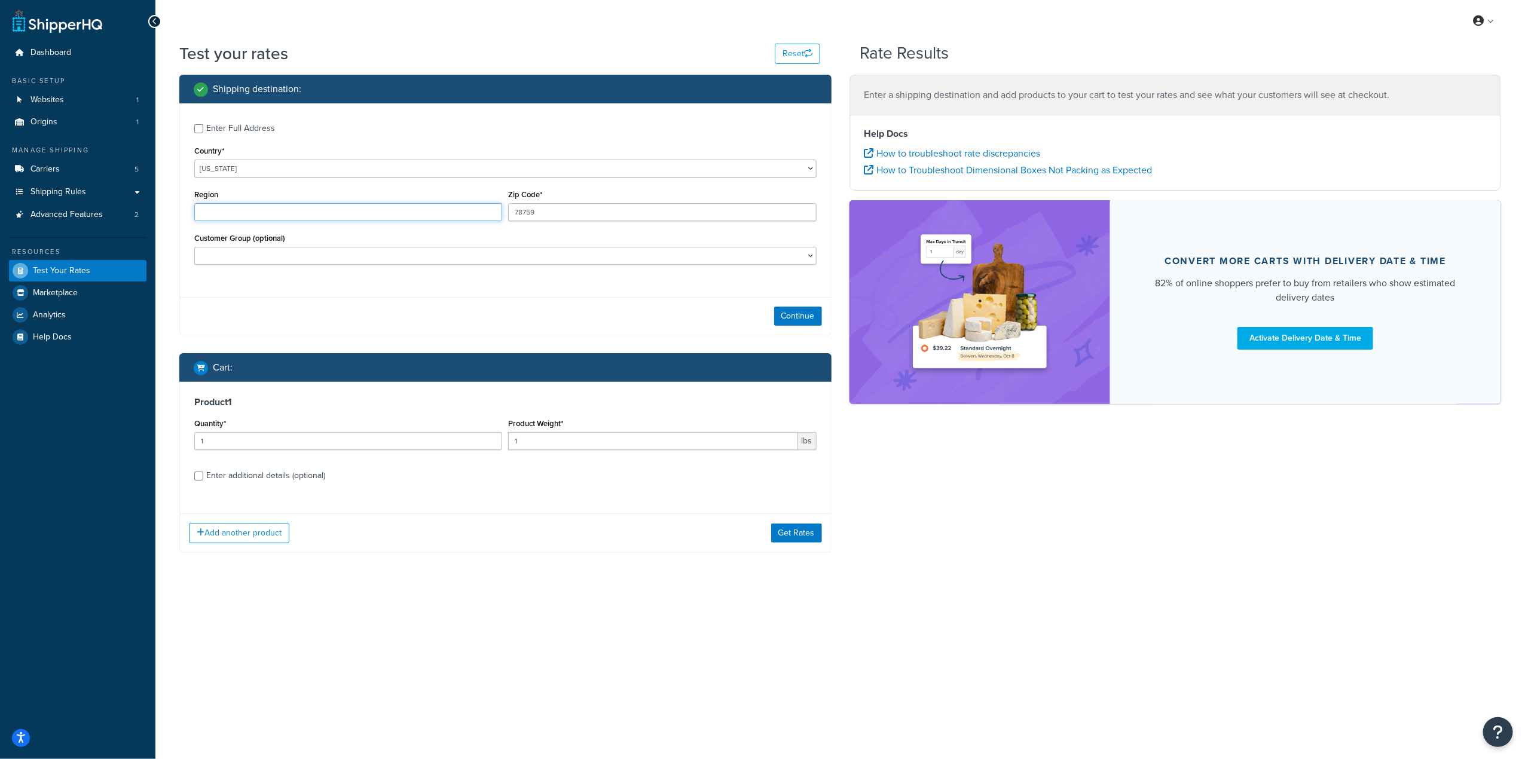
click at [233, 212] on input "Region" at bounding box center [348, 212] width 308 height 18
type input "a"
type input "San Juan"
type input "00924"
click at [451, 304] on div "Continue" at bounding box center [505, 316] width 651 height 38
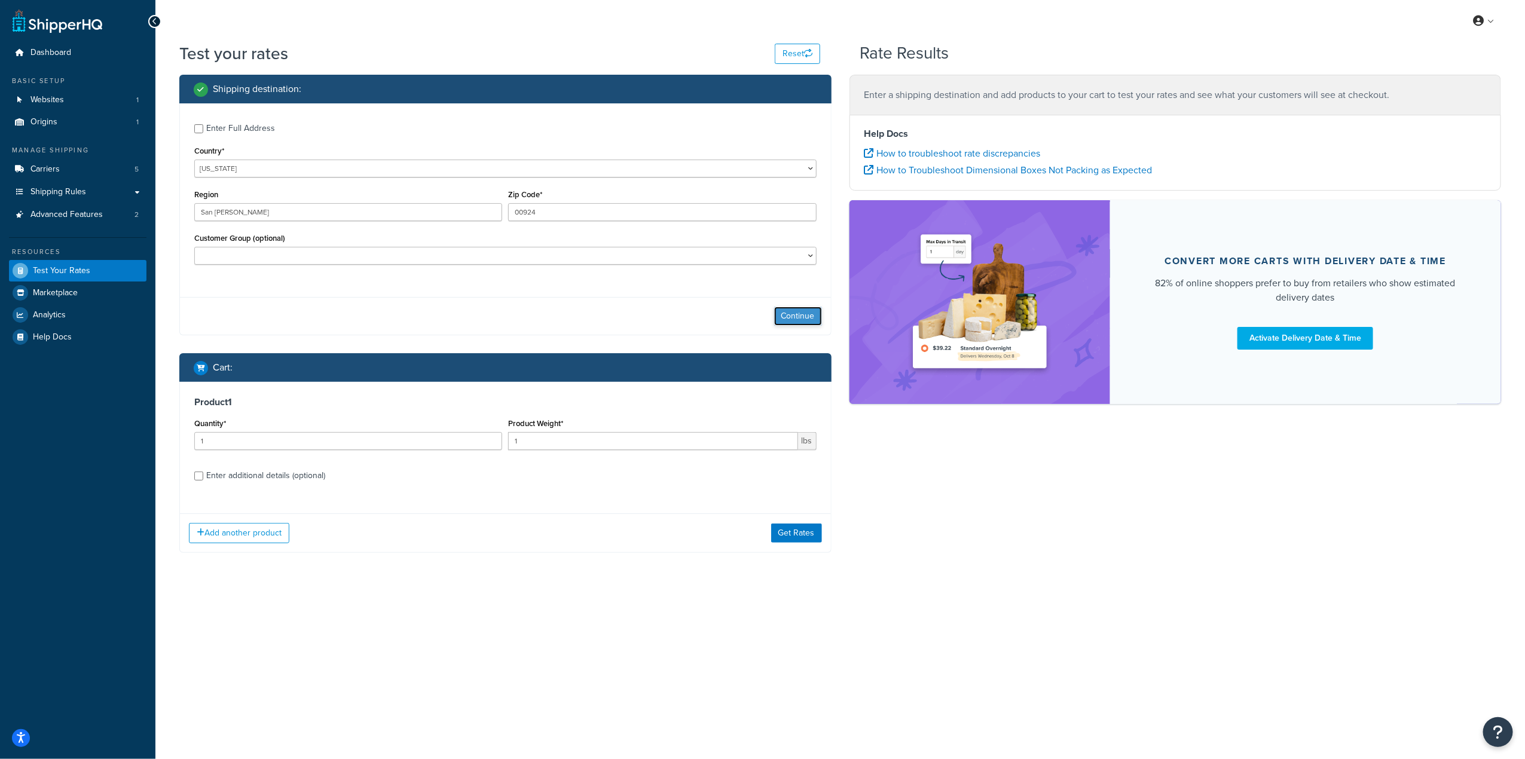
click at [797, 312] on button "Continue" at bounding box center [798, 316] width 48 height 19
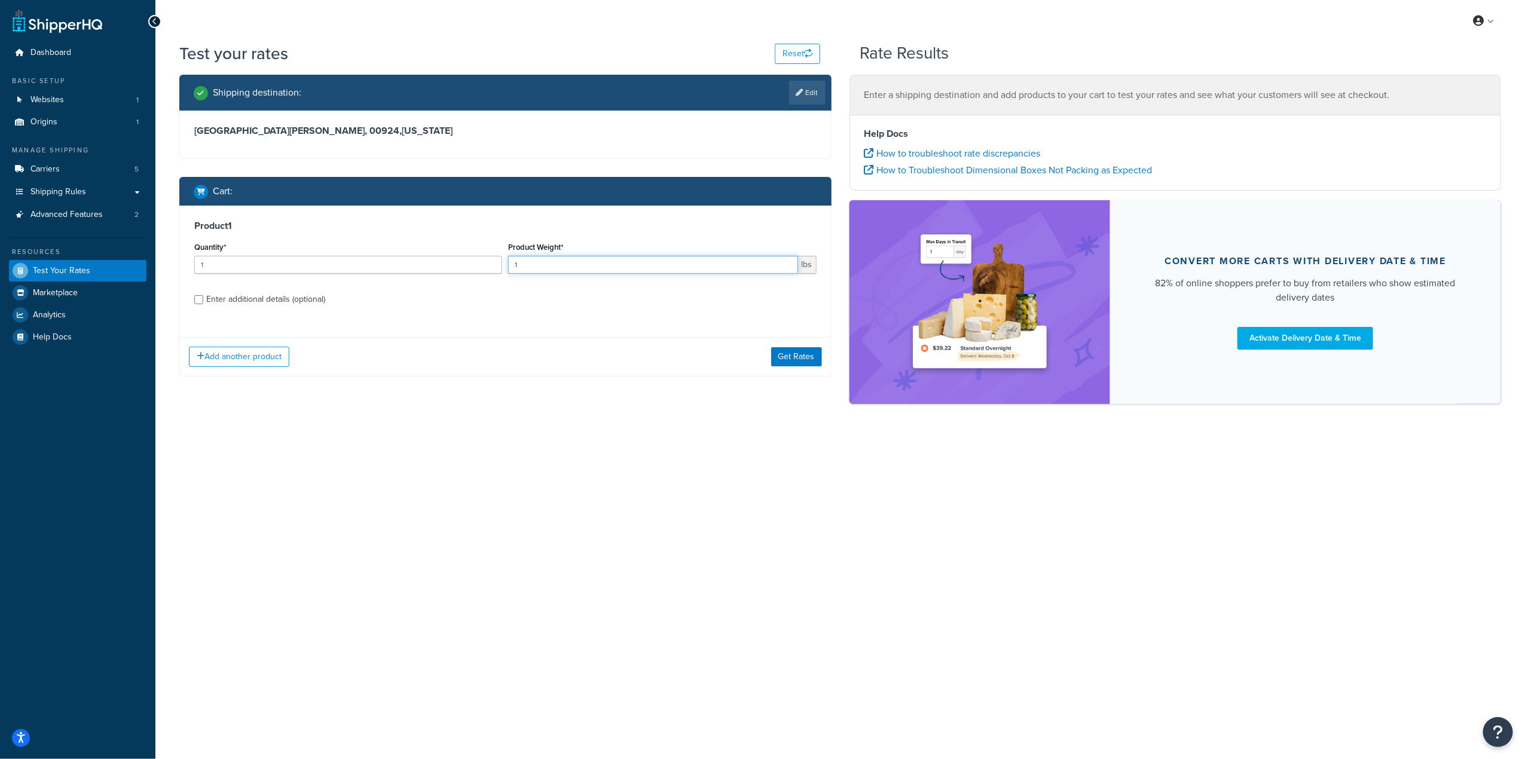
drag, startPoint x: 577, startPoint y: 267, endPoint x: 491, endPoint y: 264, distance: 85.5
click at [491, 264] on div "Quantity* 1 Product Weight* 1 lbs" at bounding box center [505, 261] width 628 height 44
type input "5"
click at [796, 361] on button "Get Rates" at bounding box center [796, 356] width 51 height 19
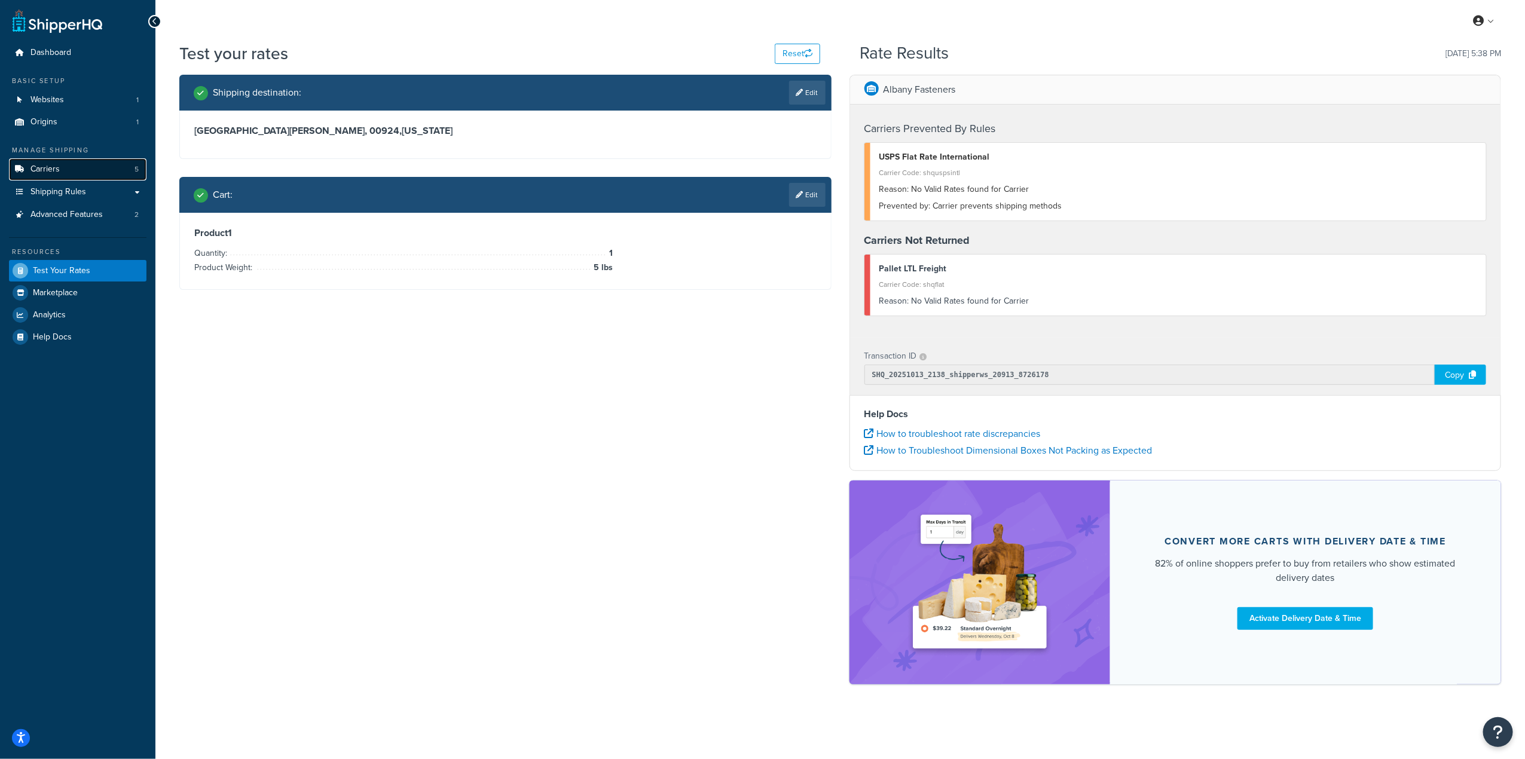
click at [76, 175] on link "Carriers 5" at bounding box center [77, 169] width 137 height 22
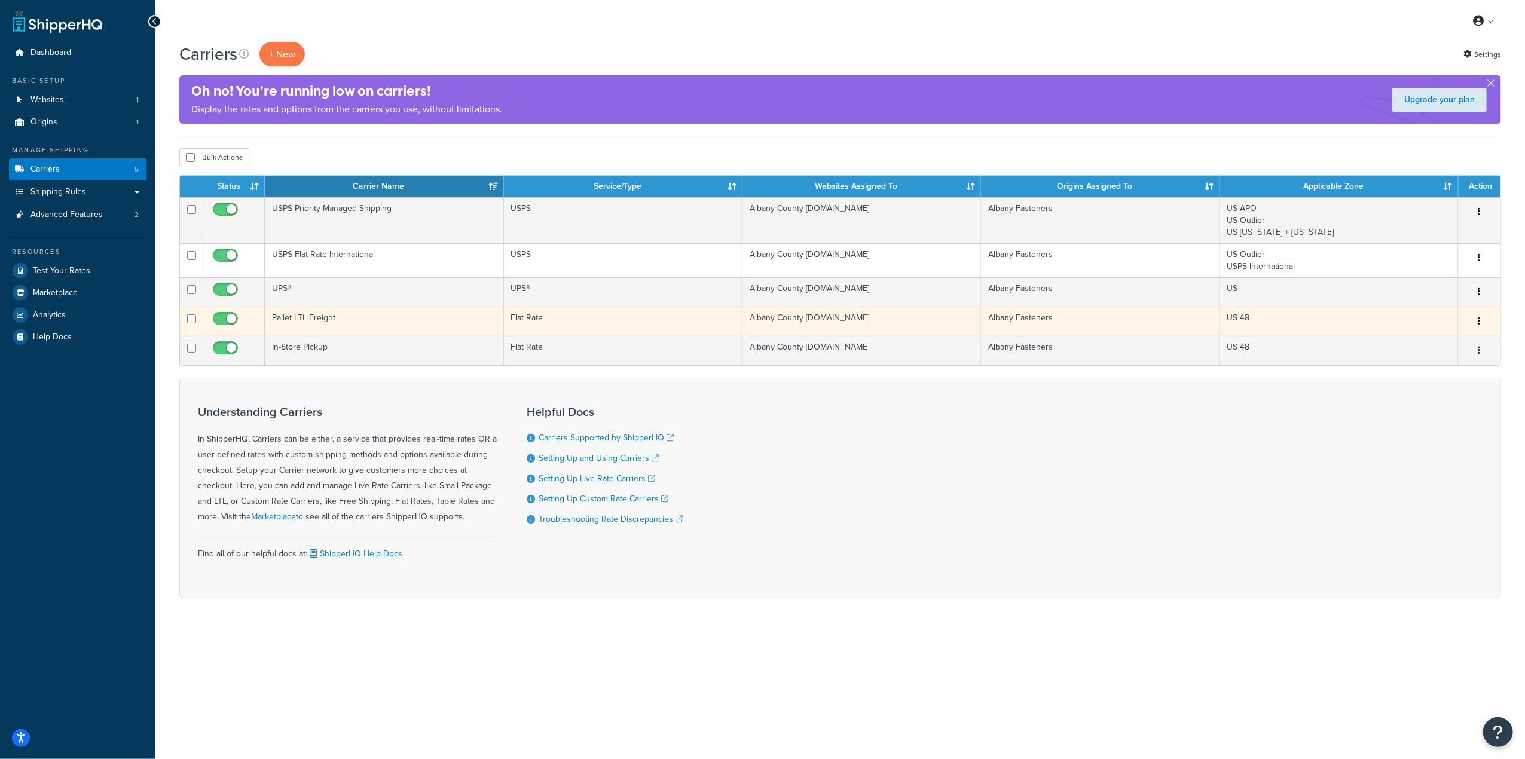
click at [937, 322] on td "Albany County [DOMAIN_NAME]" at bounding box center [861, 321] width 239 height 29
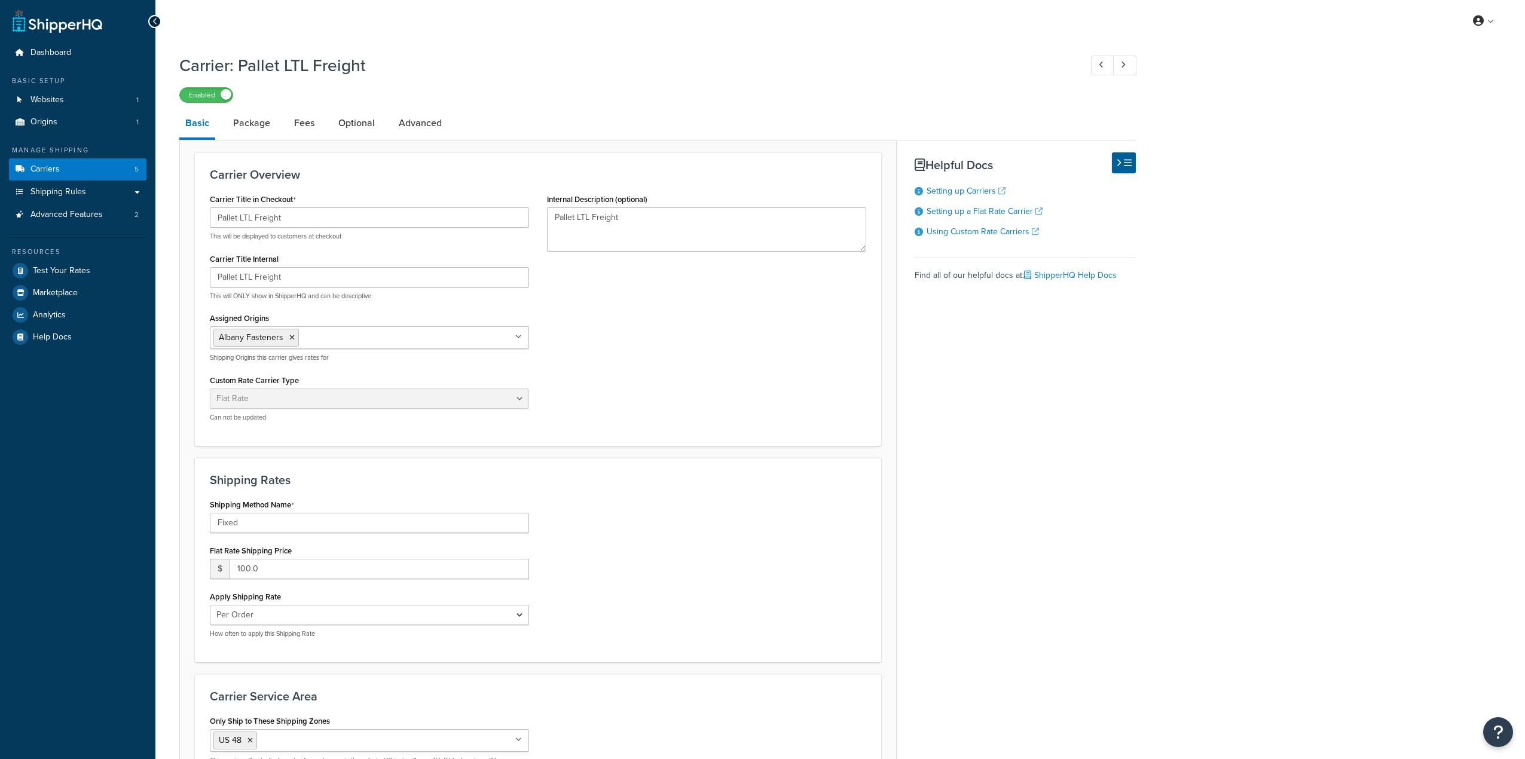
select select "flat"
click at [64, 178] on link "Carriers 5" at bounding box center [77, 169] width 137 height 22
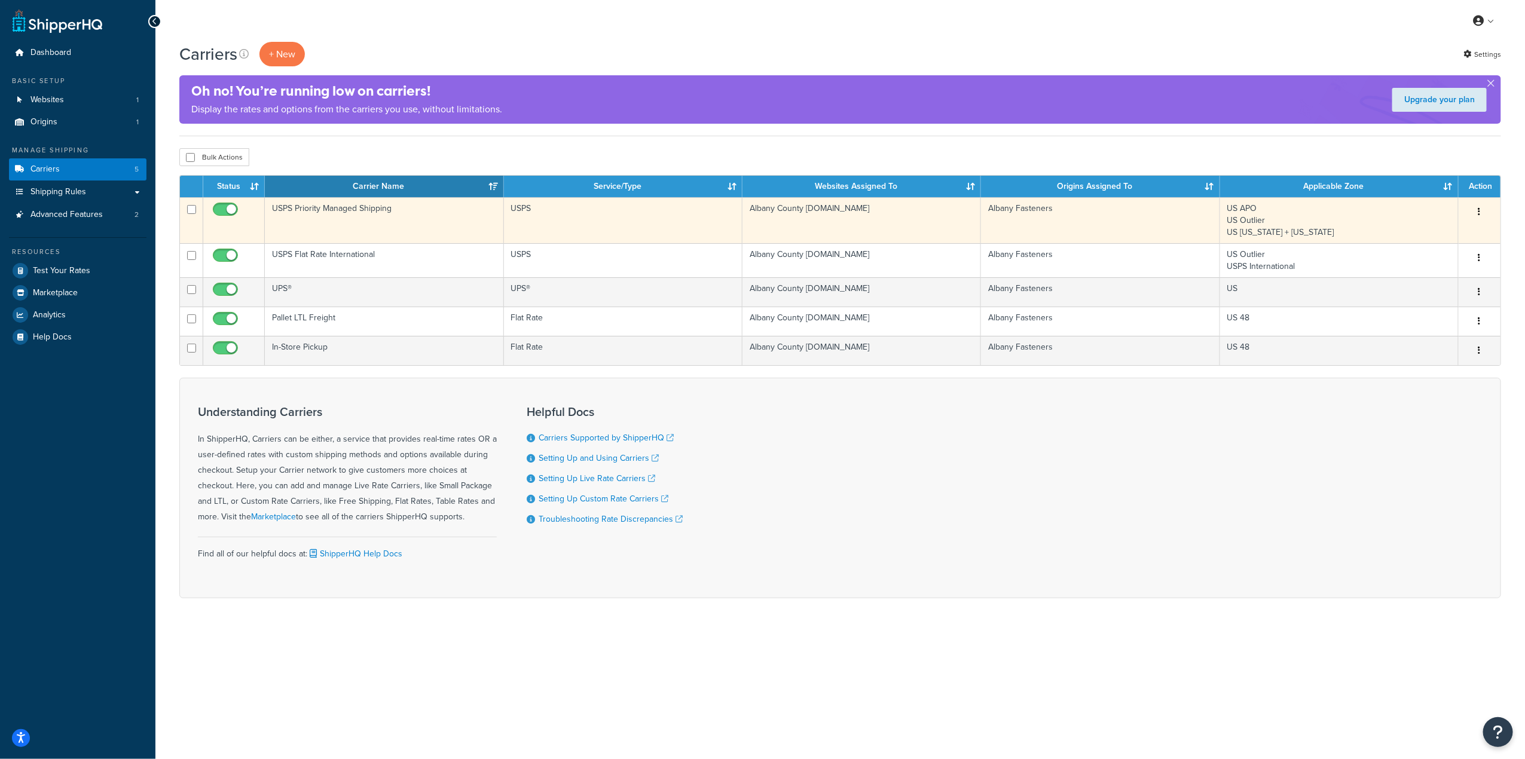
click at [224, 213] on input "checkbox" at bounding box center [226, 212] width 33 height 15
checkbox input "false"
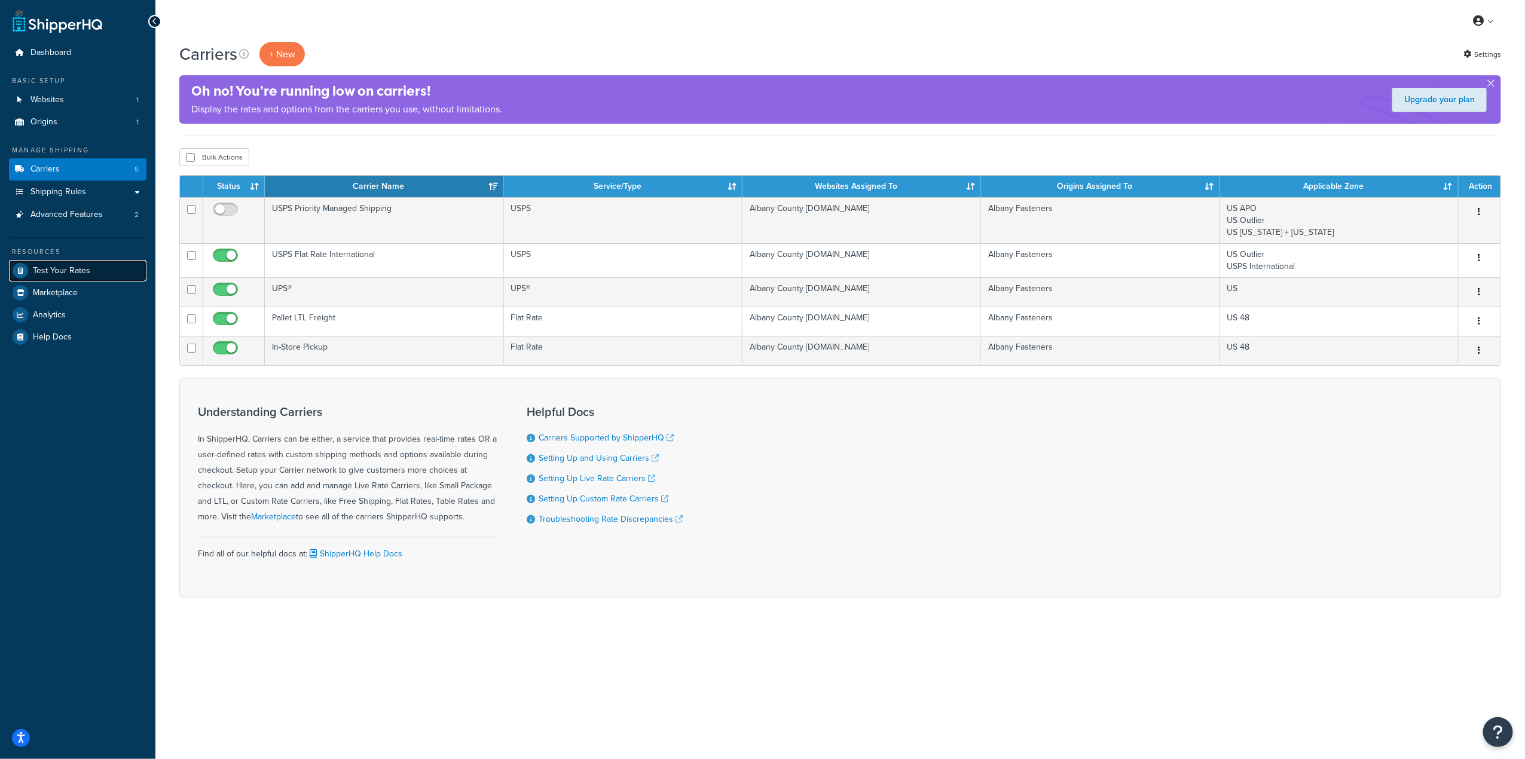
click at [77, 271] on span "Test Your Rates" at bounding box center [61, 271] width 57 height 10
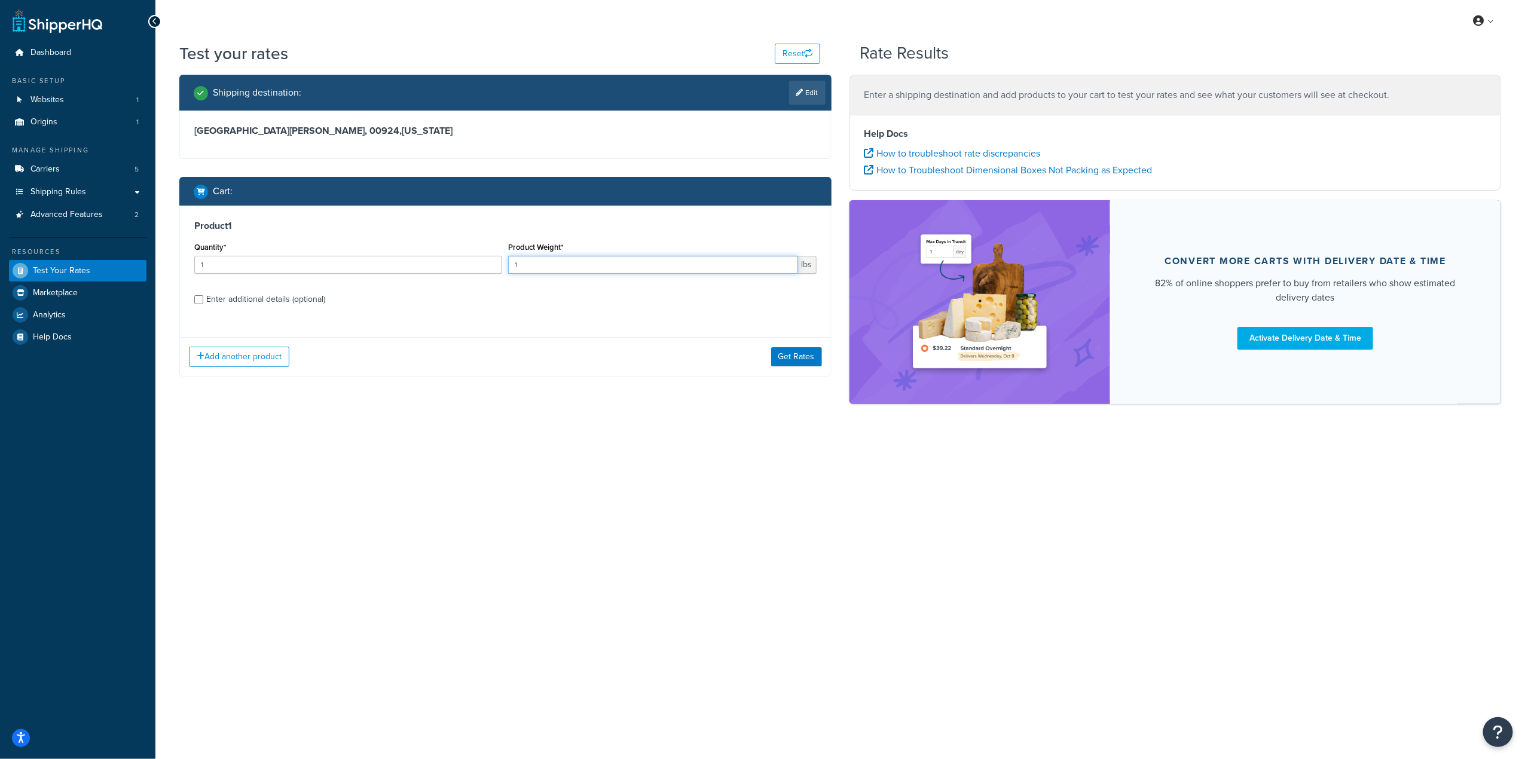
drag, startPoint x: 518, startPoint y: 266, endPoint x: 451, endPoint y: 265, distance: 67.0
click at [451, 265] on div "Quantity* 1 Product Weight* 1 lbs" at bounding box center [505, 261] width 628 height 44
type input "5"
click at [811, 362] on button "Get Rates" at bounding box center [796, 356] width 51 height 19
